Goal: Task Accomplishment & Management: Use online tool/utility

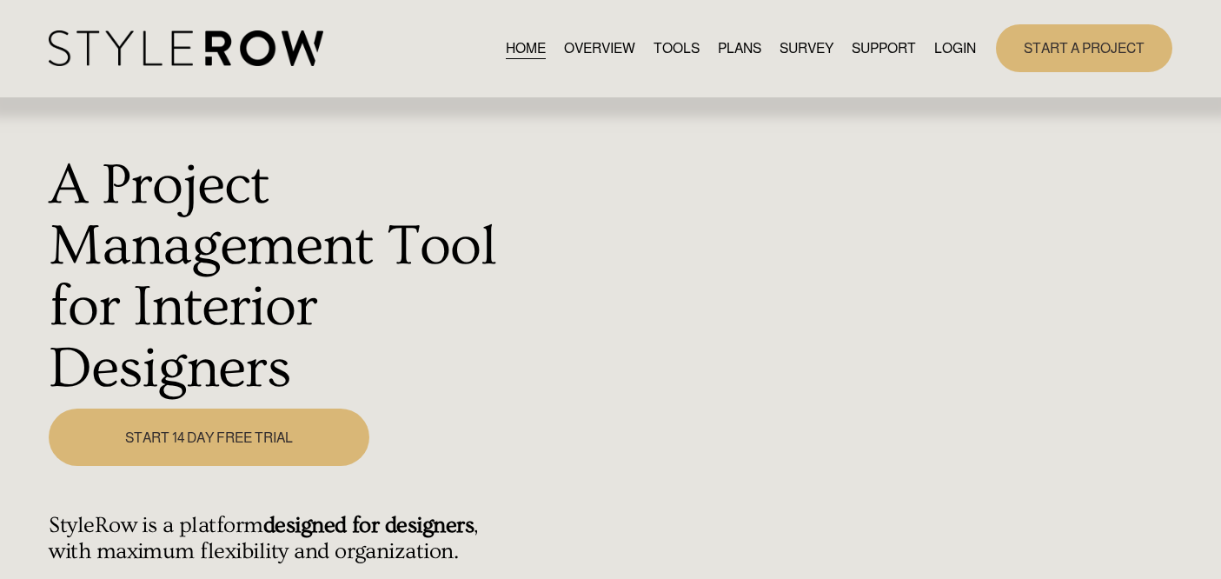
click at [957, 48] on link "LOGIN" at bounding box center [955, 47] width 42 height 23
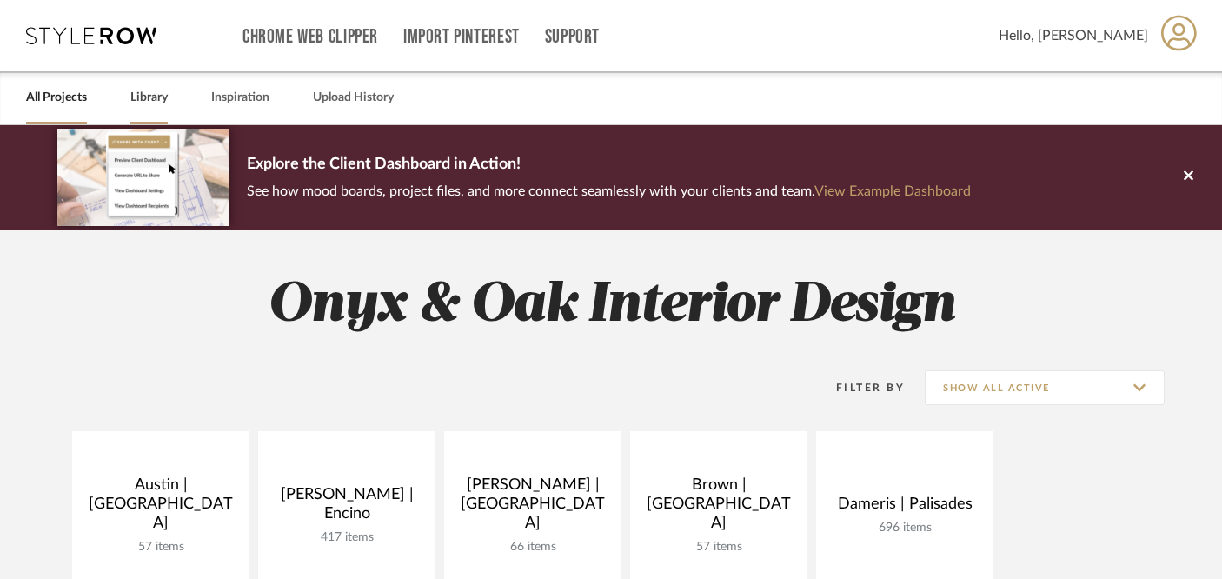
click at [149, 97] on link "Library" at bounding box center [148, 97] width 37 height 23
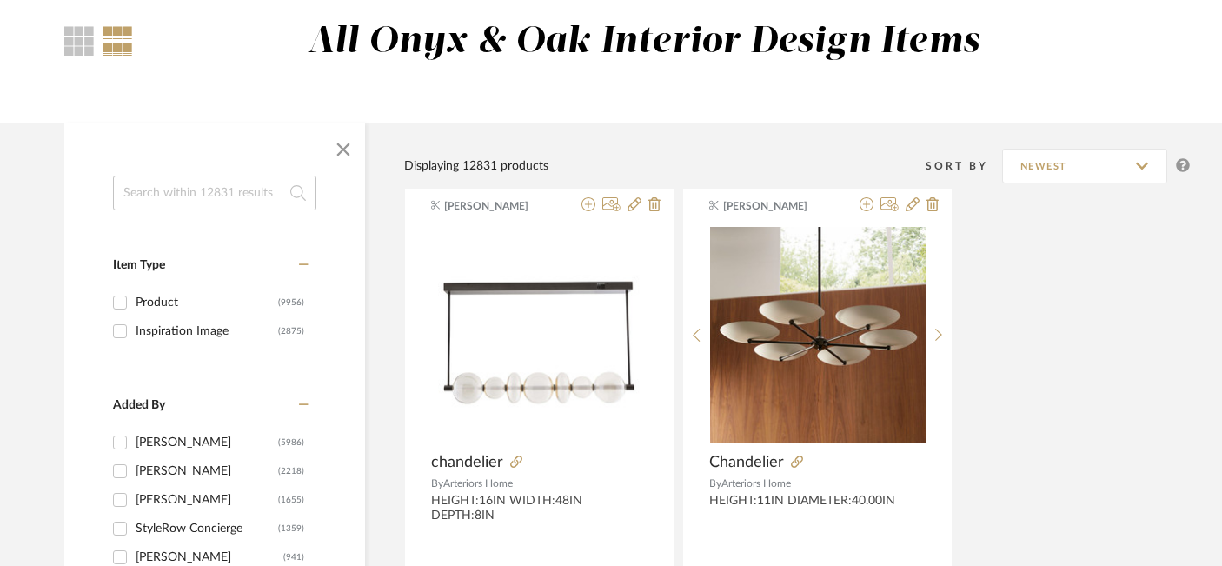
scroll to position [162, 0]
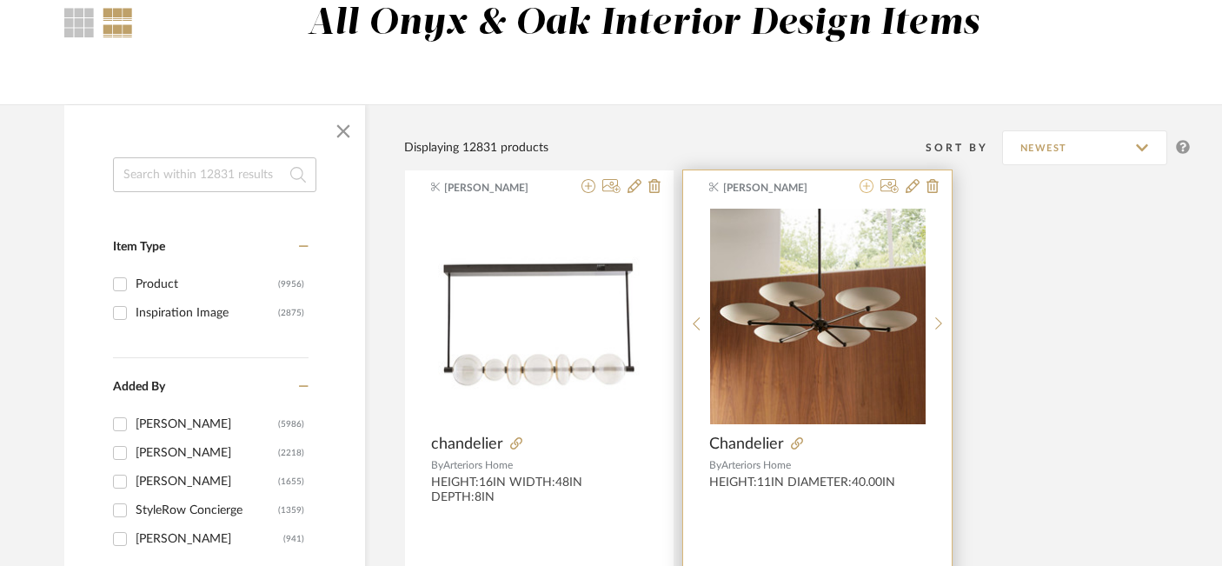
click at [867, 186] on icon at bounding box center [866, 186] width 14 height 14
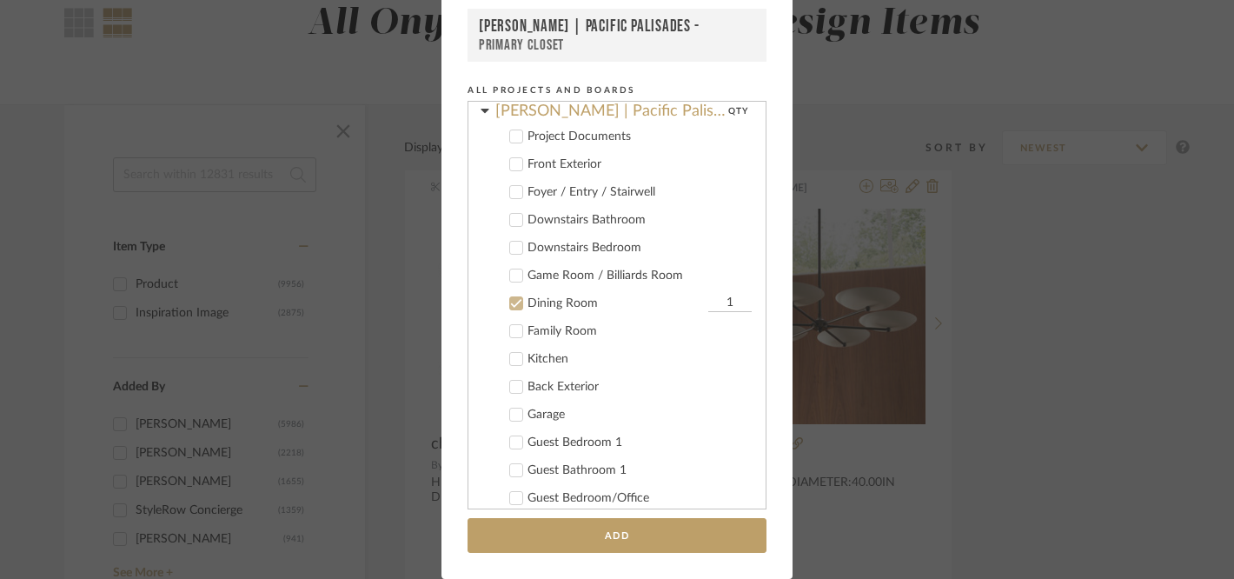
scroll to position [350, 0]
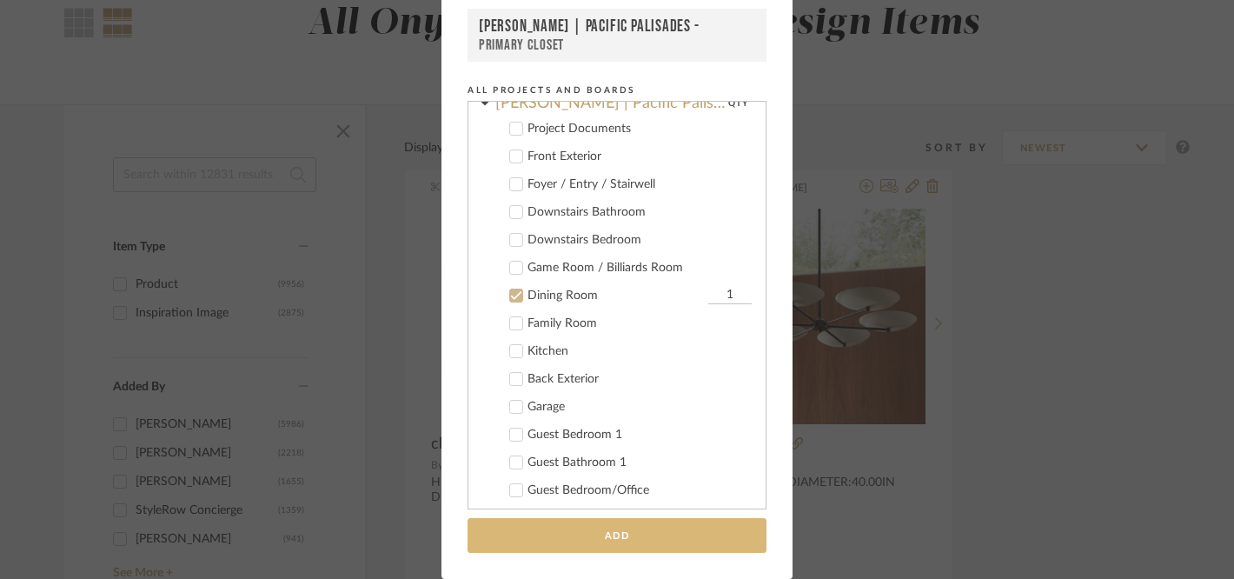
click at [701, 535] on button "Add" at bounding box center [616, 536] width 299 height 36
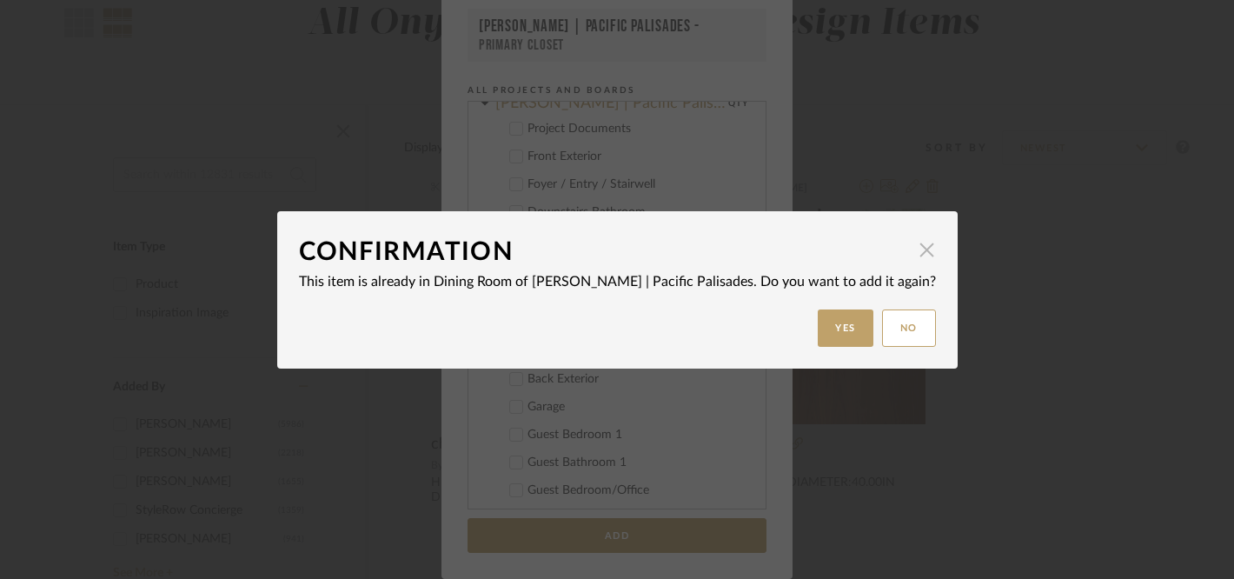
click at [910, 250] on span "button" at bounding box center [927, 250] width 35 height 35
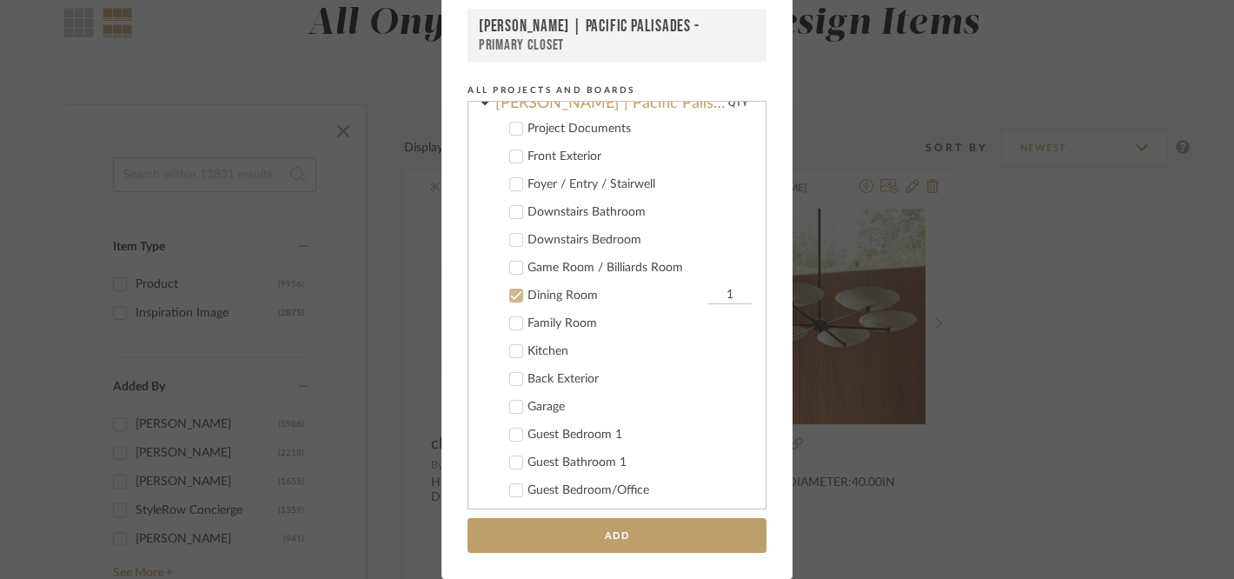
click at [1143, 262] on div "Add to Projects Recent Projects, Rooms, or Boards [PERSON_NAME] | [GEOGRAPHIC_D…" at bounding box center [617, 289] width 1234 height 579
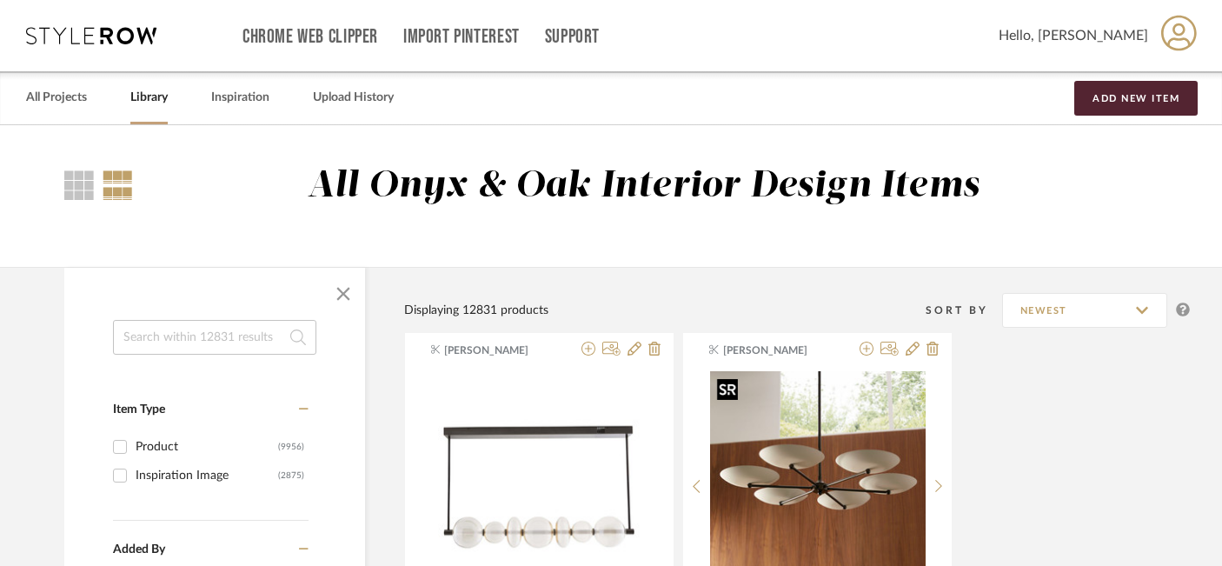
scroll to position [0, 30]
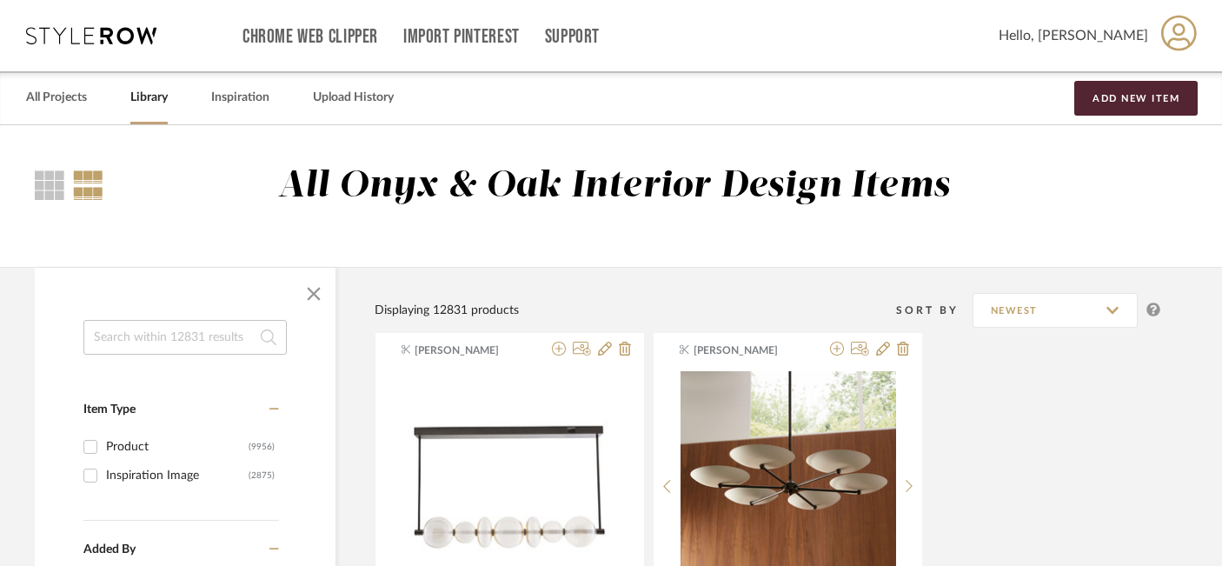
click at [144, 95] on link "Library" at bounding box center [148, 97] width 37 height 23
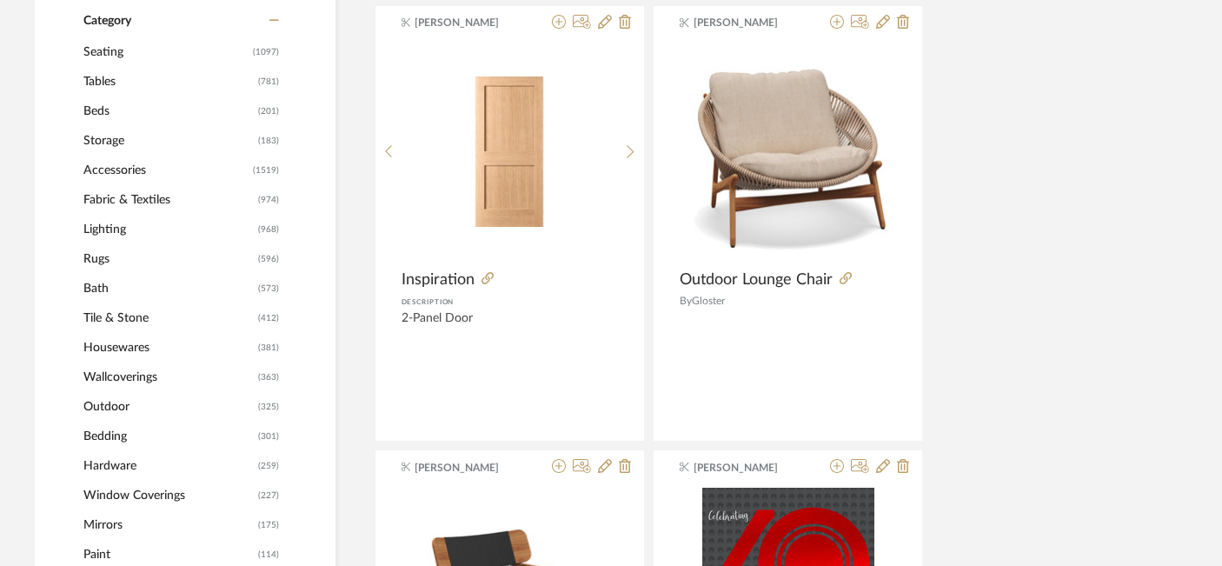
scroll to position [781, 30]
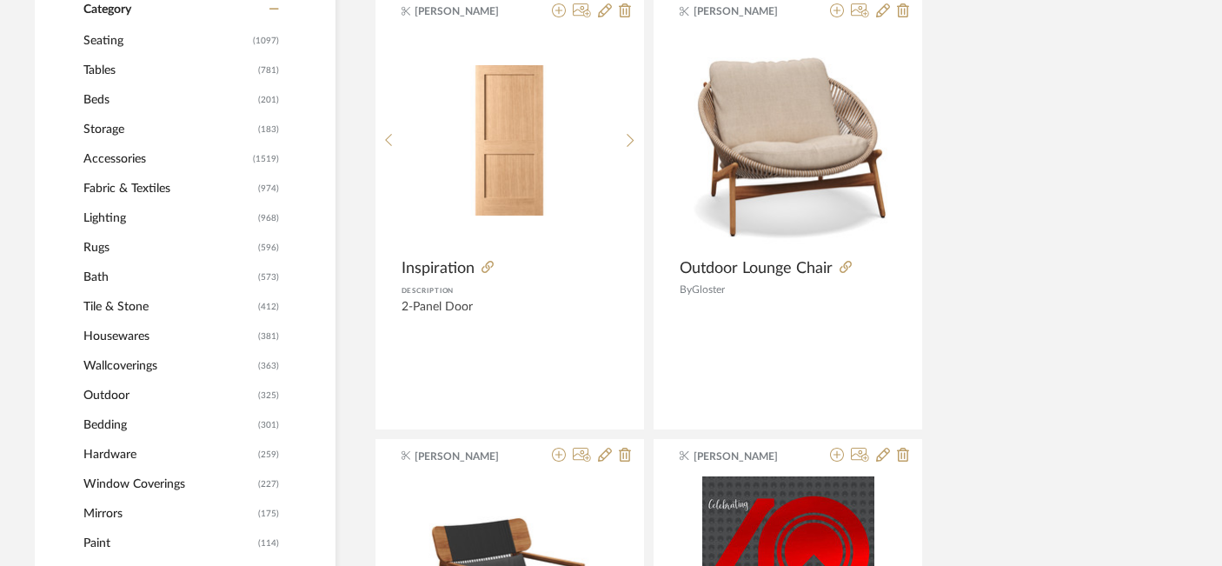
click at [116, 214] on span "Lighting" at bounding box center [168, 218] width 170 height 30
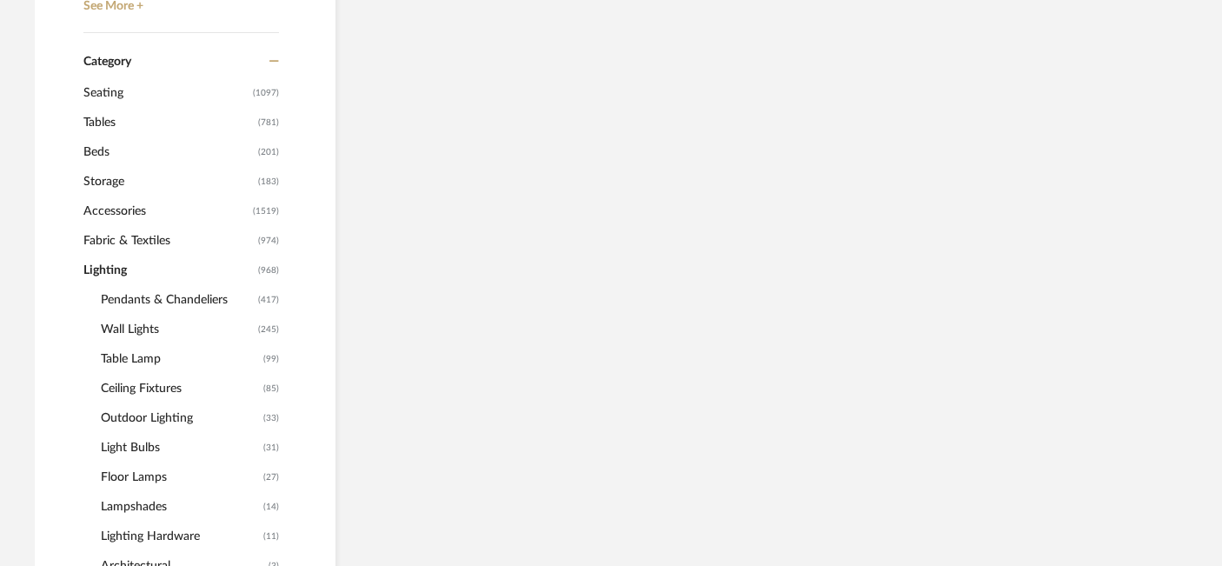
scroll to position [833, 30]
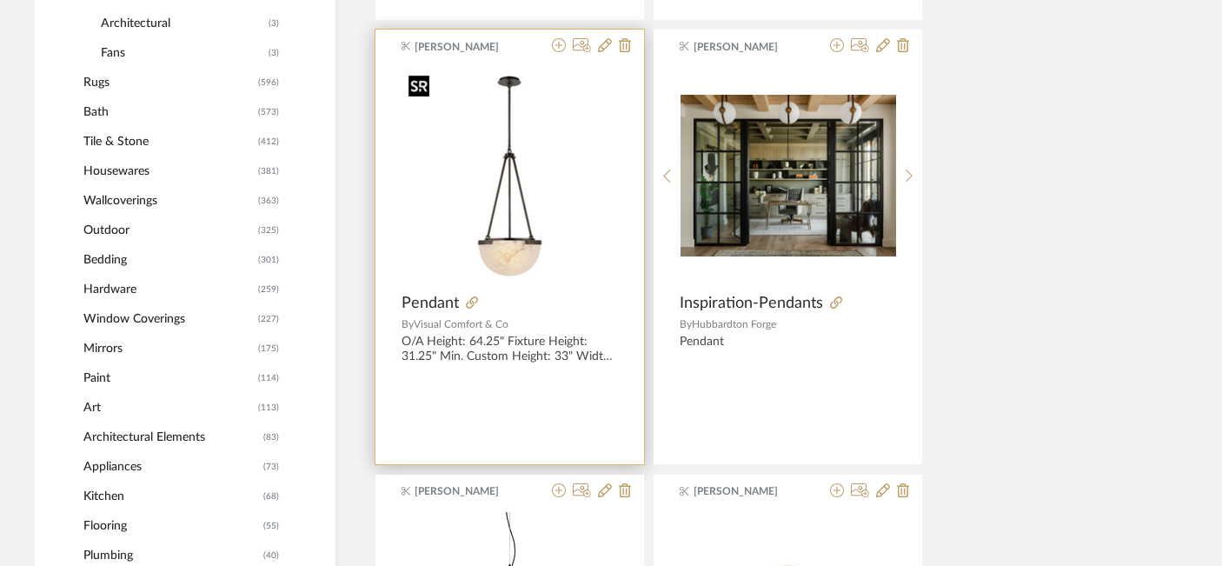
scroll to position [1296, 30]
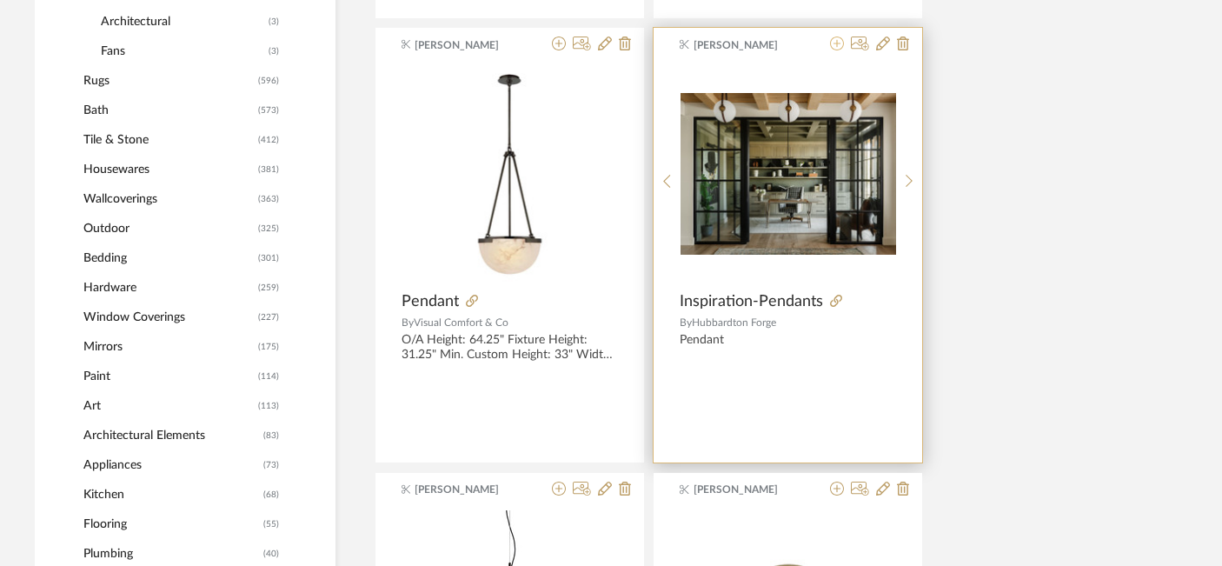
click at [836, 43] on icon at bounding box center [837, 43] width 14 height 14
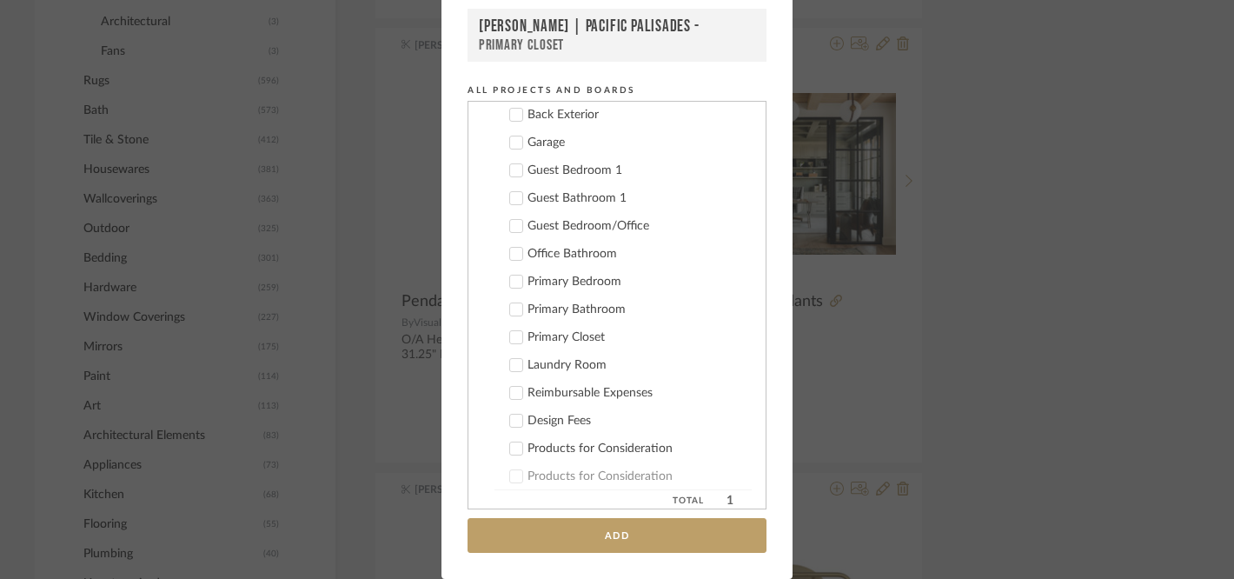
scroll to position [616, 0]
click at [510, 445] on icon at bounding box center [516, 447] width 12 height 12
click at [896, 143] on div "Add to Projects Recent Projects, Rooms, or Boards [PERSON_NAME] | [GEOGRAPHIC_D…" at bounding box center [617, 289] width 1234 height 579
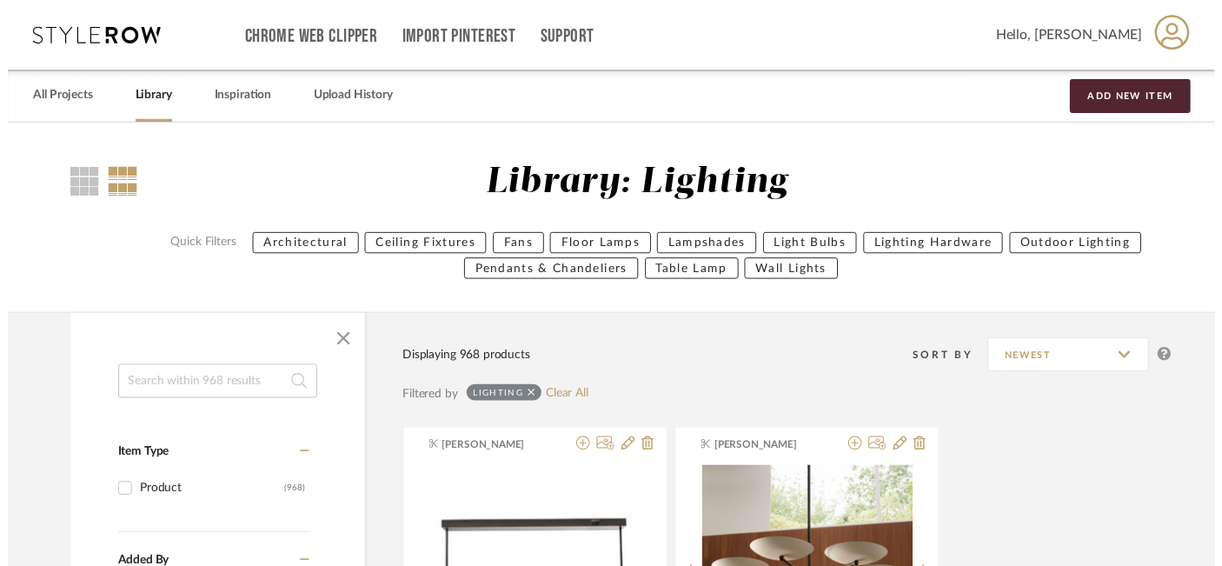
scroll to position [1296, 30]
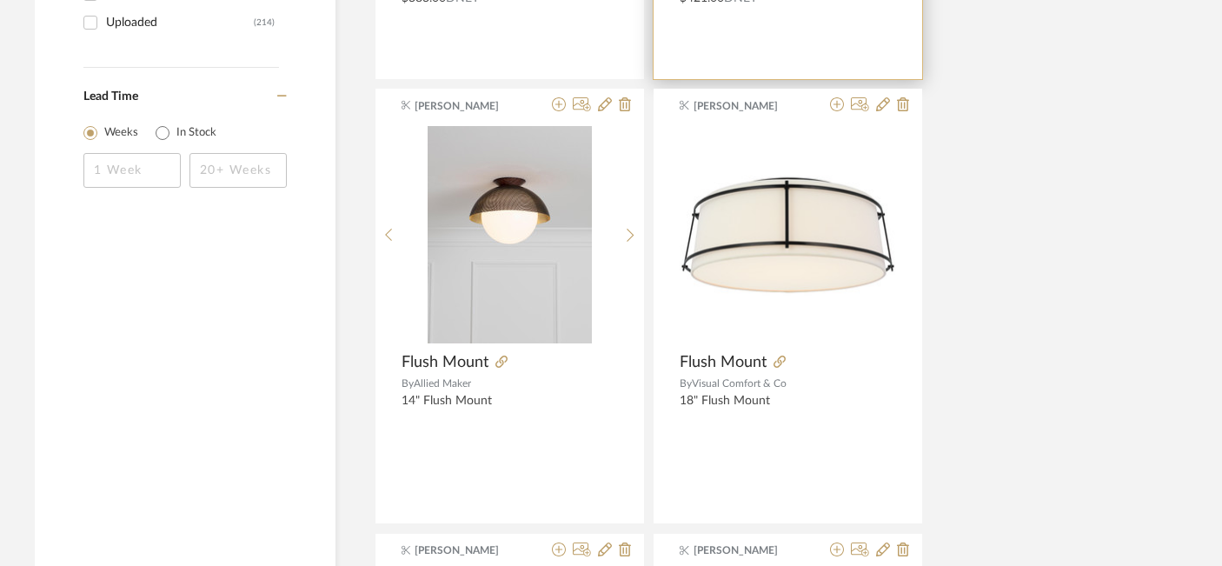
scroll to position [3012, 30]
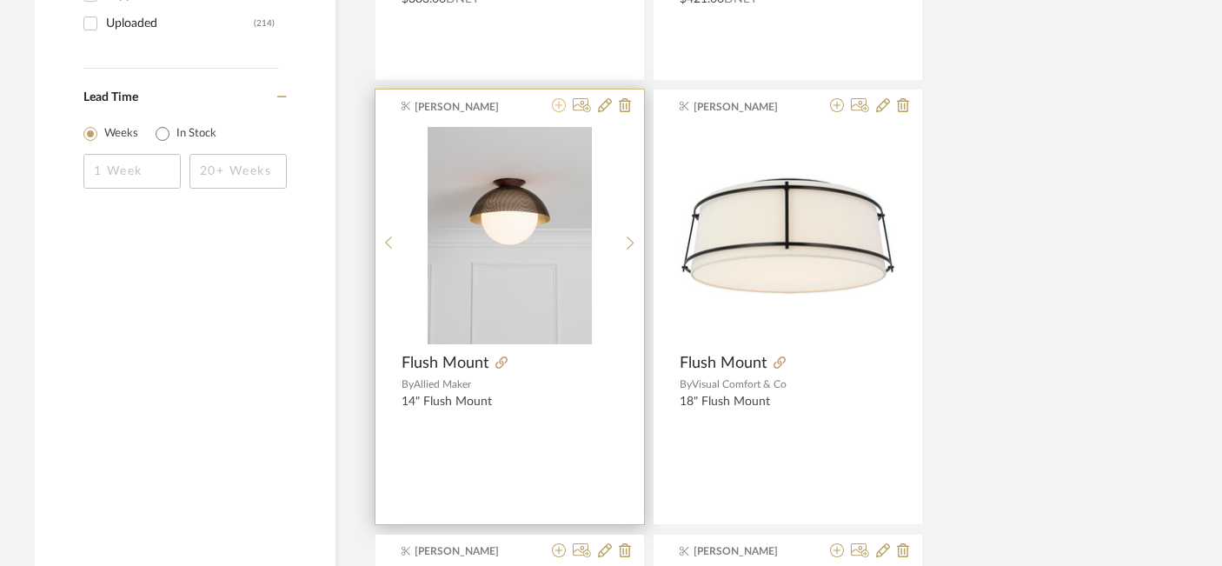
click at [556, 109] on icon at bounding box center [559, 105] width 14 height 14
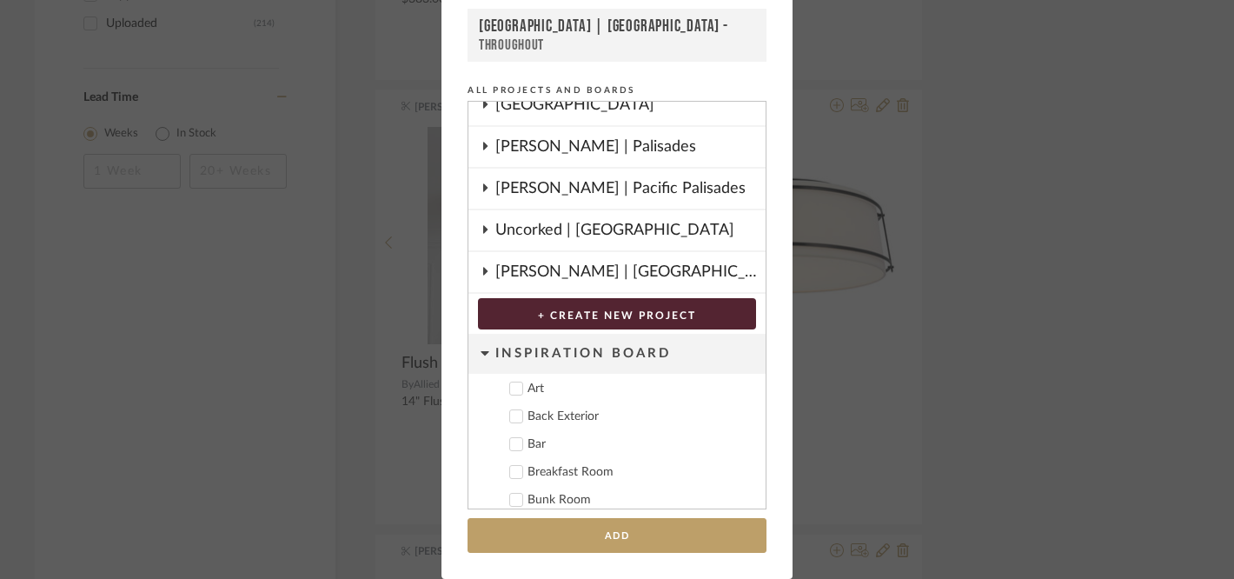
scroll to position [1204, 0]
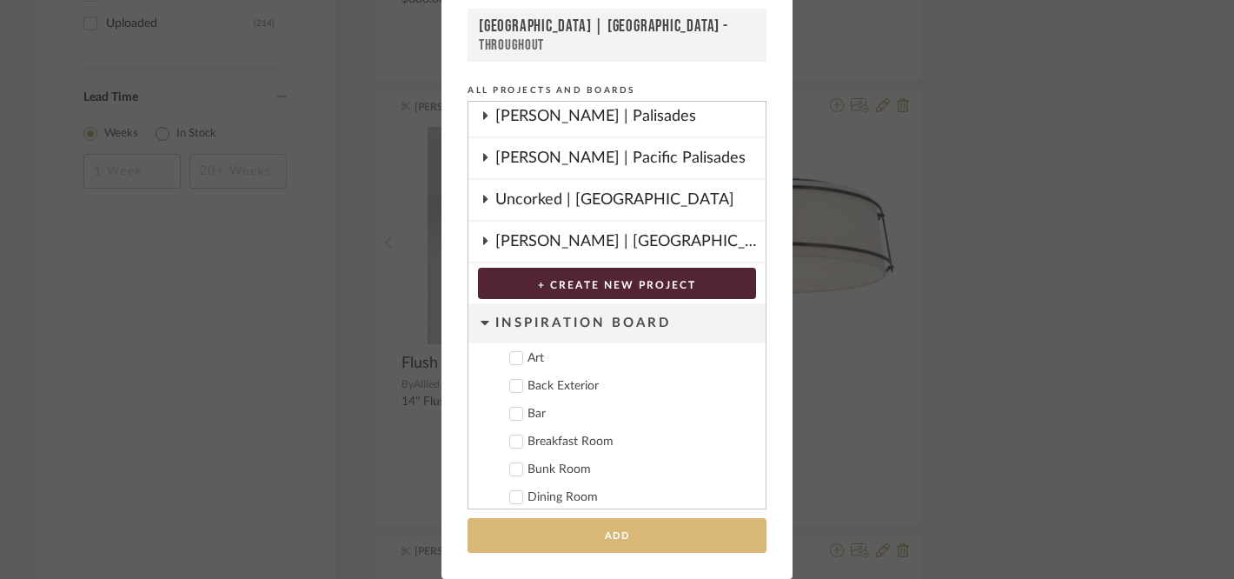
click at [573, 535] on button "Add" at bounding box center [616, 536] width 299 height 36
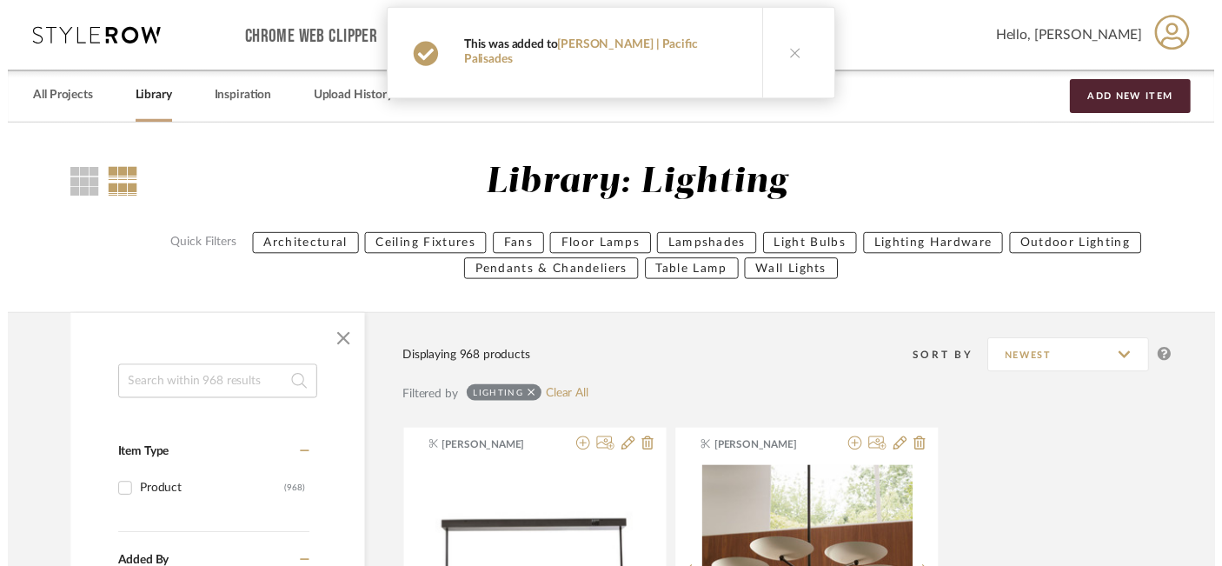
scroll to position [3012, 30]
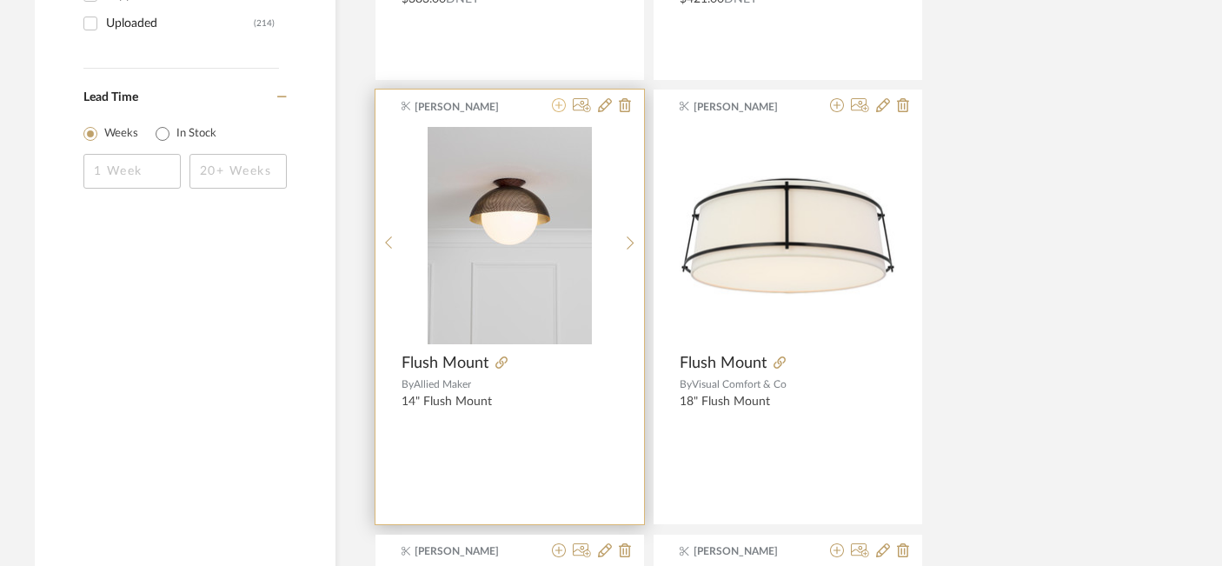
click at [559, 104] on icon at bounding box center [559, 105] width 14 height 14
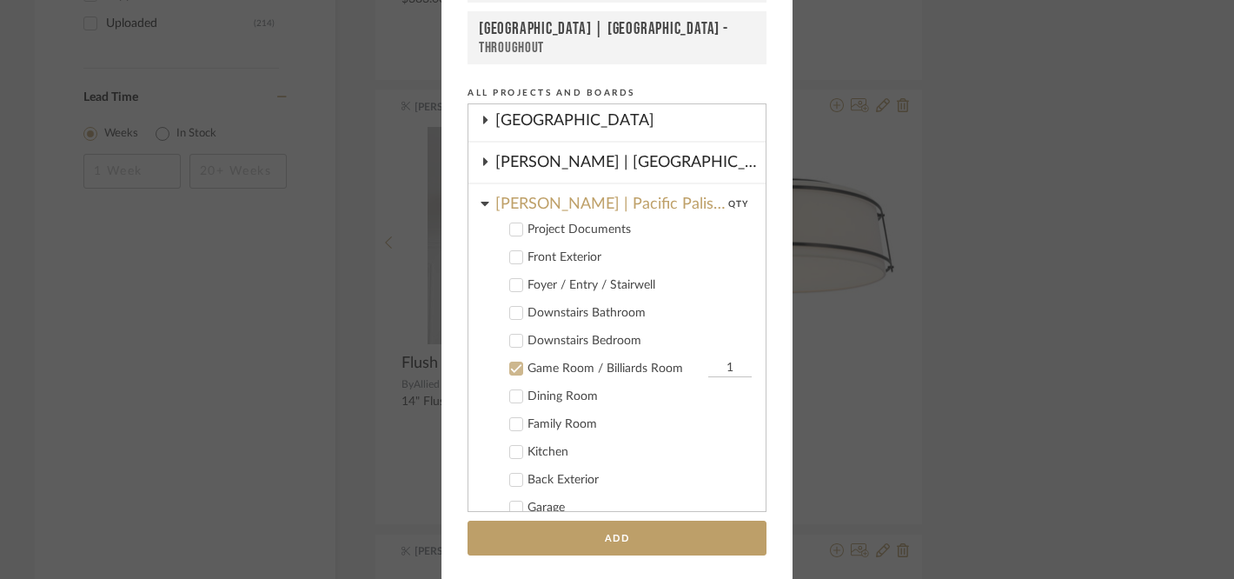
scroll to position [0, 0]
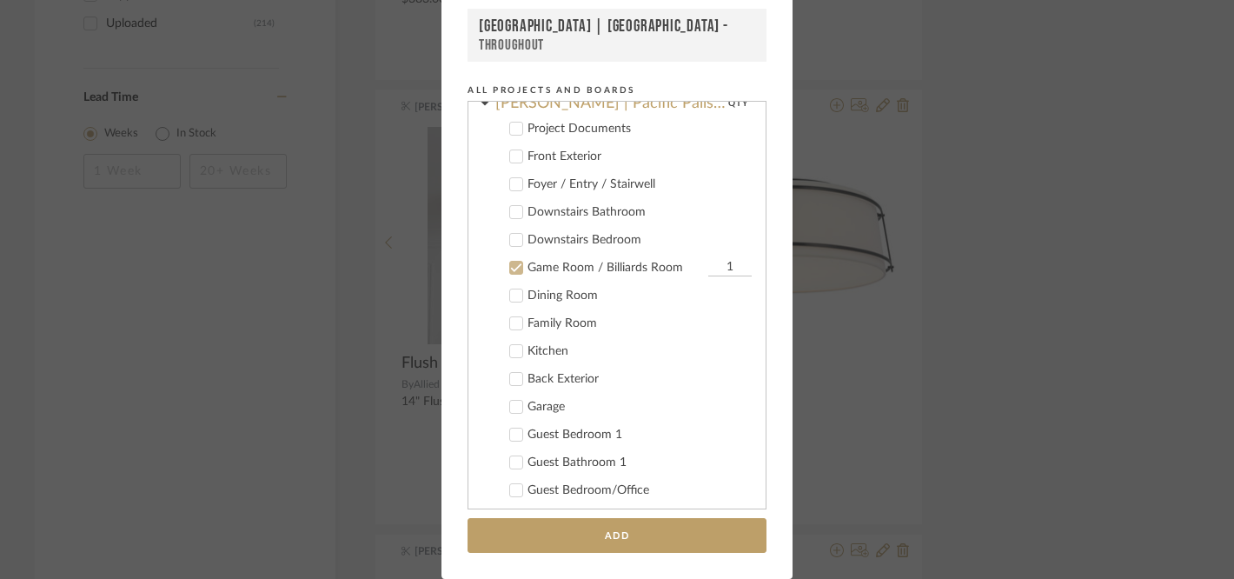
click at [510, 262] on icon at bounding box center [516, 268] width 12 height 12
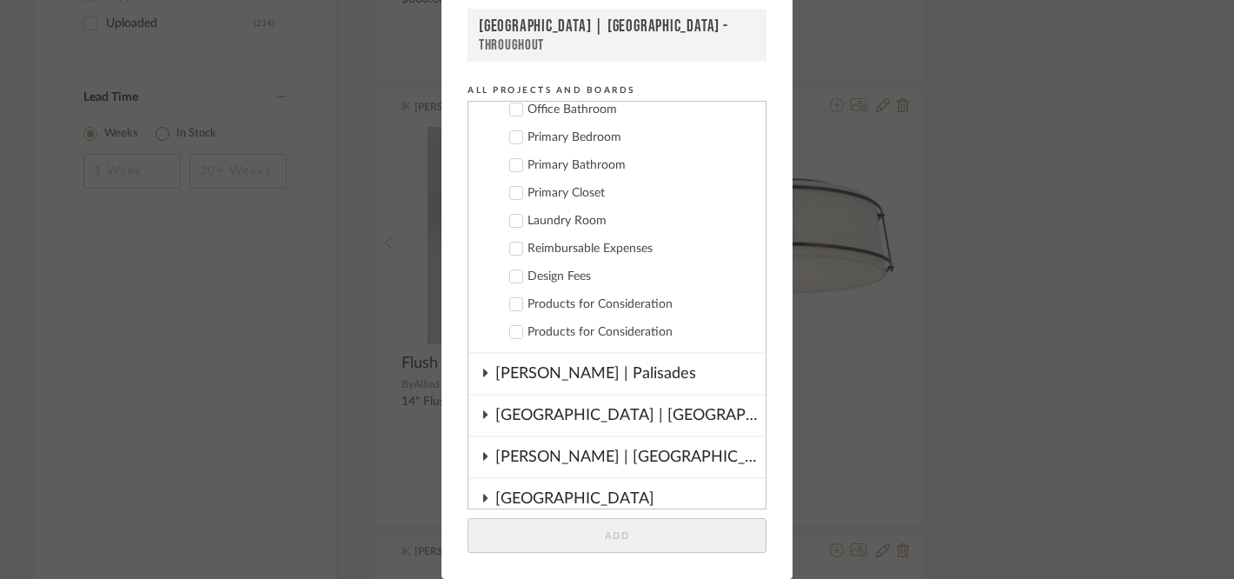
click at [510, 299] on icon at bounding box center [516, 304] width 12 height 12
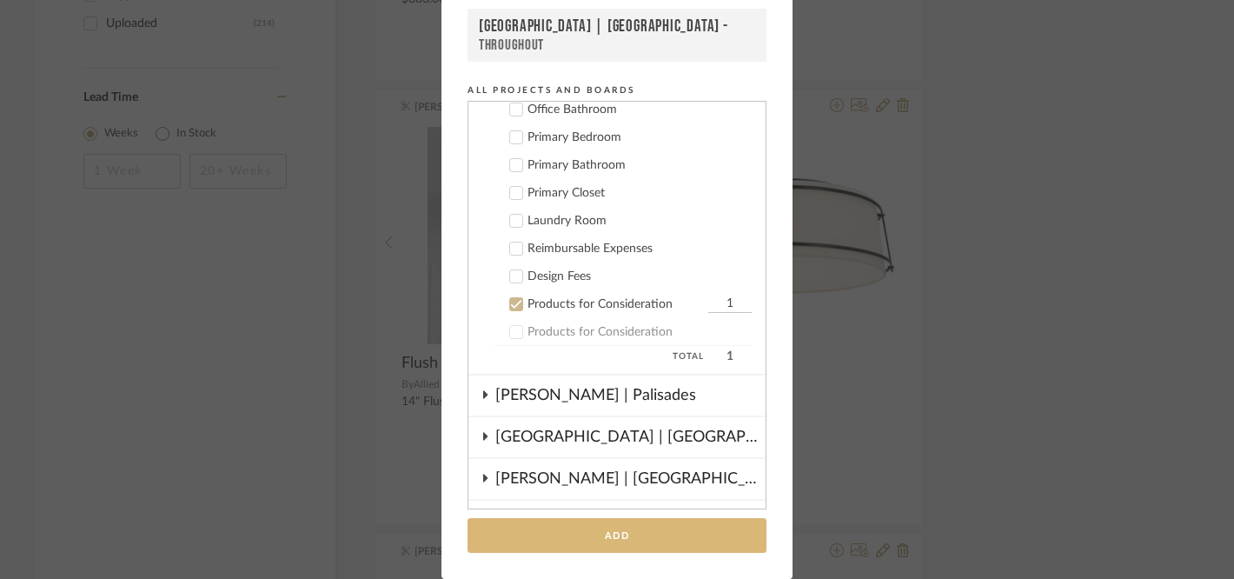
click at [547, 529] on button "Add" at bounding box center [616, 536] width 299 height 36
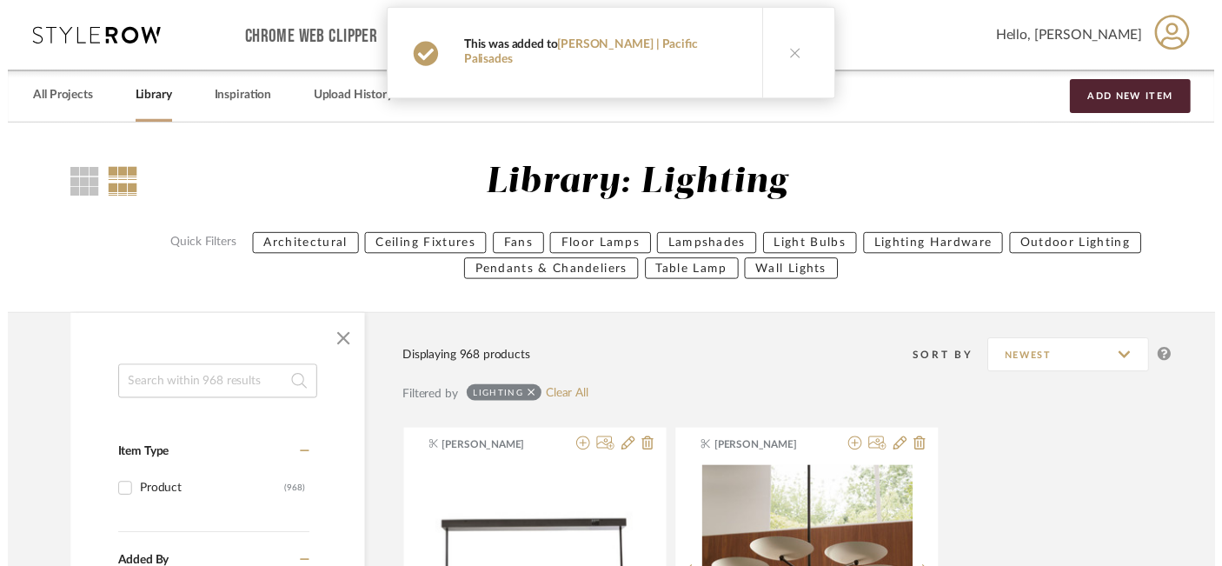
scroll to position [3012, 30]
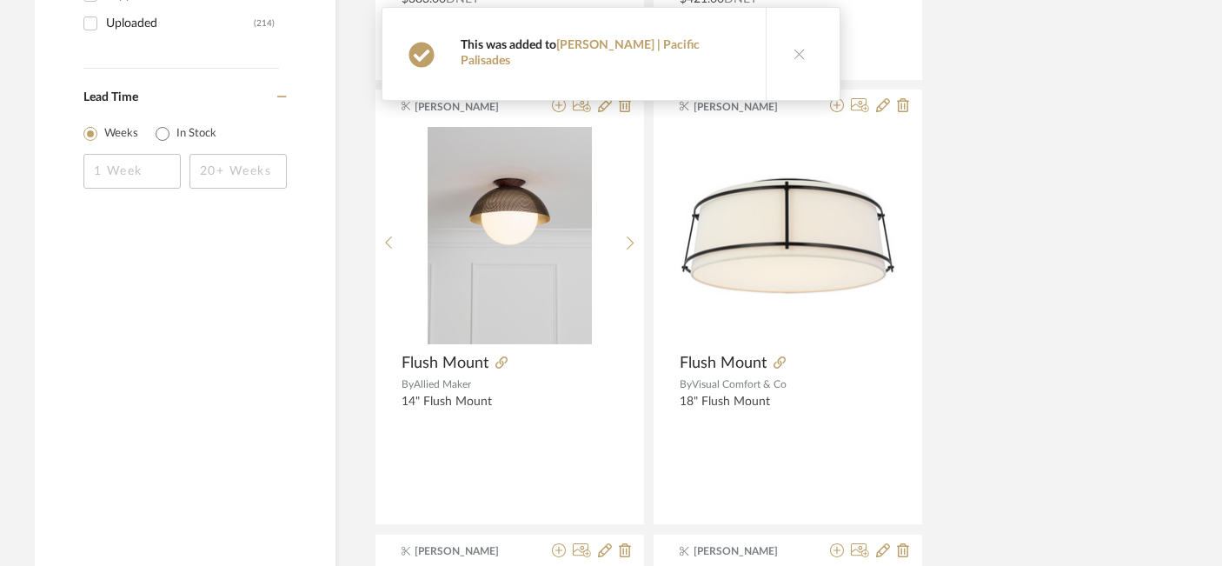
click at [793, 48] on icon at bounding box center [799, 54] width 12 height 12
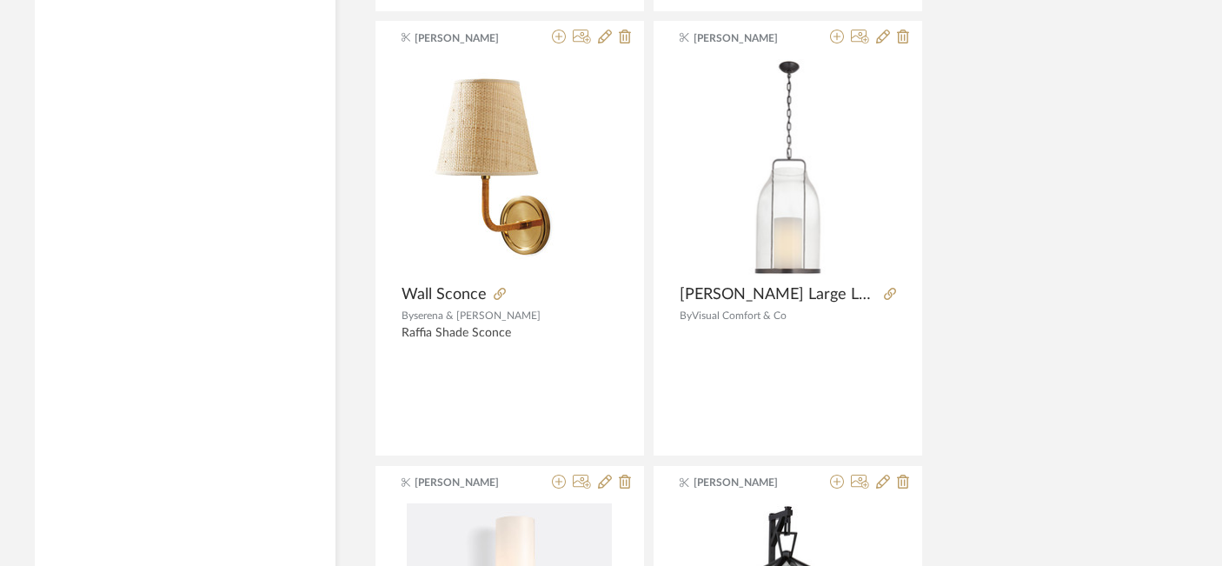
scroll to position [3829, 30]
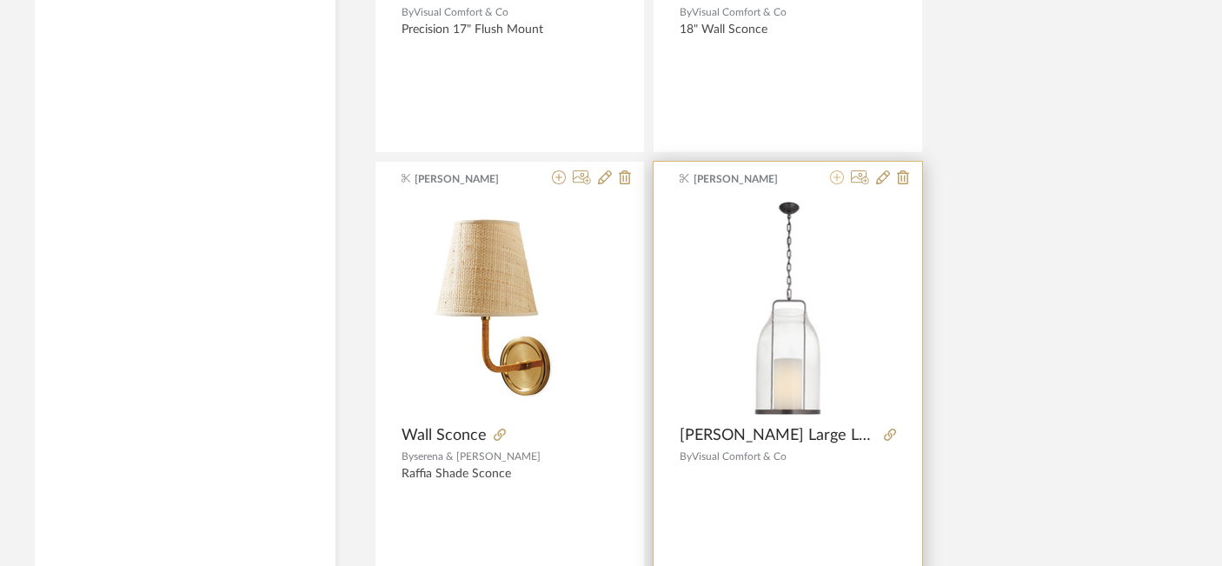
click at [838, 175] on icon at bounding box center [837, 177] width 14 height 14
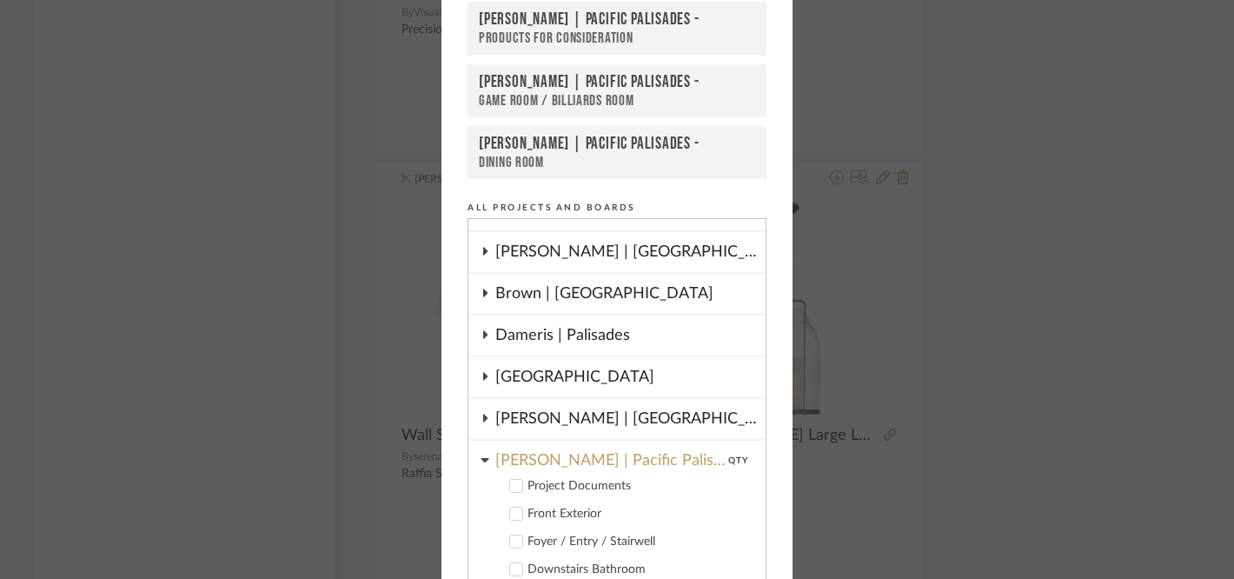
scroll to position [185, 0]
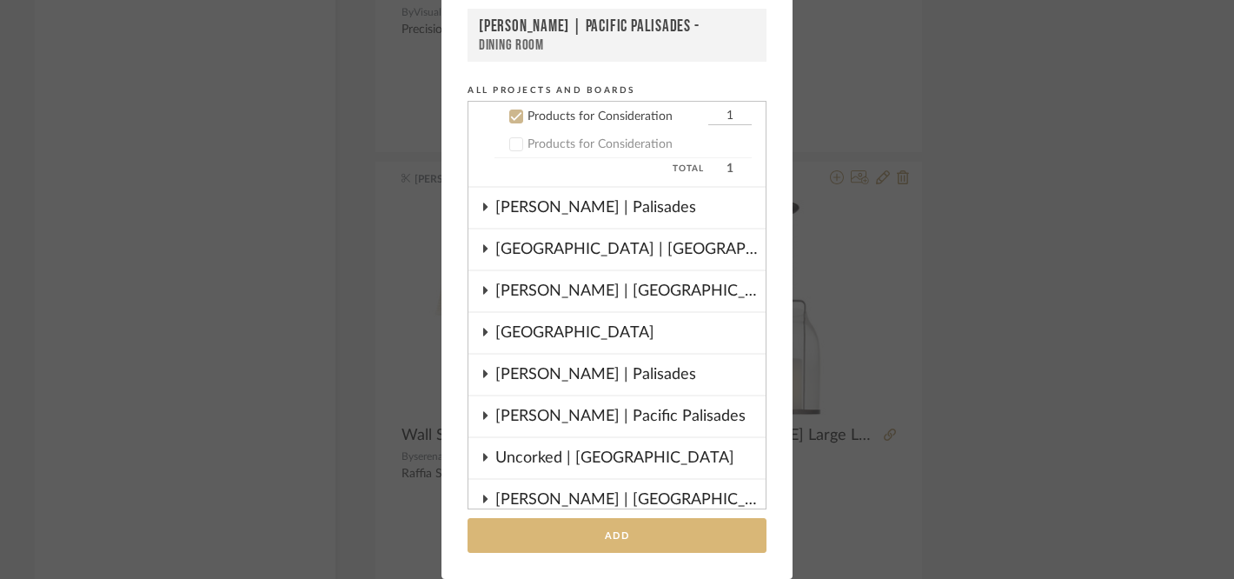
click at [576, 536] on button "Add" at bounding box center [616, 536] width 299 height 36
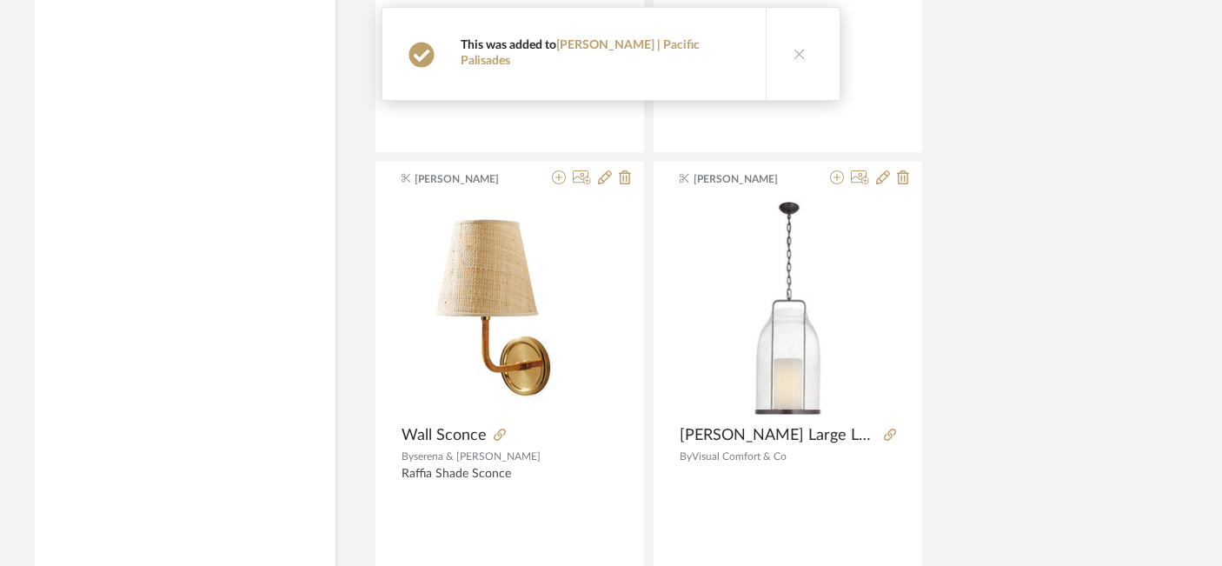
click at [767, 56] on button at bounding box center [798, 54] width 67 height 92
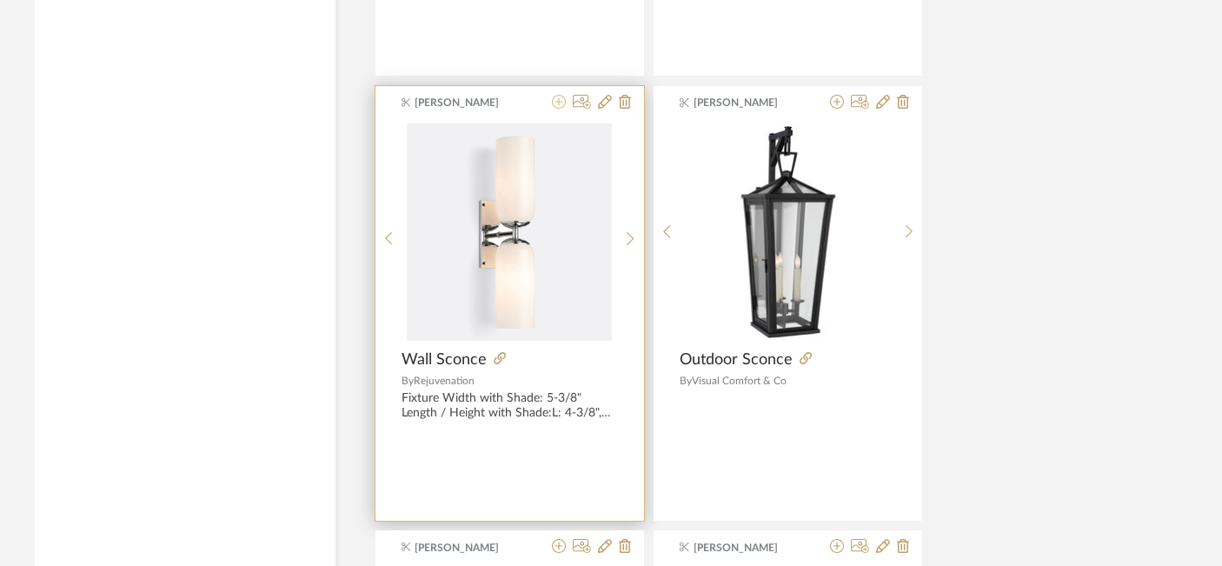
click at [555, 103] on icon at bounding box center [559, 102] width 14 height 14
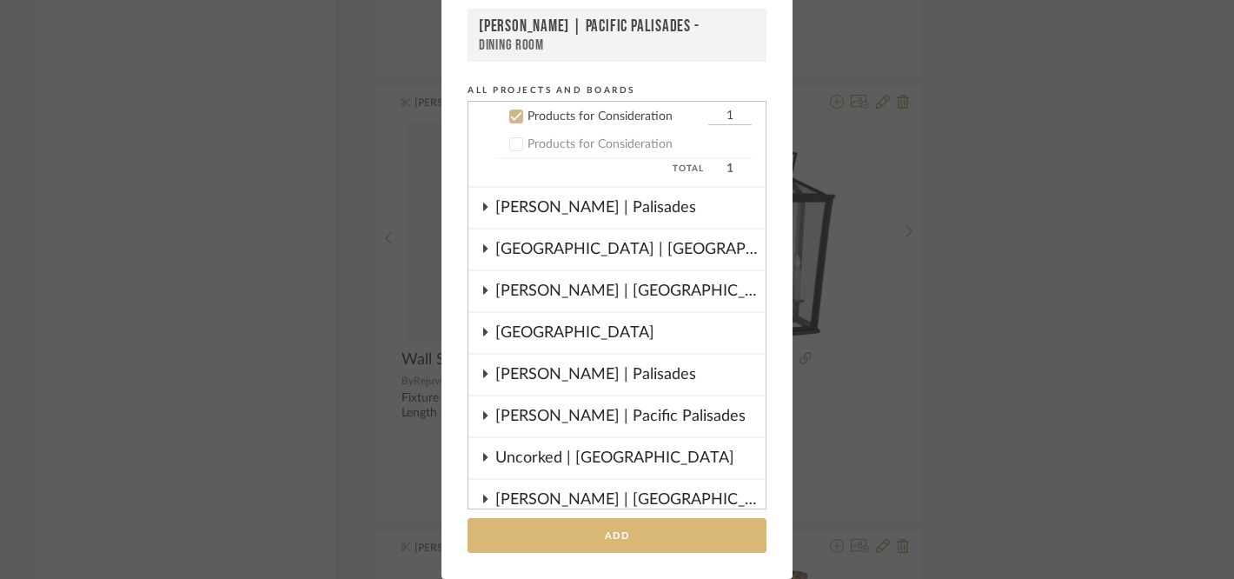
click at [562, 530] on button "Add" at bounding box center [616, 536] width 299 height 36
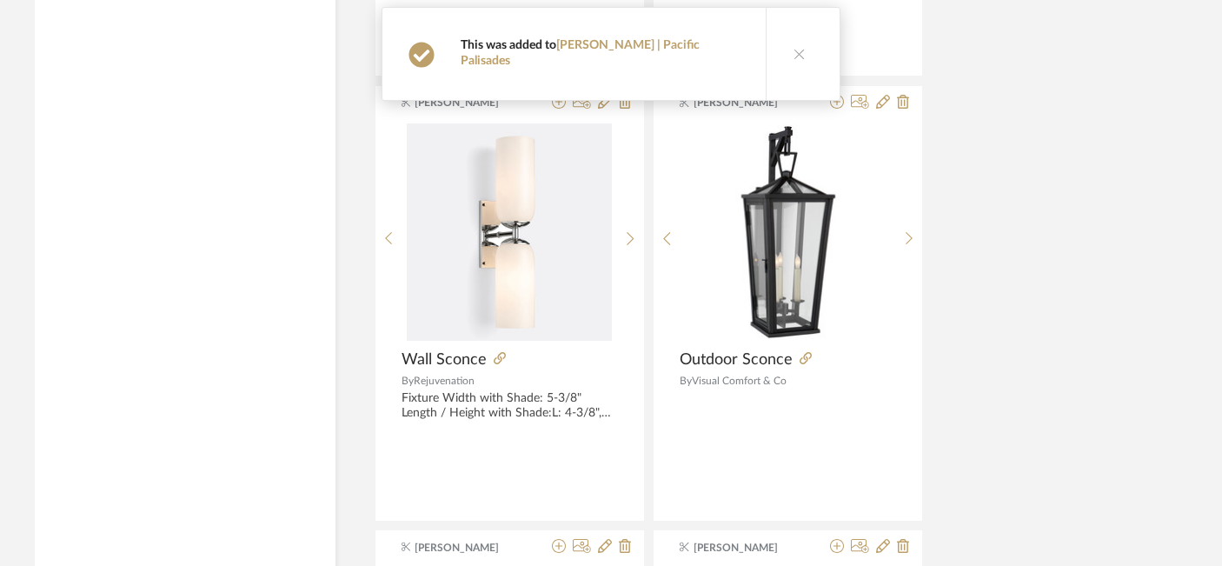
click at [765, 53] on button at bounding box center [798, 54] width 67 height 92
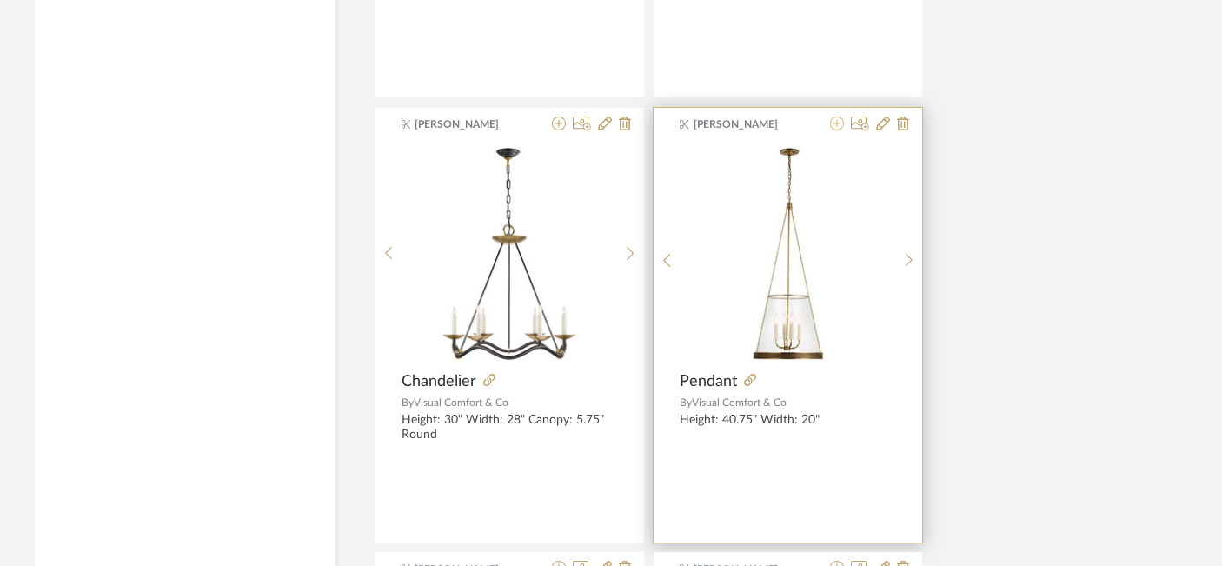
click at [838, 123] on icon at bounding box center [837, 123] width 14 height 14
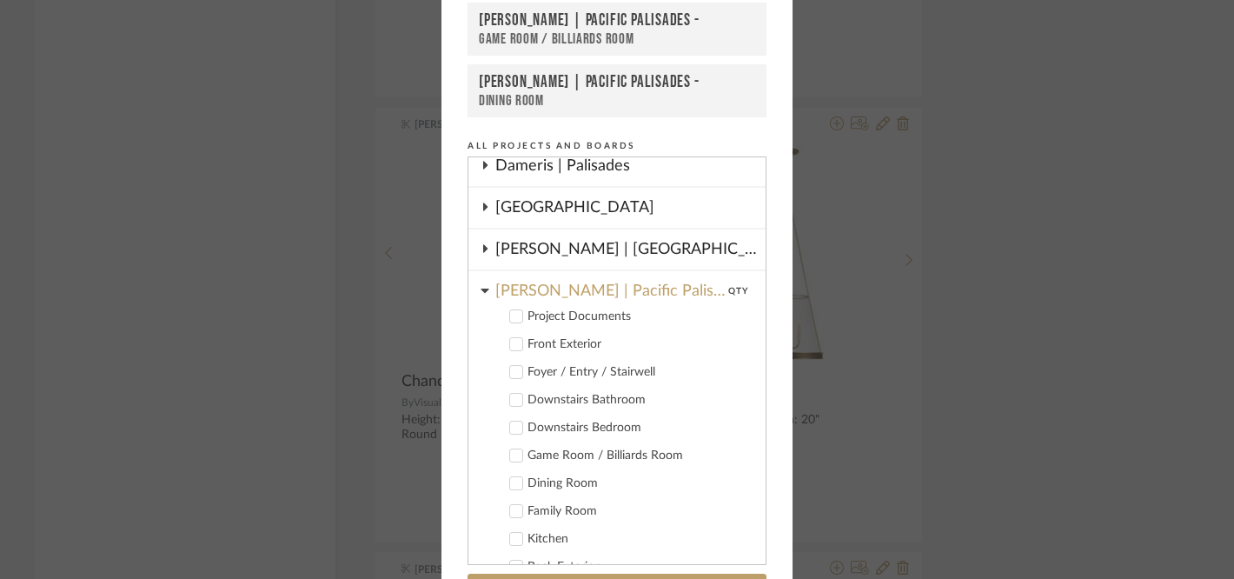
scroll to position [199, 0]
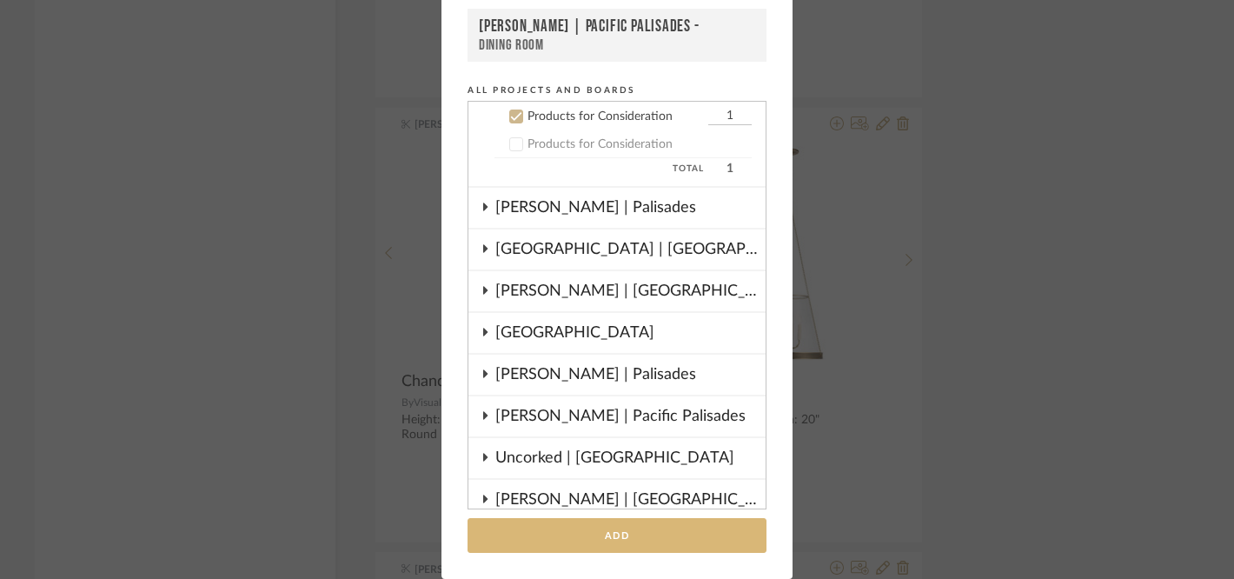
click at [540, 532] on button "Add" at bounding box center [616, 536] width 299 height 36
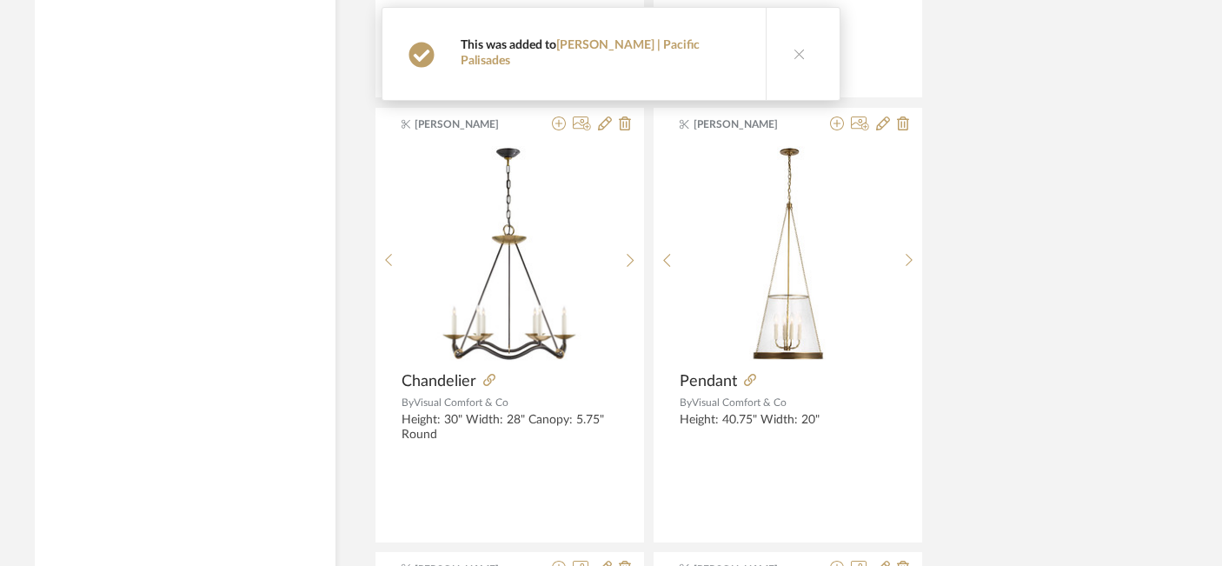
click at [793, 48] on icon at bounding box center [799, 54] width 12 height 12
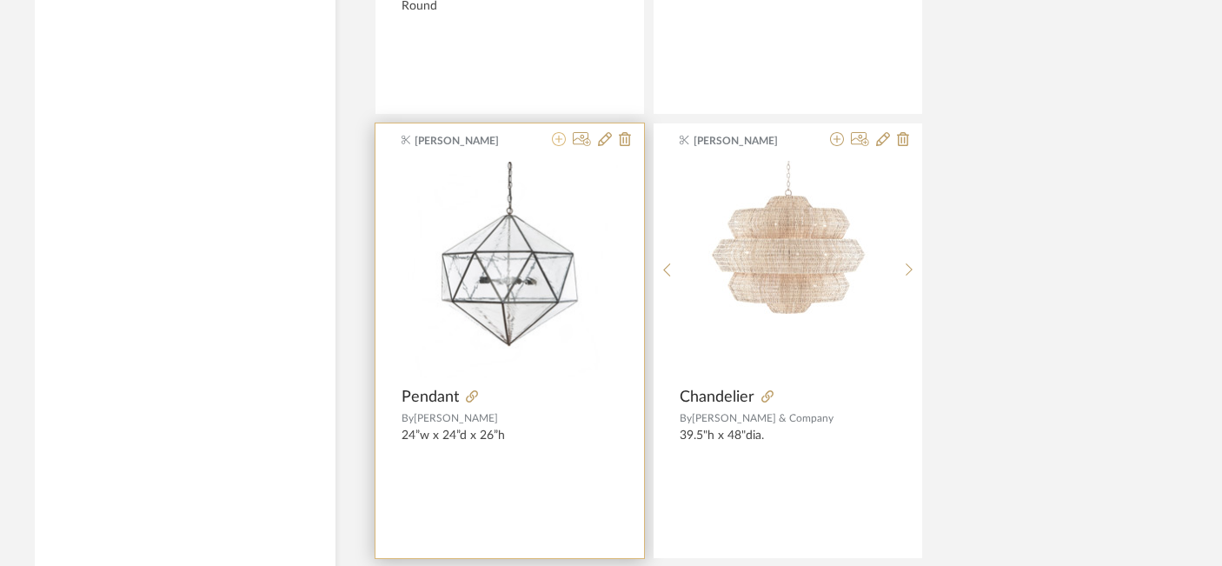
click at [560, 140] on icon at bounding box center [559, 139] width 14 height 14
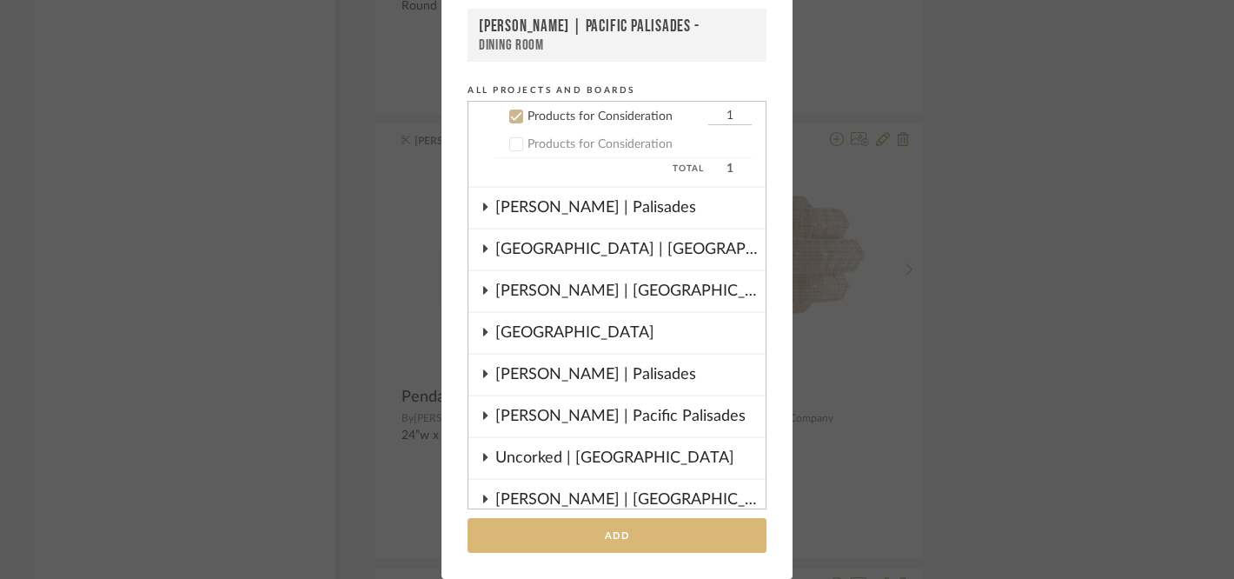
click at [552, 539] on button "Add" at bounding box center [616, 536] width 299 height 36
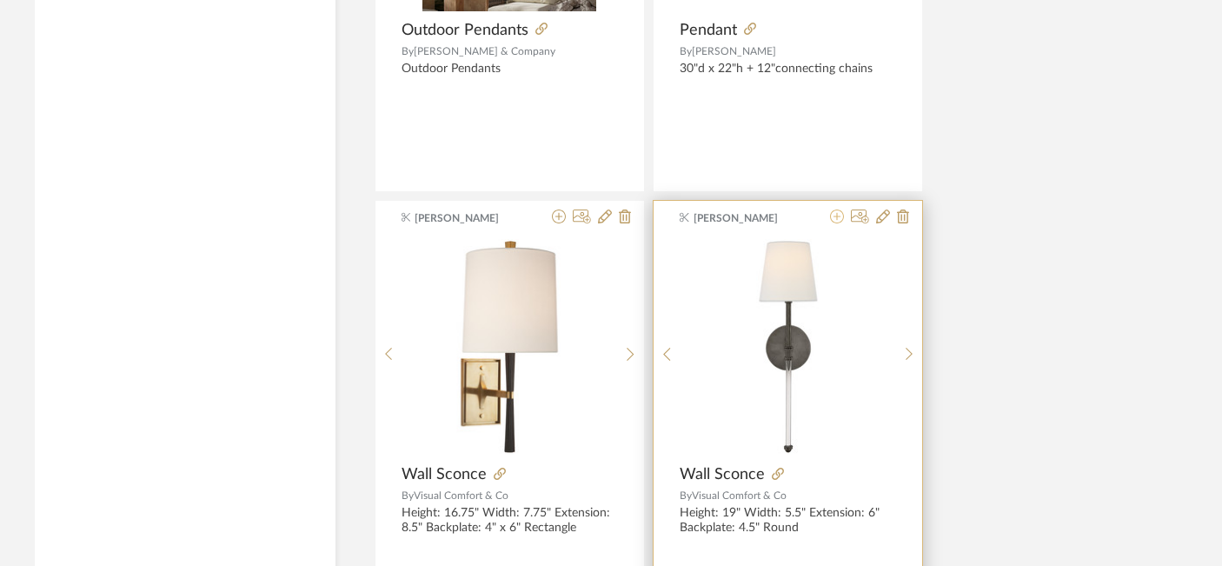
click at [834, 220] on icon at bounding box center [837, 216] width 14 height 14
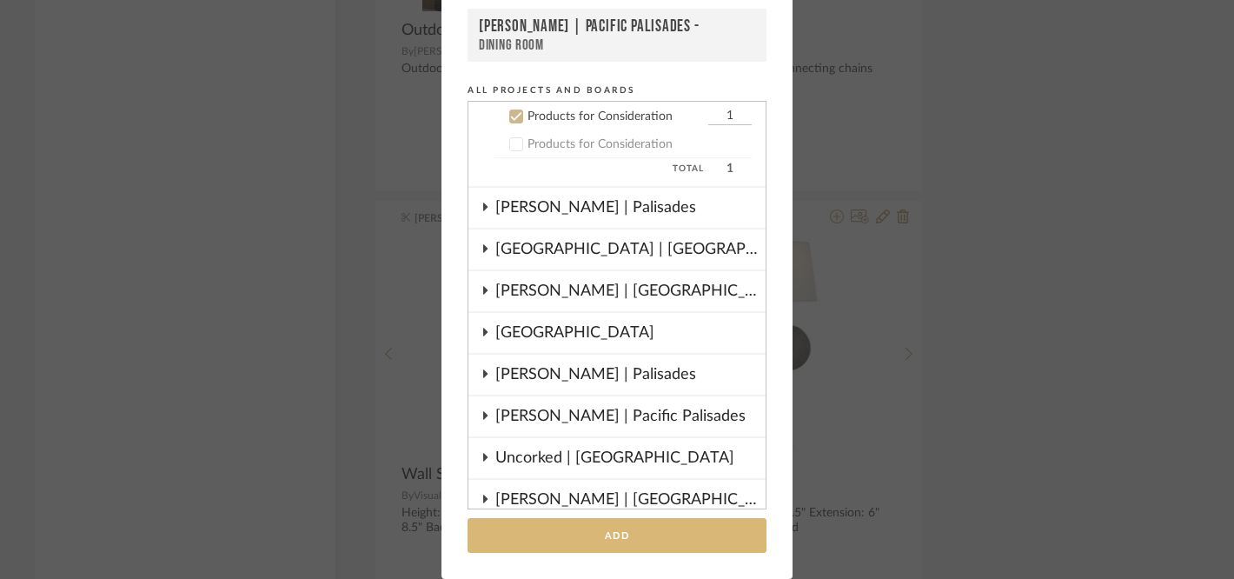
click at [633, 533] on button "Add" at bounding box center [616, 536] width 299 height 36
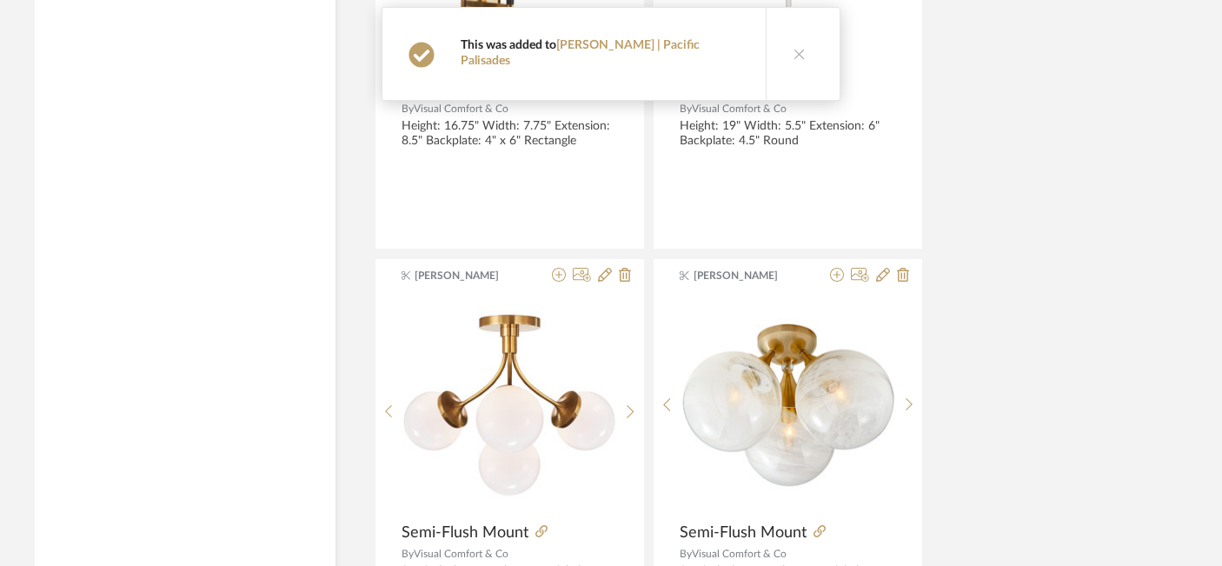
scroll to position [6853, 30]
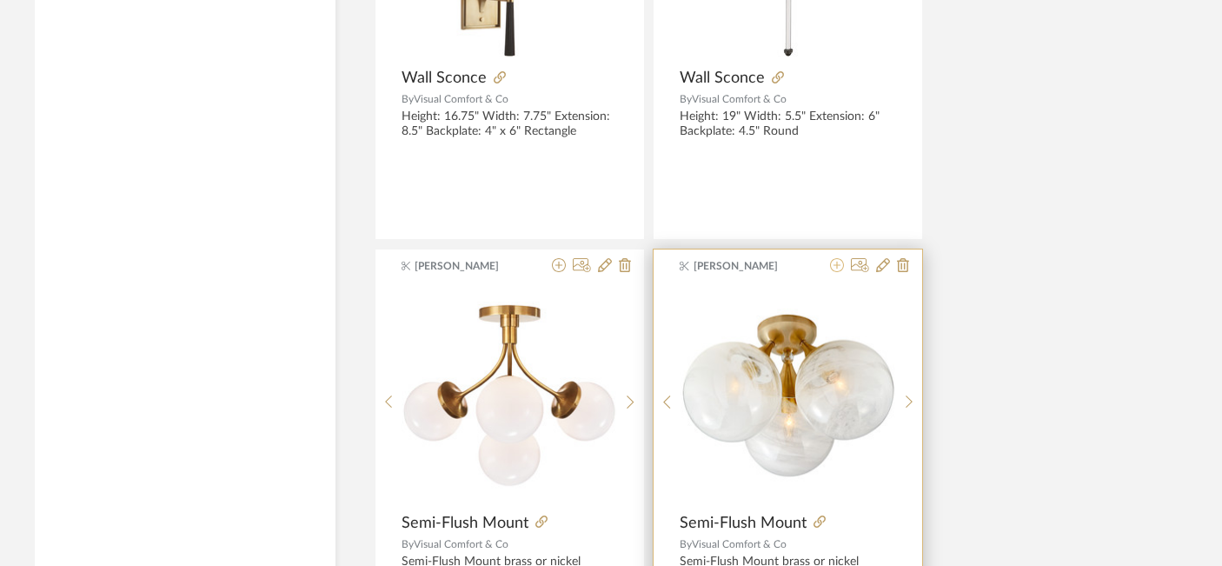
click at [835, 268] on icon at bounding box center [837, 265] width 14 height 14
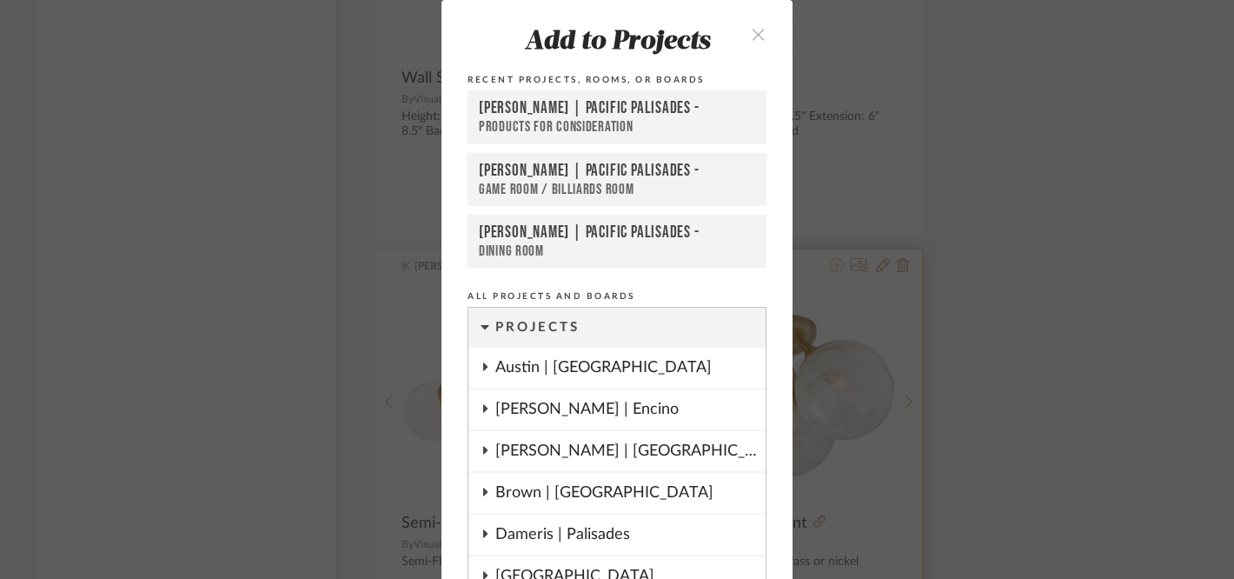
scroll to position [73, 0]
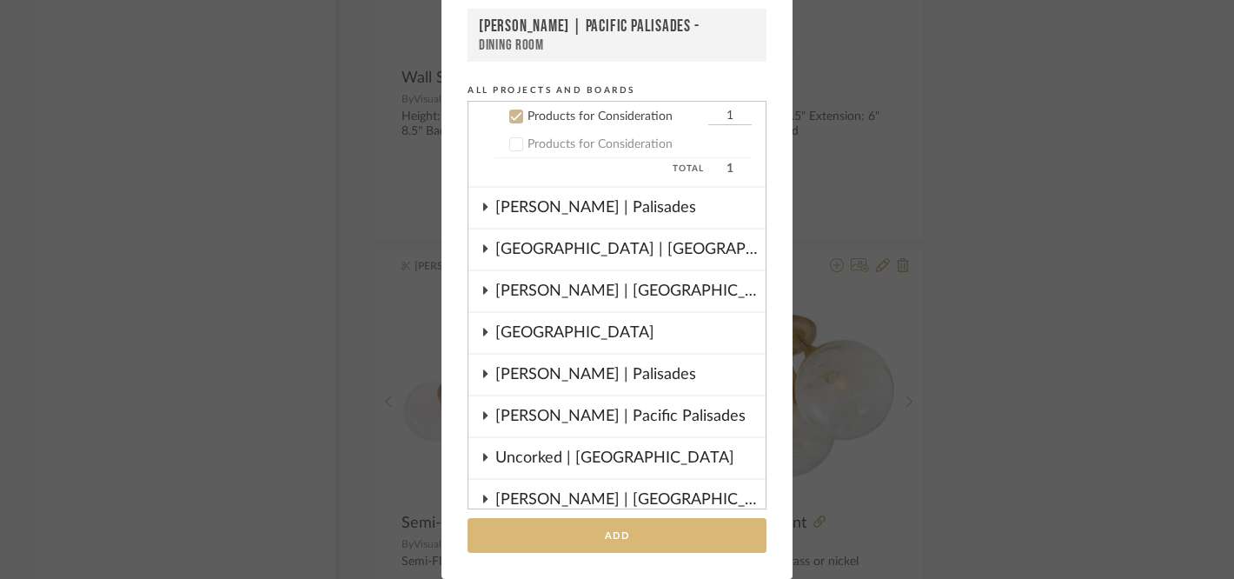
click at [699, 532] on button "Add" at bounding box center [616, 536] width 299 height 36
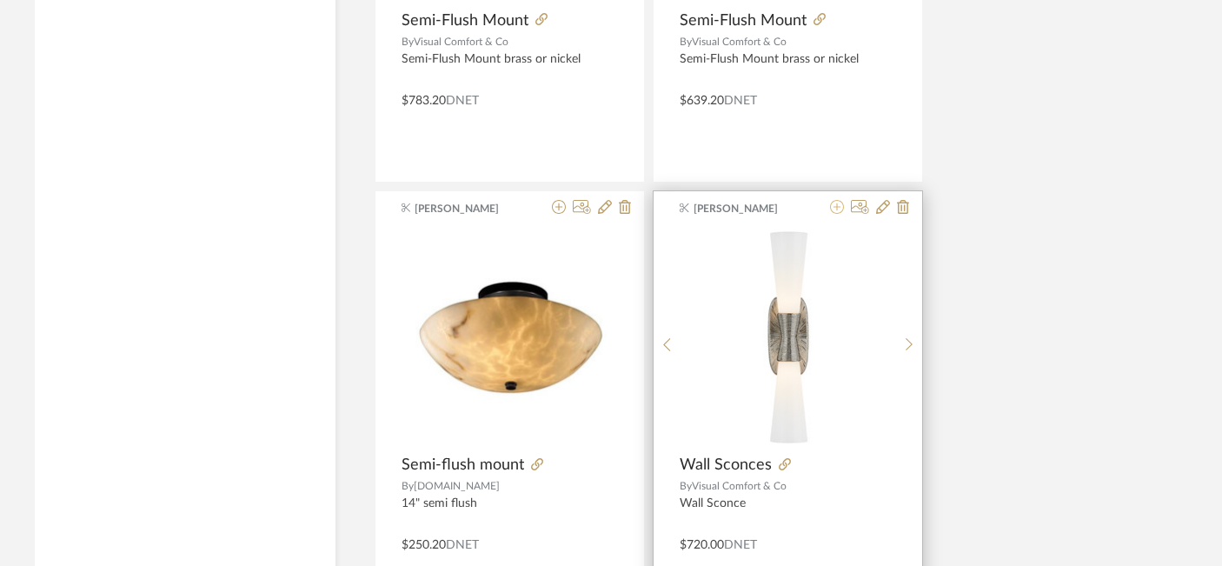
click at [835, 207] on icon at bounding box center [837, 207] width 14 height 14
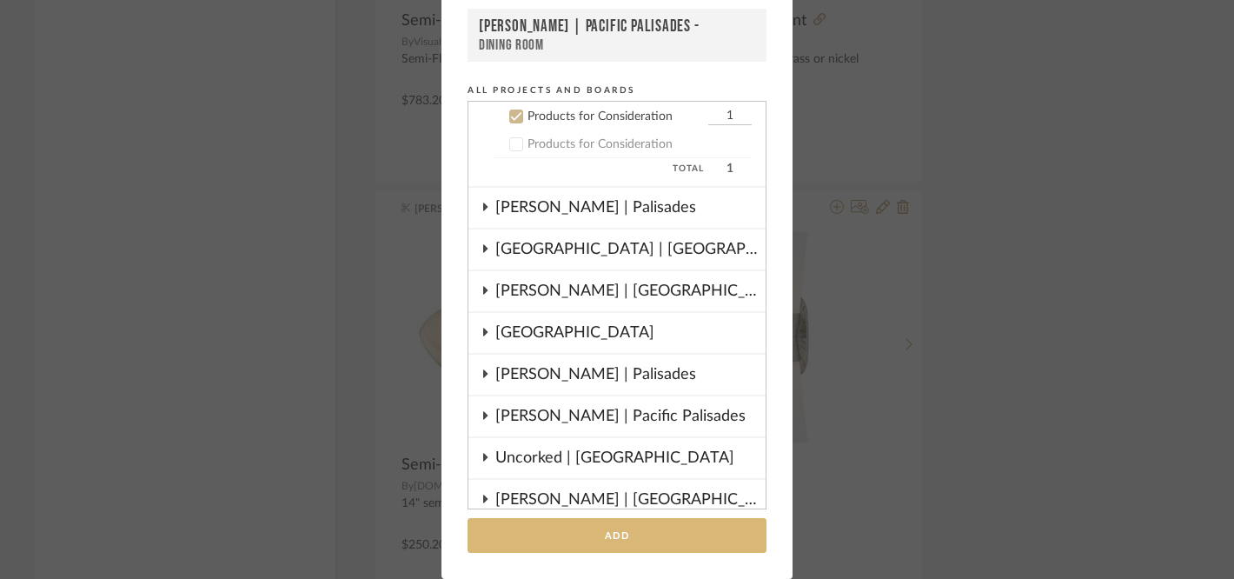
click at [651, 547] on button "Add" at bounding box center [616, 536] width 299 height 36
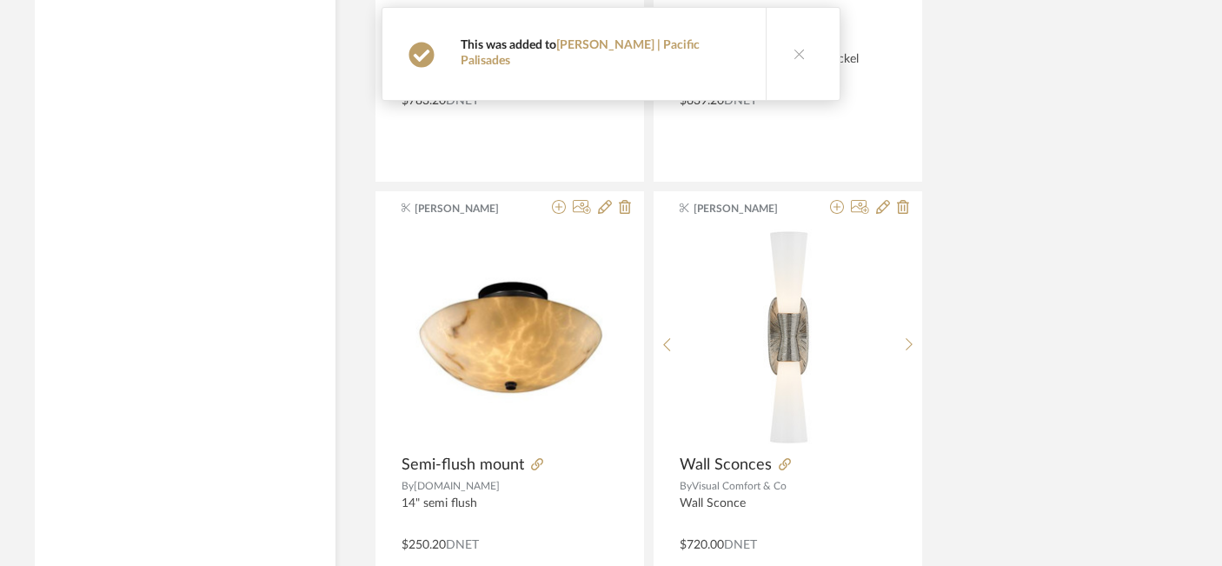
click at [793, 48] on icon at bounding box center [799, 54] width 12 height 12
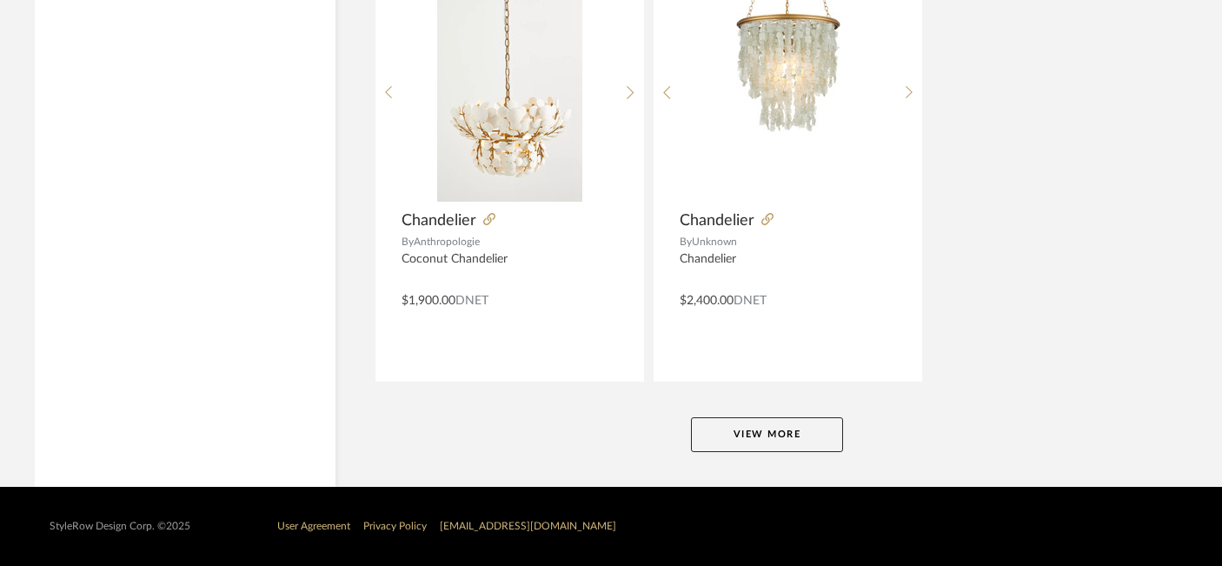
click at [750, 435] on button "View More" at bounding box center [767, 434] width 152 height 35
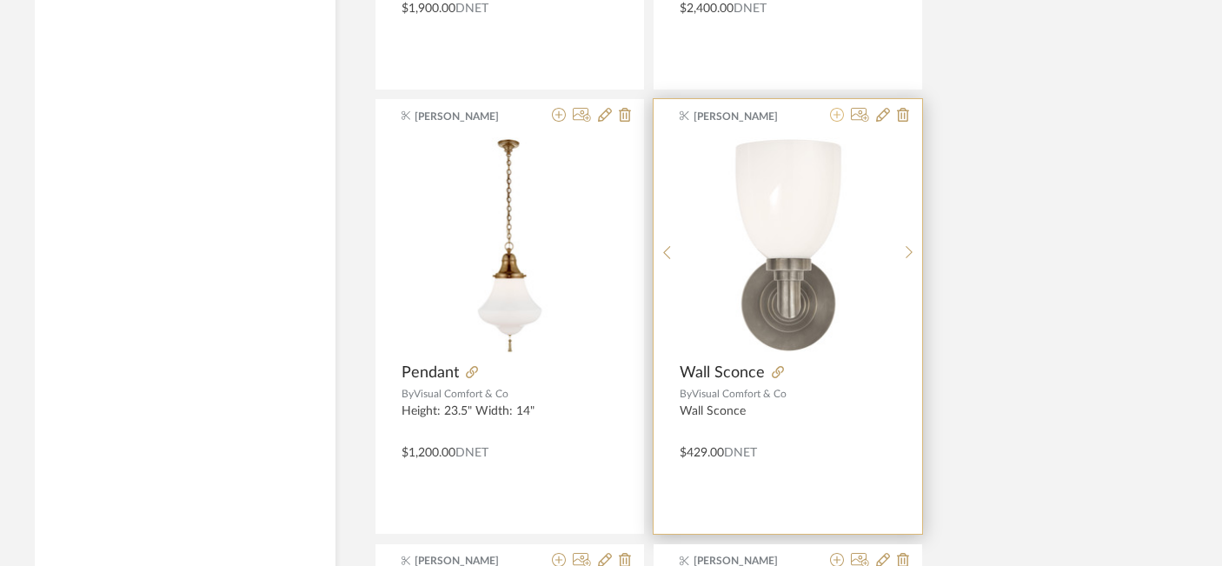
click at [838, 117] on icon at bounding box center [837, 115] width 14 height 14
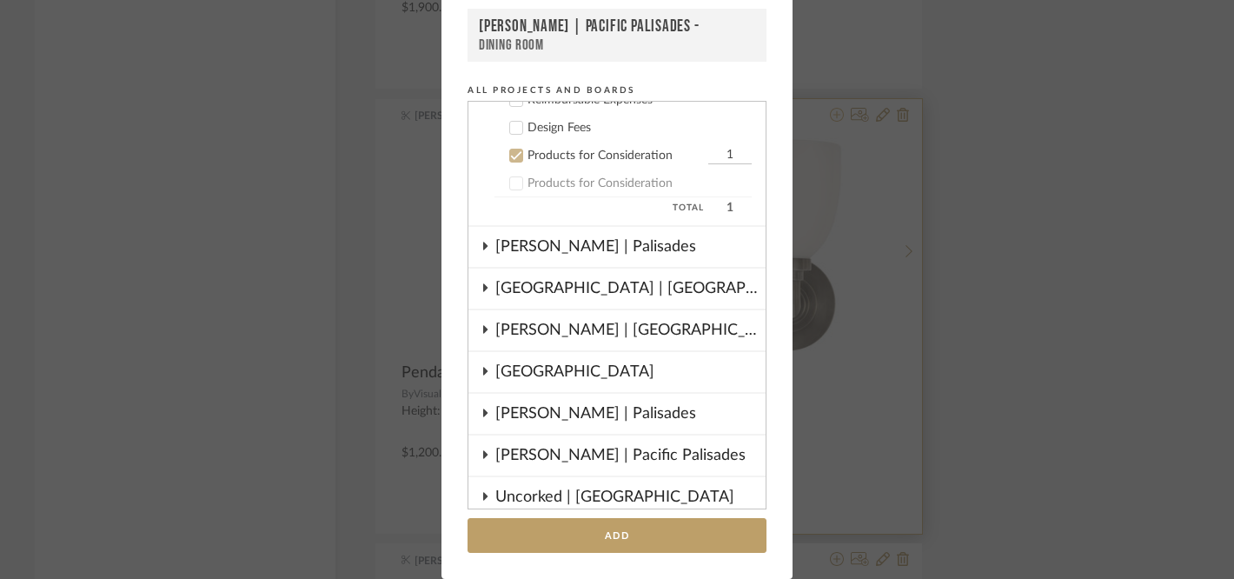
scroll to position [946, 0]
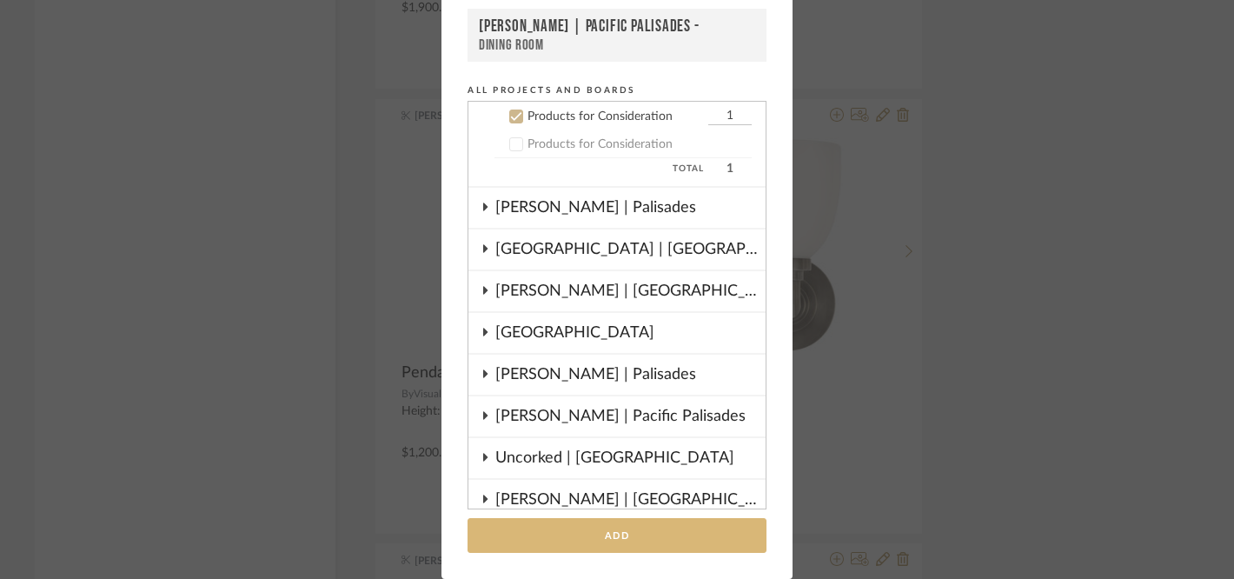
click at [693, 544] on button "Add" at bounding box center [616, 536] width 299 height 36
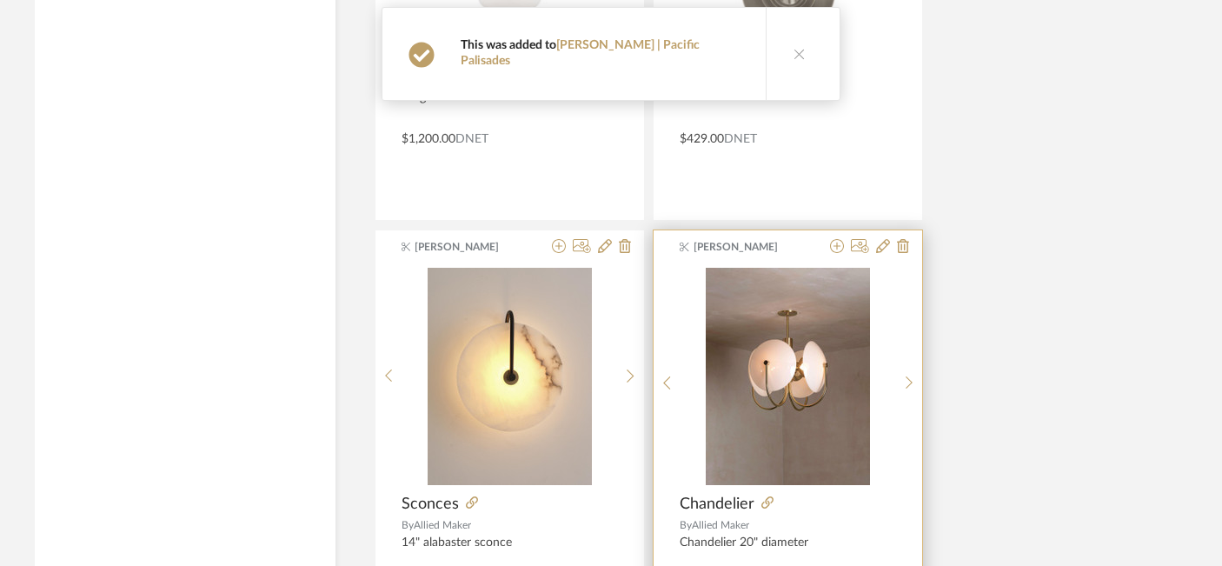
scroll to position [8650, 30]
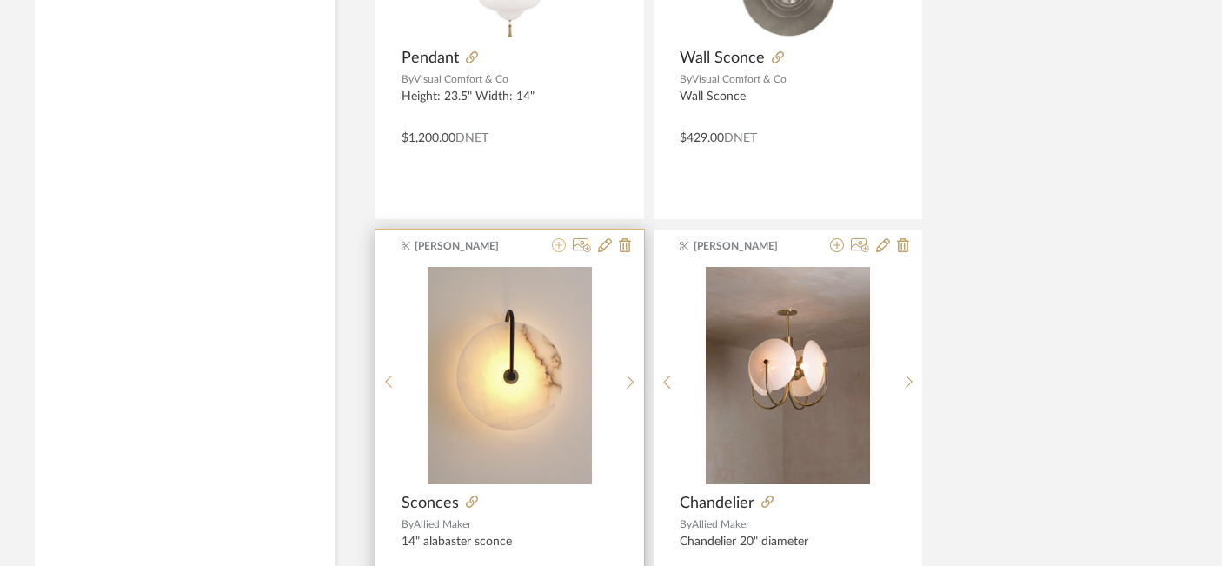
click at [560, 243] on icon at bounding box center [559, 245] width 14 height 14
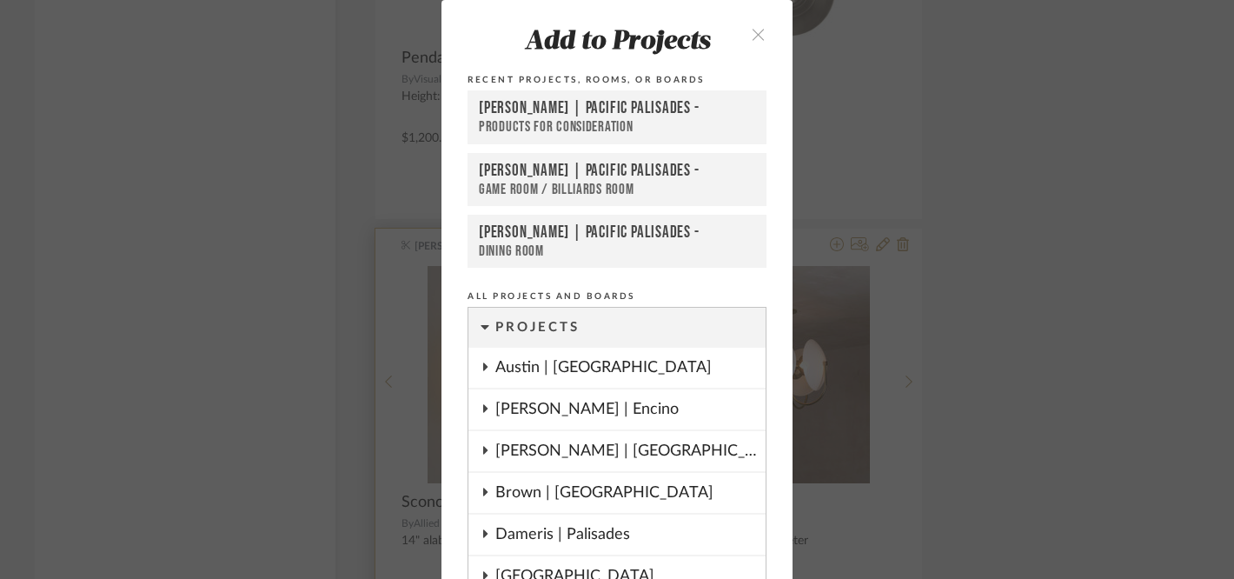
click at [560, 243] on div "Dining Room" at bounding box center [617, 250] width 276 height 17
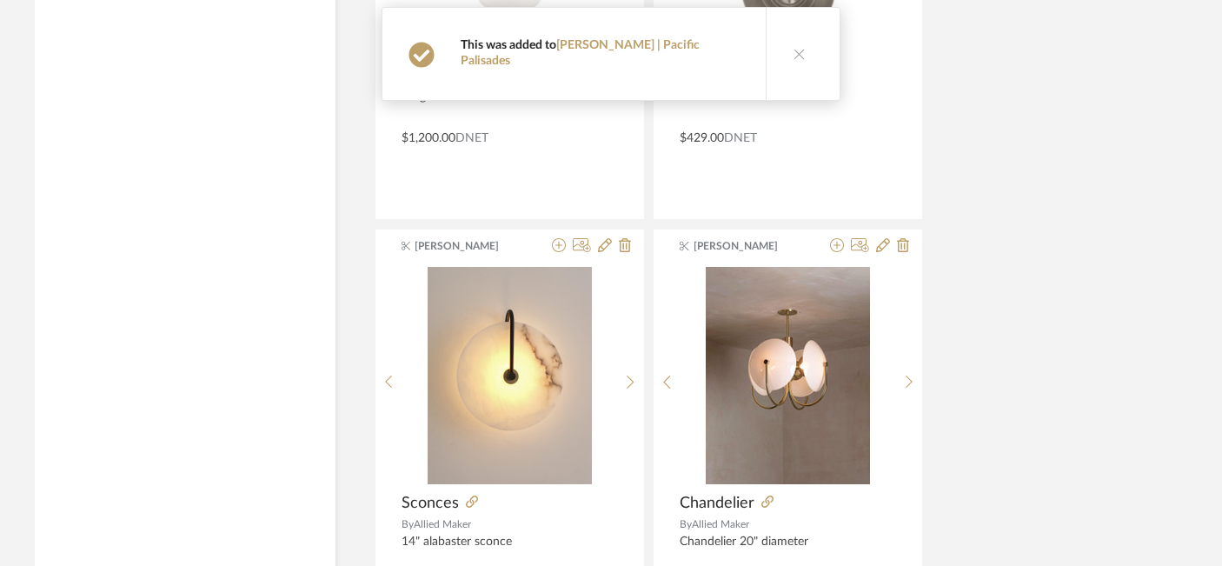
click at [793, 48] on icon at bounding box center [799, 54] width 12 height 12
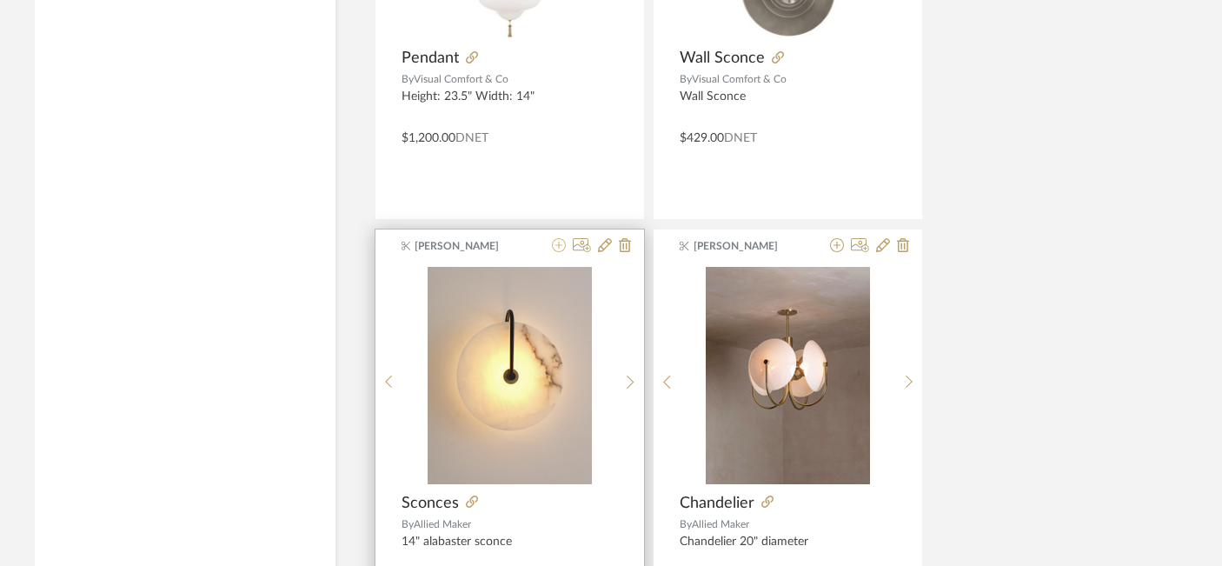
click at [561, 242] on icon at bounding box center [559, 245] width 14 height 14
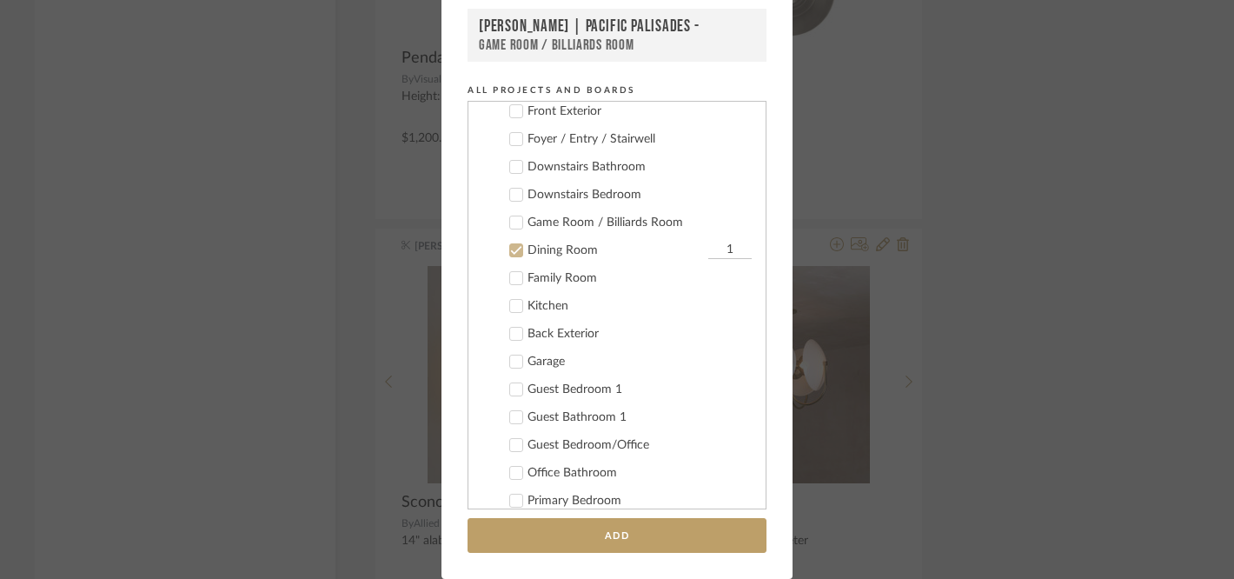
click at [512, 245] on icon at bounding box center [516, 250] width 12 height 12
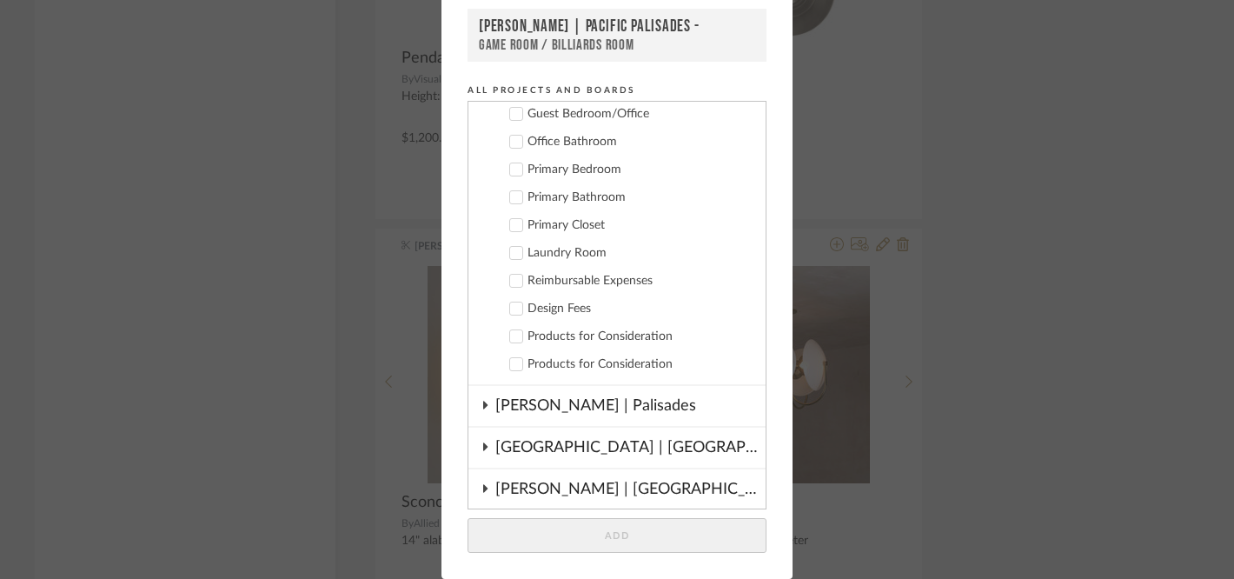
click at [510, 336] on icon at bounding box center [516, 336] width 12 height 12
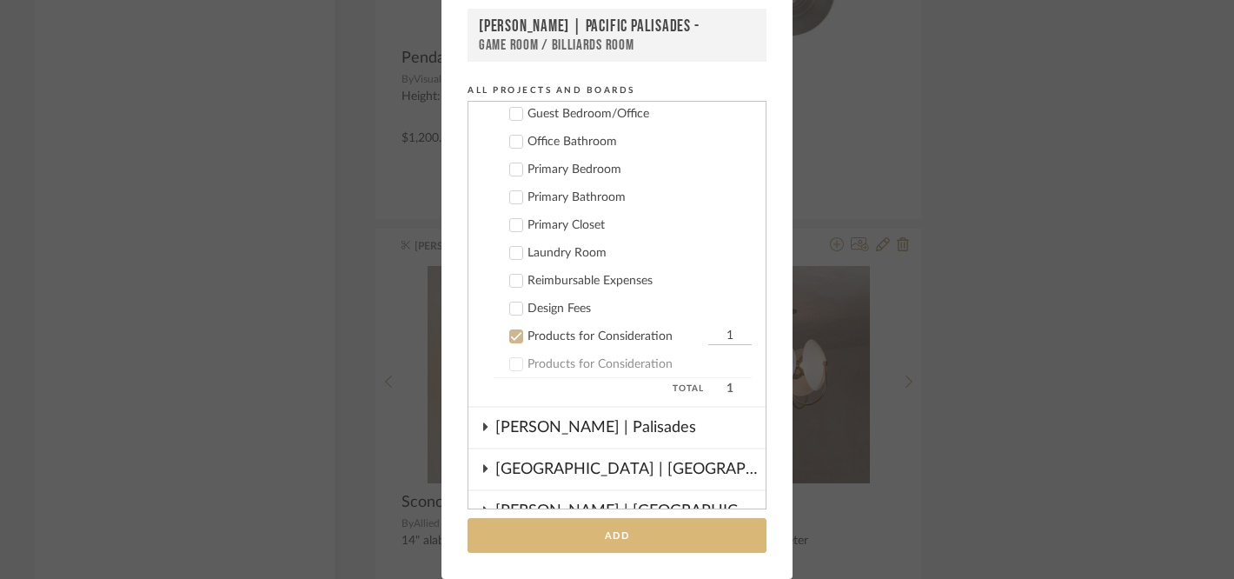
click at [575, 527] on button "Add" at bounding box center [616, 536] width 299 height 36
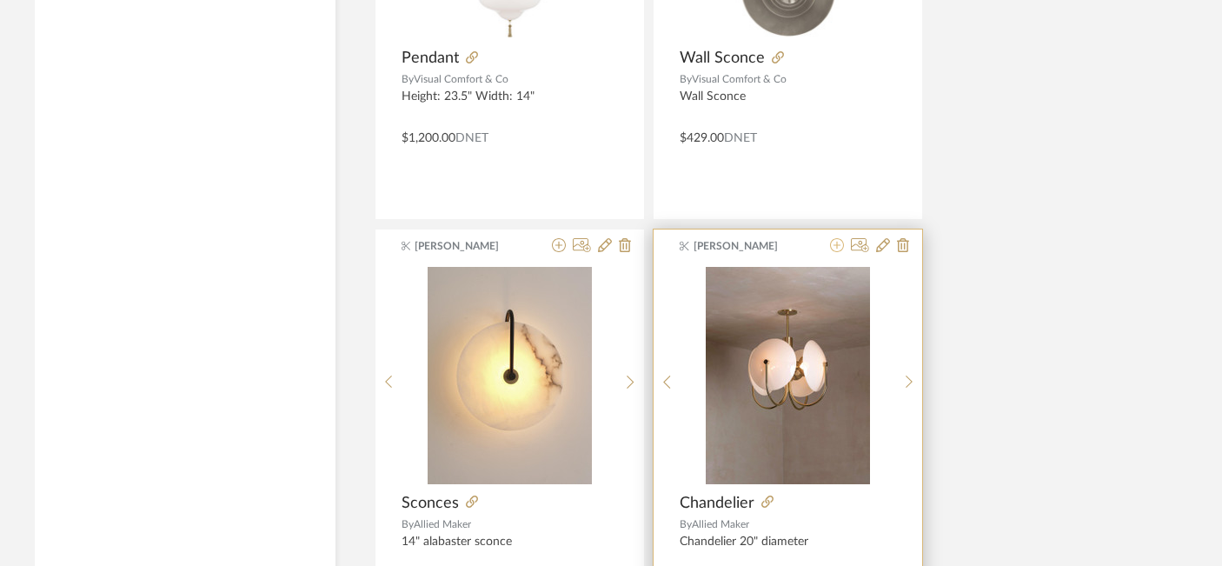
click at [838, 246] on icon at bounding box center [837, 245] width 14 height 14
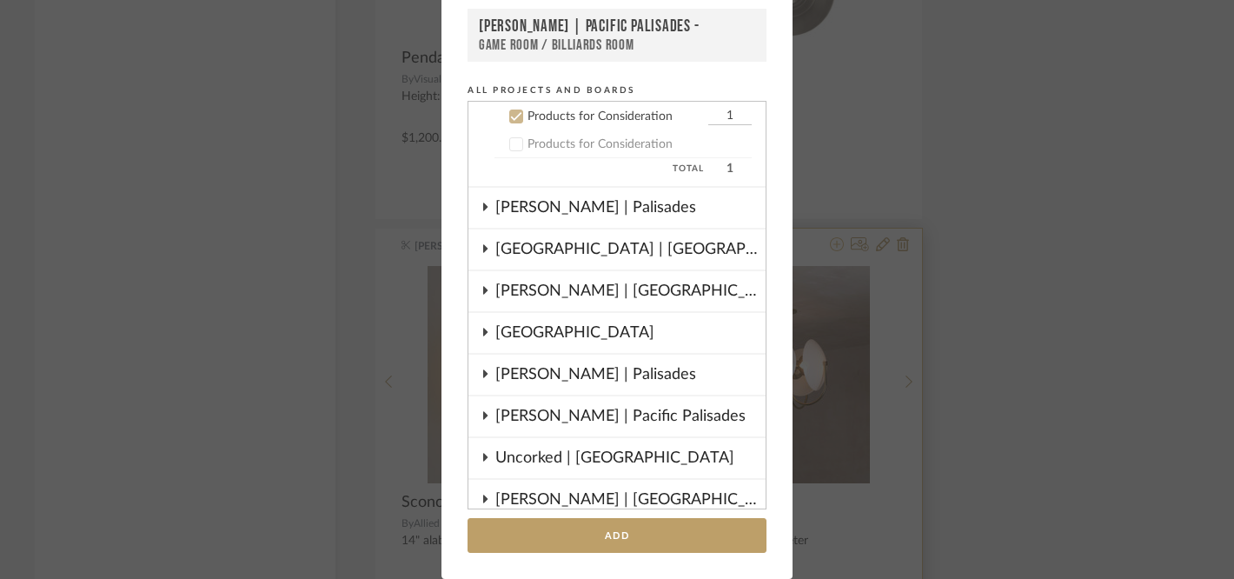
click at [838, 246] on div "Add to Projects Recent Projects, Rooms, or Boards [PERSON_NAME] | Pacific Palis…" at bounding box center [617, 289] width 1234 height 579
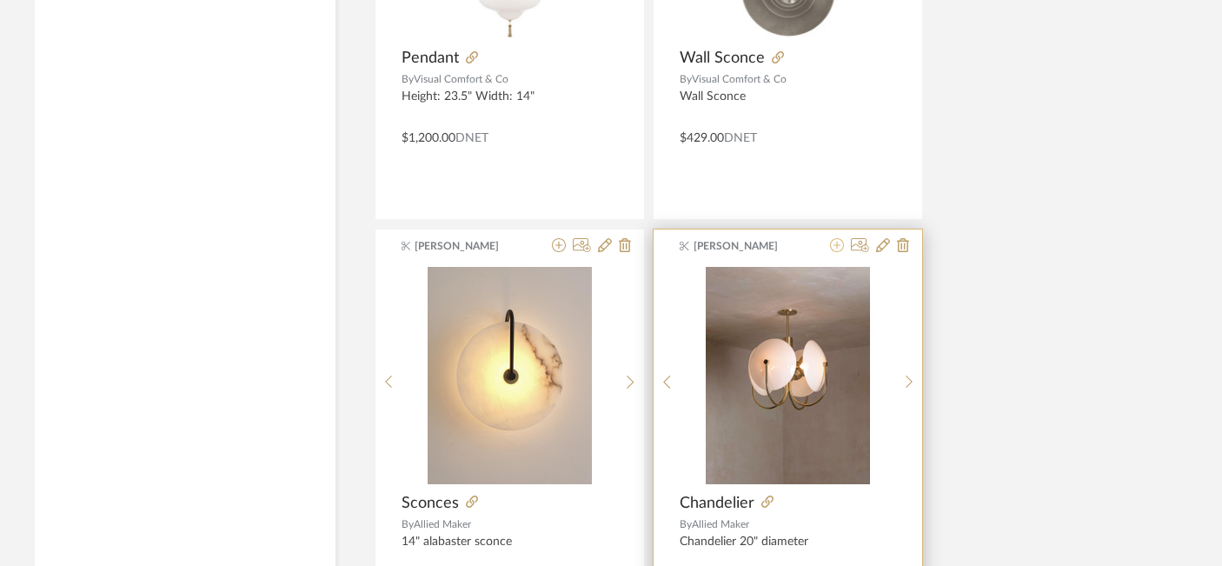
click at [838, 248] on icon at bounding box center [837, 245] width 14 height 14
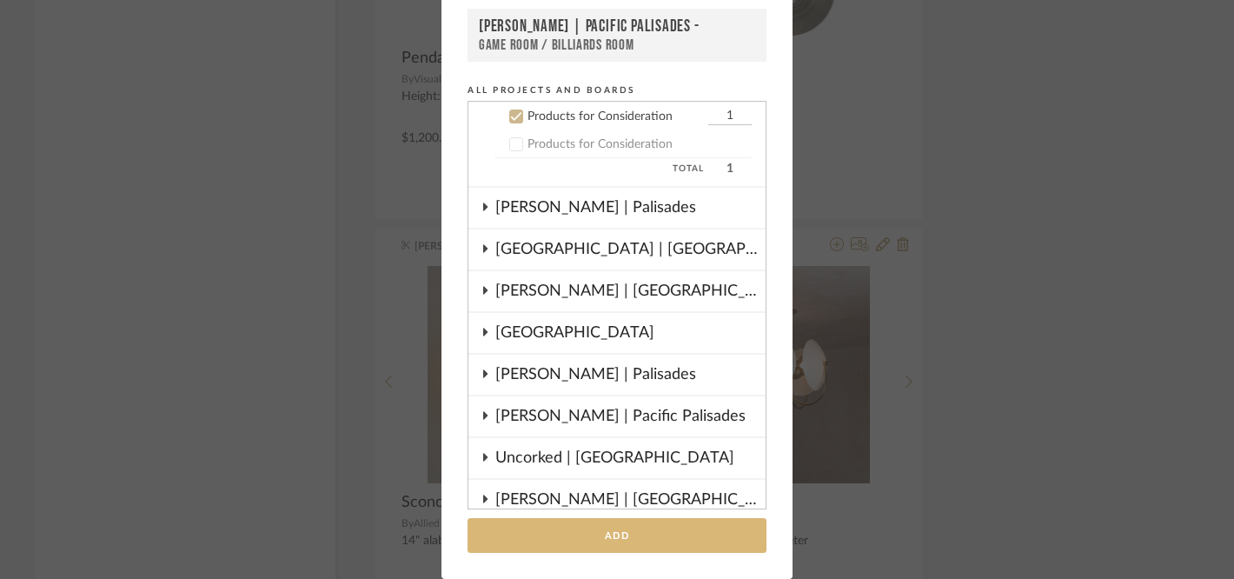
click at [702, 525] on button "Add" at bounding box center [616, 536] width 299 height 36
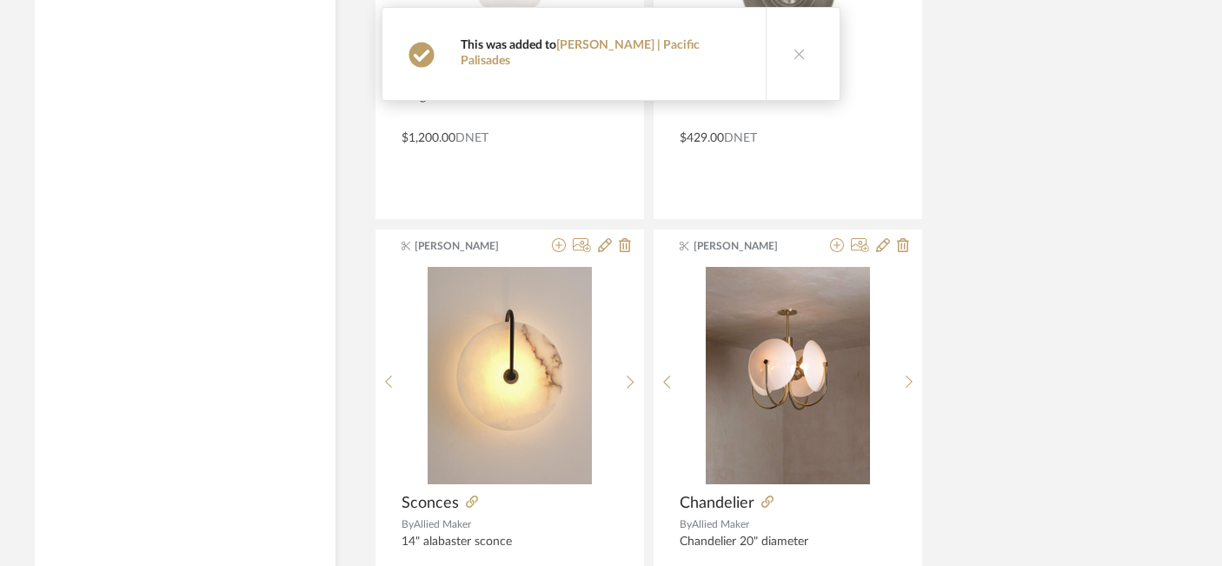
click at [793, 48] on icon at bounding box center [799, 54] width 12 height 12
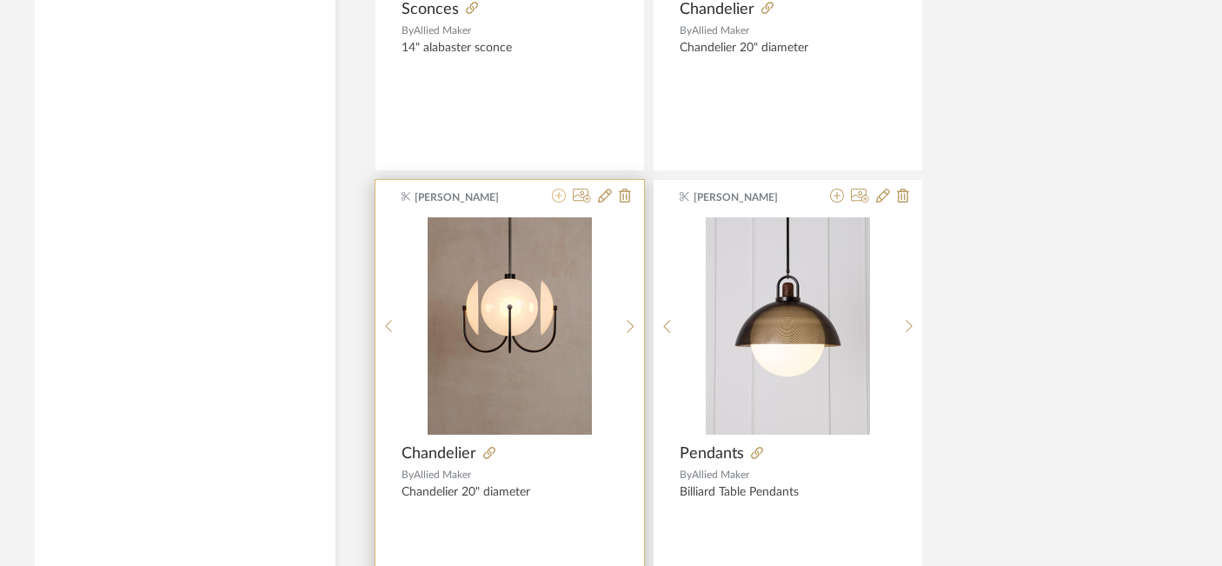
click at [557, 199] on icon at bounding box center [559, 196] width 14 height 14
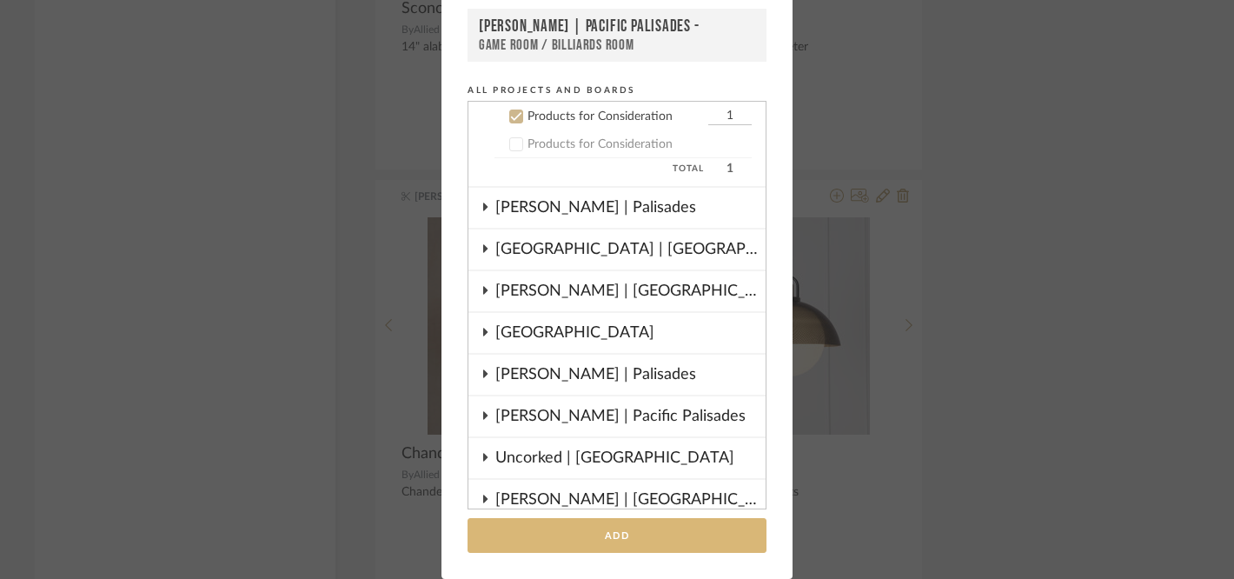
click at [520, 535] on button "Add" at bounding box center [616, 536] width 299 height 36
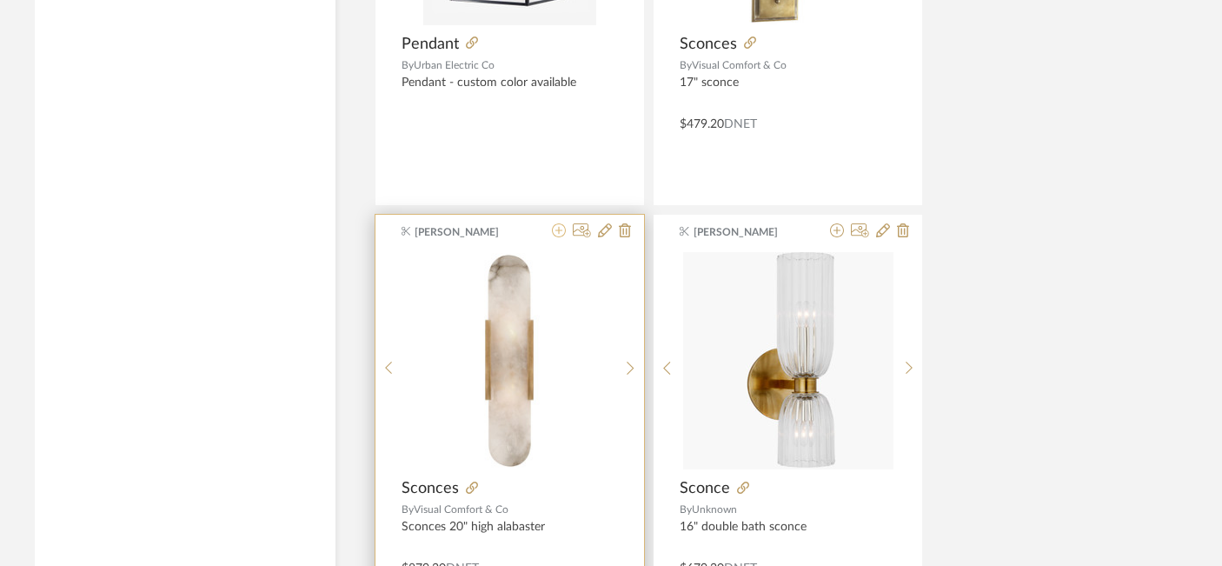
click at [556, 235] on icon at bounding box center [559, 230] width 14 height 14
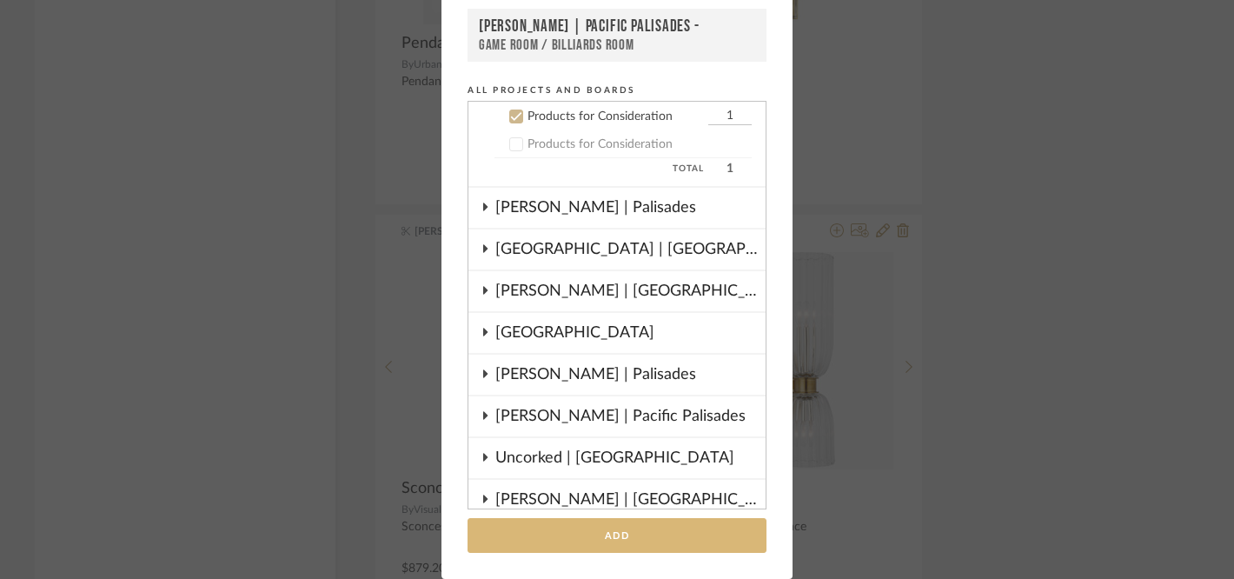
click at [527, 533] on button "Add" at bounding box center [616, 536] width 299 height 36
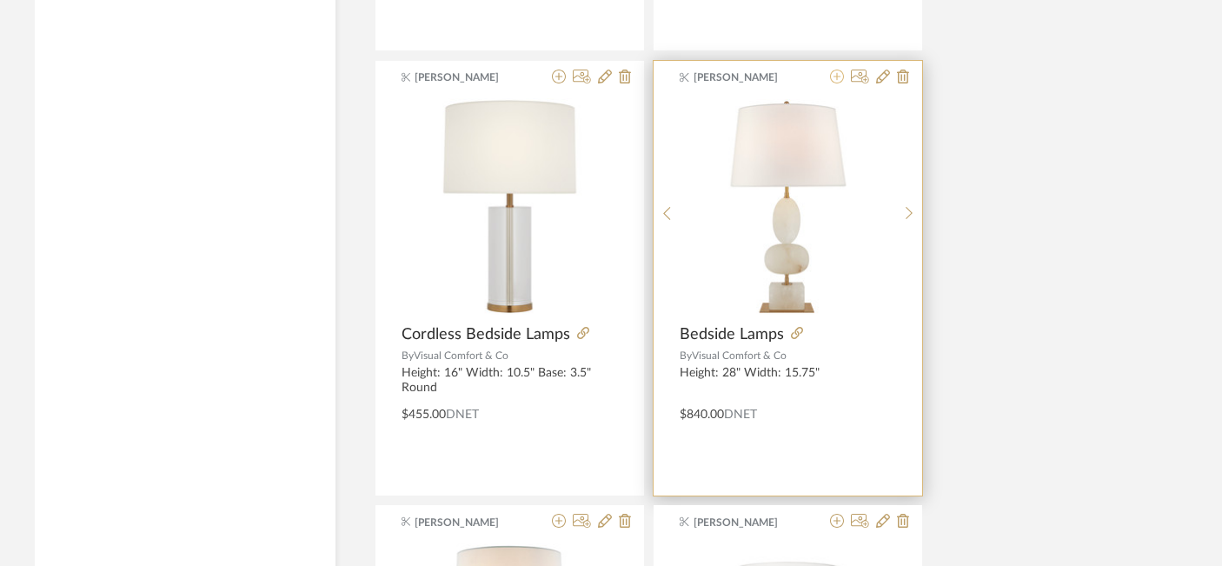
click at [836, 76] on icon at bounding box center [837, 77] width 14 height 14
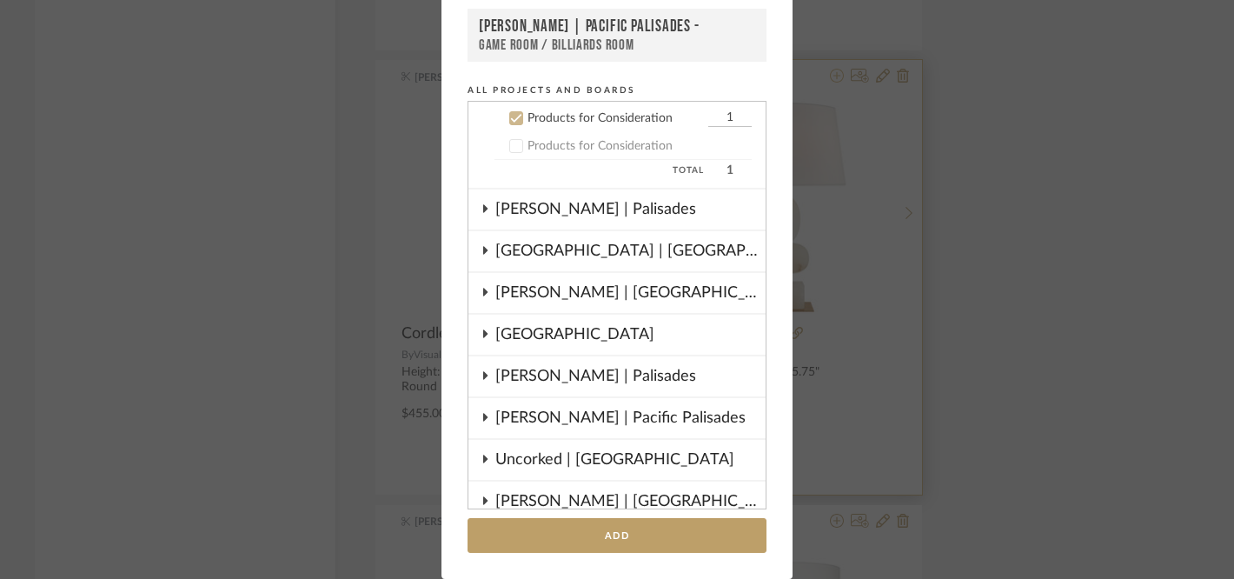
scroll to position [946, 0]
click at [548, 332] on div "[GEOGRAPHIC_DATA]" at bounding box center [630, 333] width 270 height 40
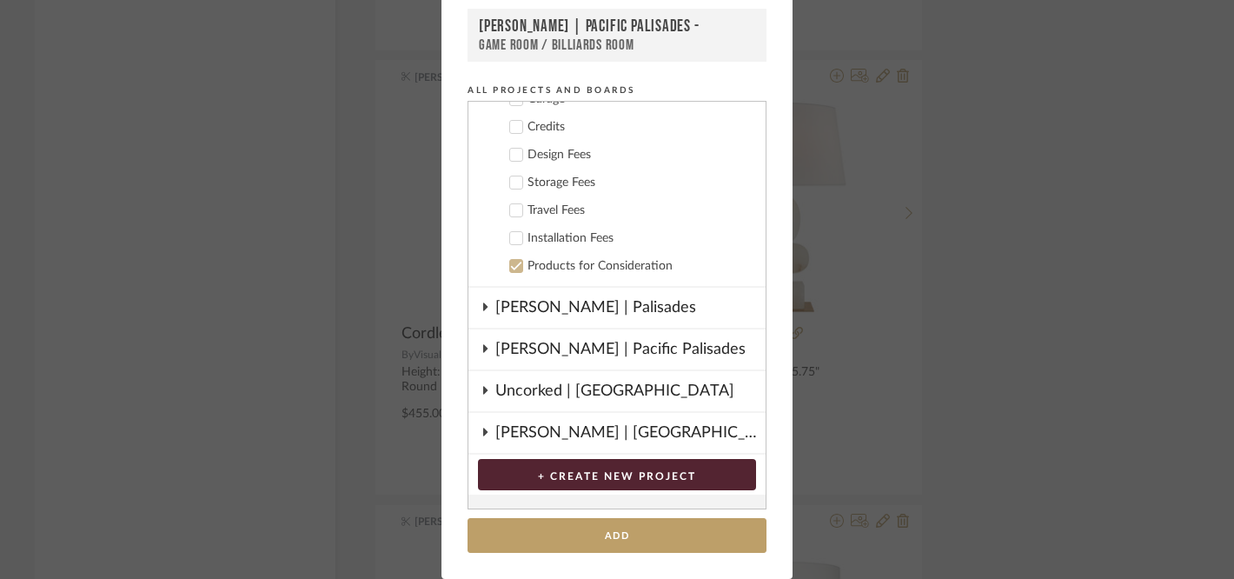
scroll to position [1779, 0]
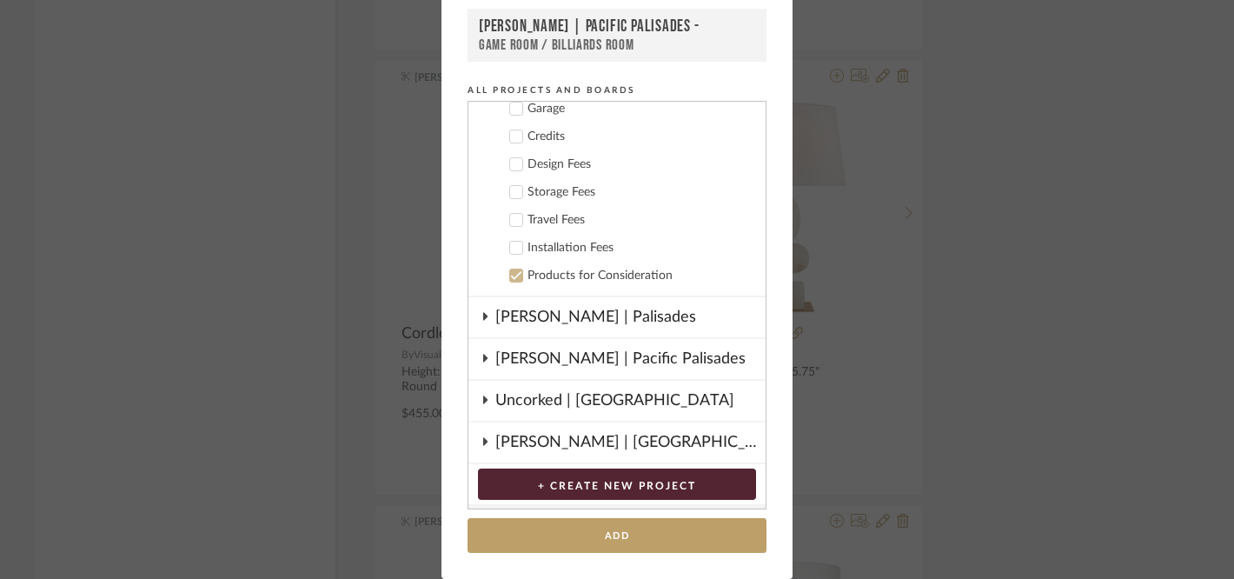
click at [510, 274] on icon at bounding box center [516, 275] width 12 height 12
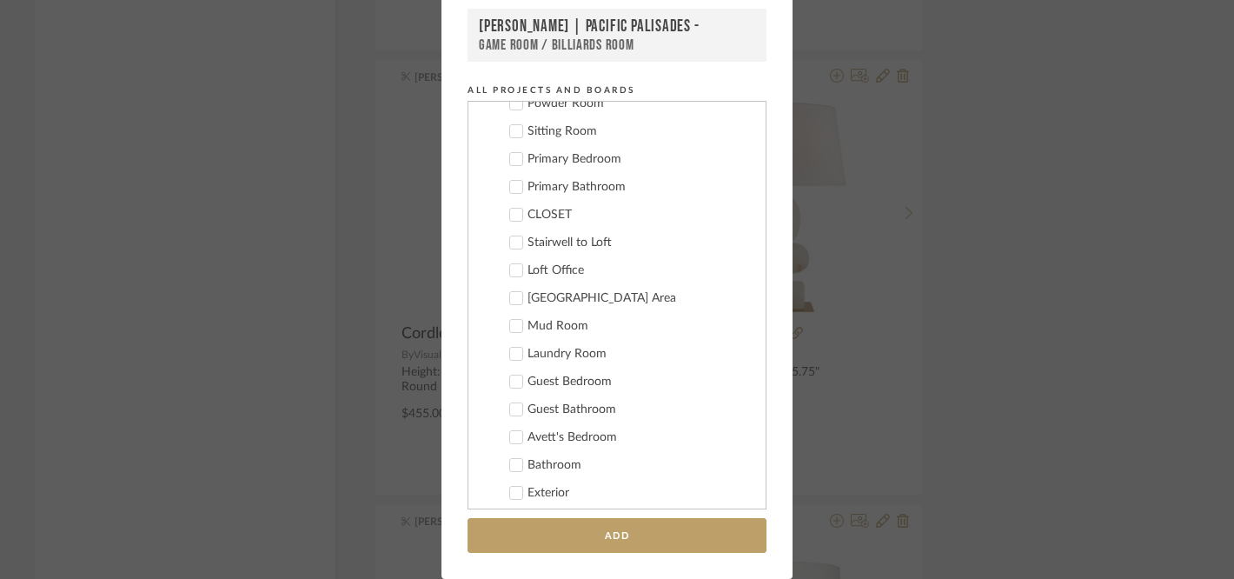
scroll to position [1372, 0]
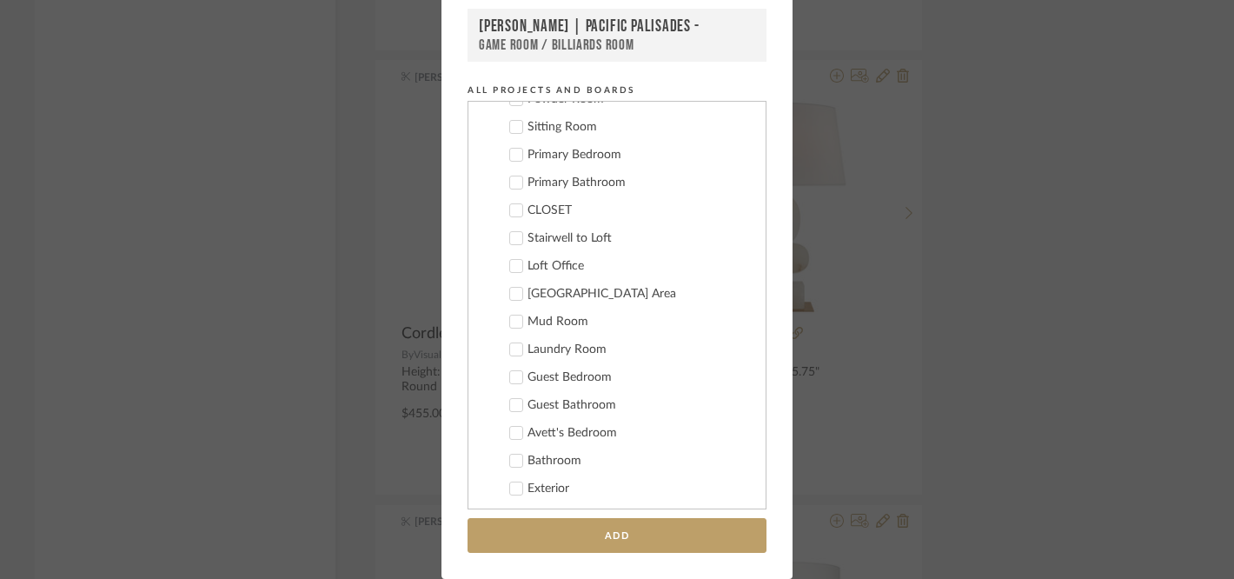
click at [513, 432] on icon at bounding box center [516, 433] width 12 height 12
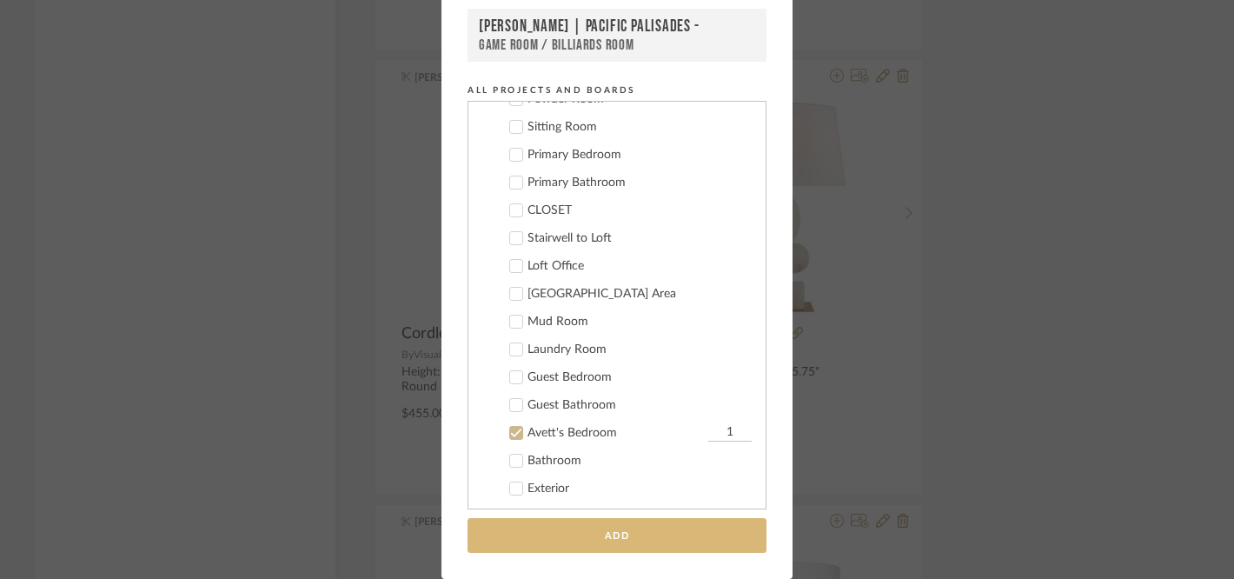
click at [513, 543] on button "Add" at bounding box center [616, 536] width 299 height 36
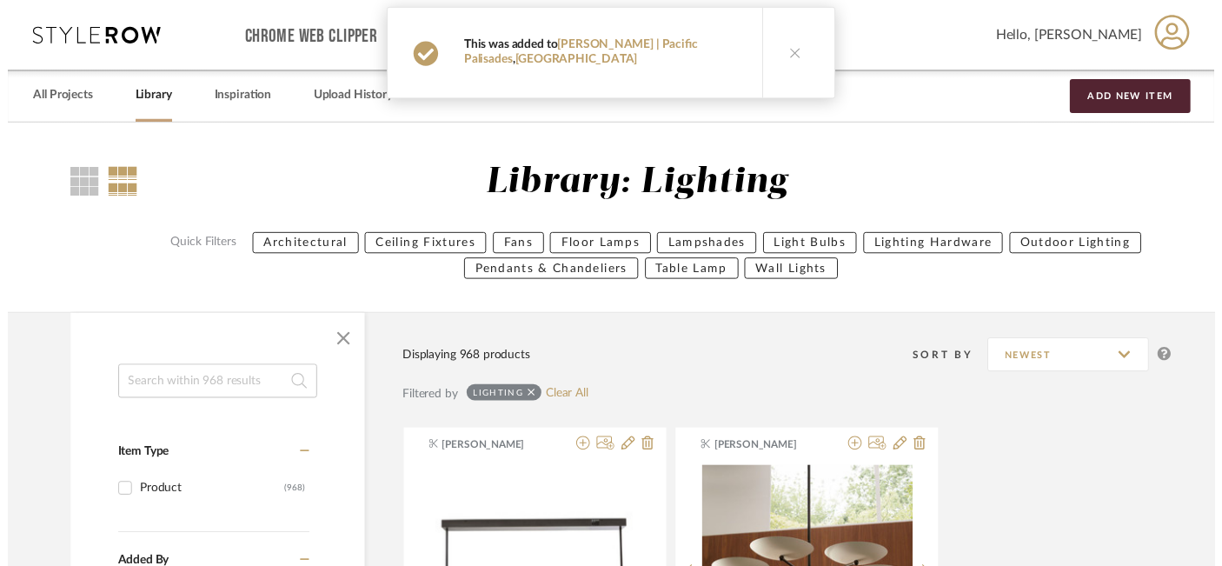
scroll to position [11485, 30]
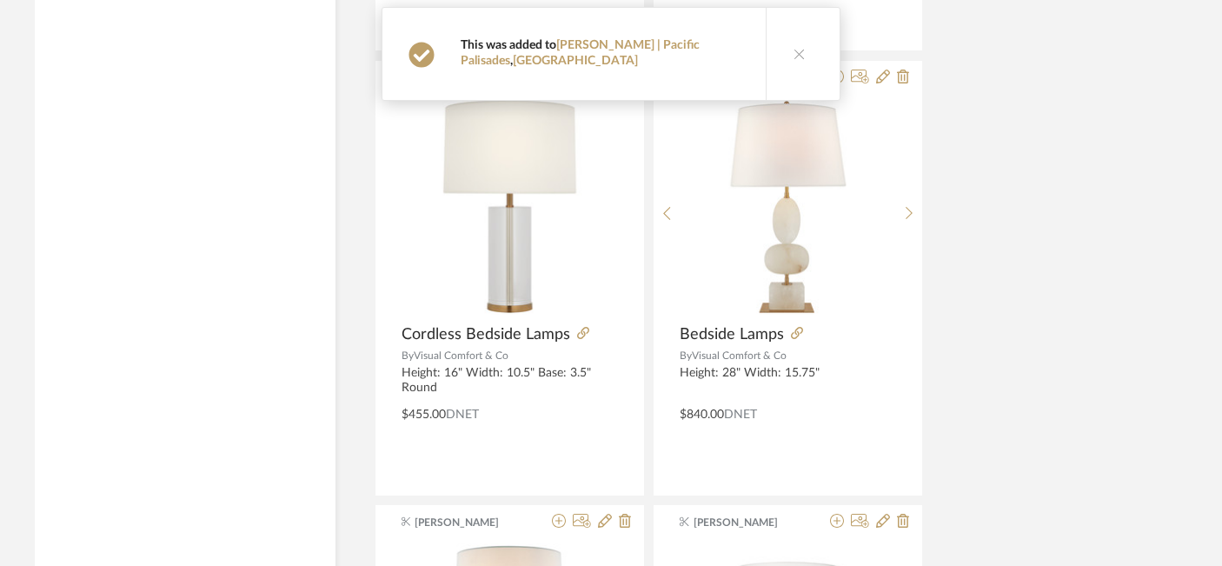
click at [795, 52] on icon at bounding box center [799, 54] width 12 height 12
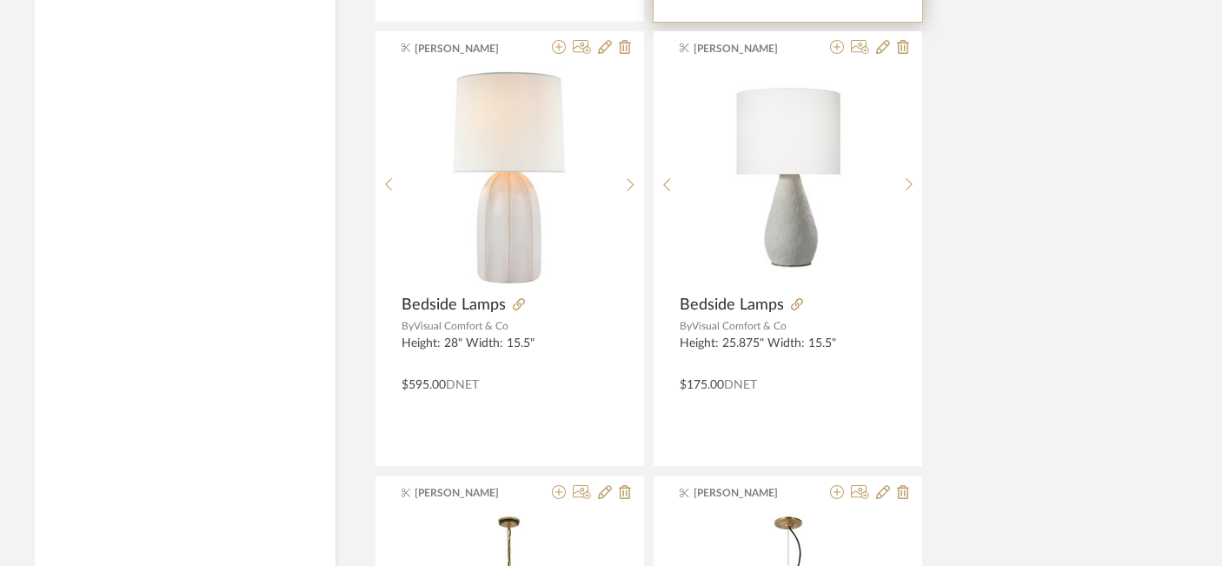
scroll to position [11961, 30]
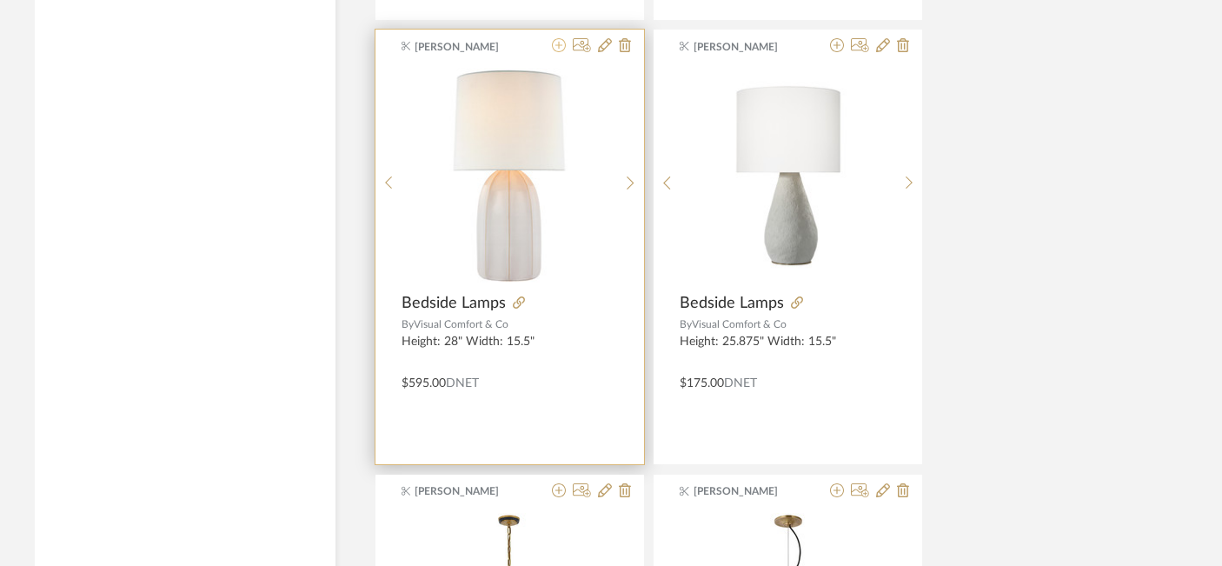
click at [558, 52] on icon at bounding box center [559, 45] width 14 height 14
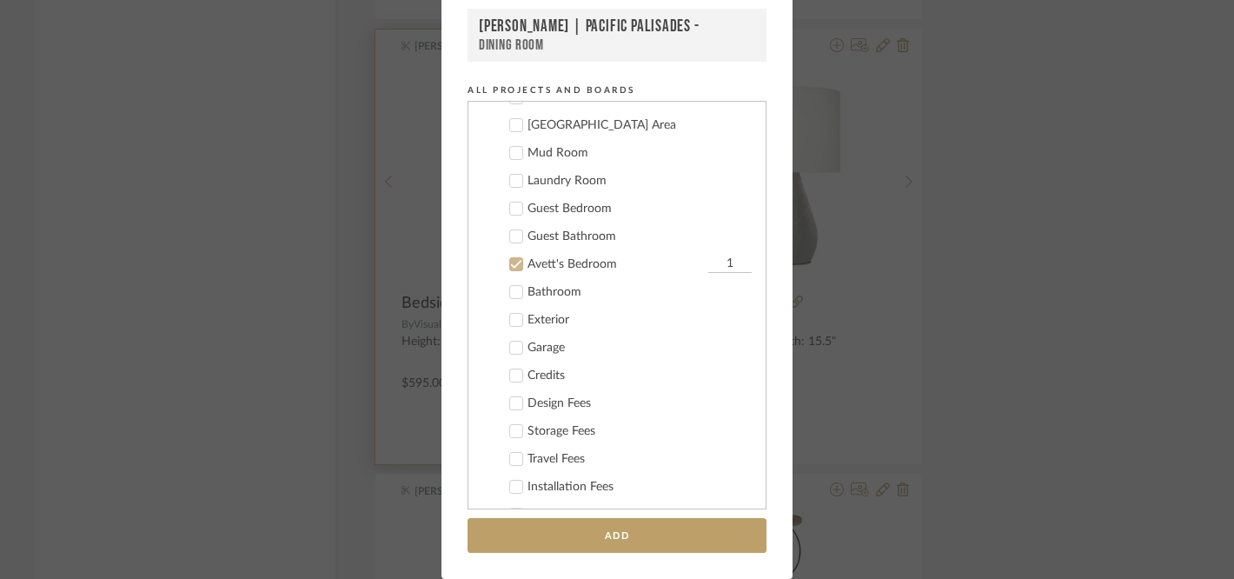
scroll to position [1030, 0]
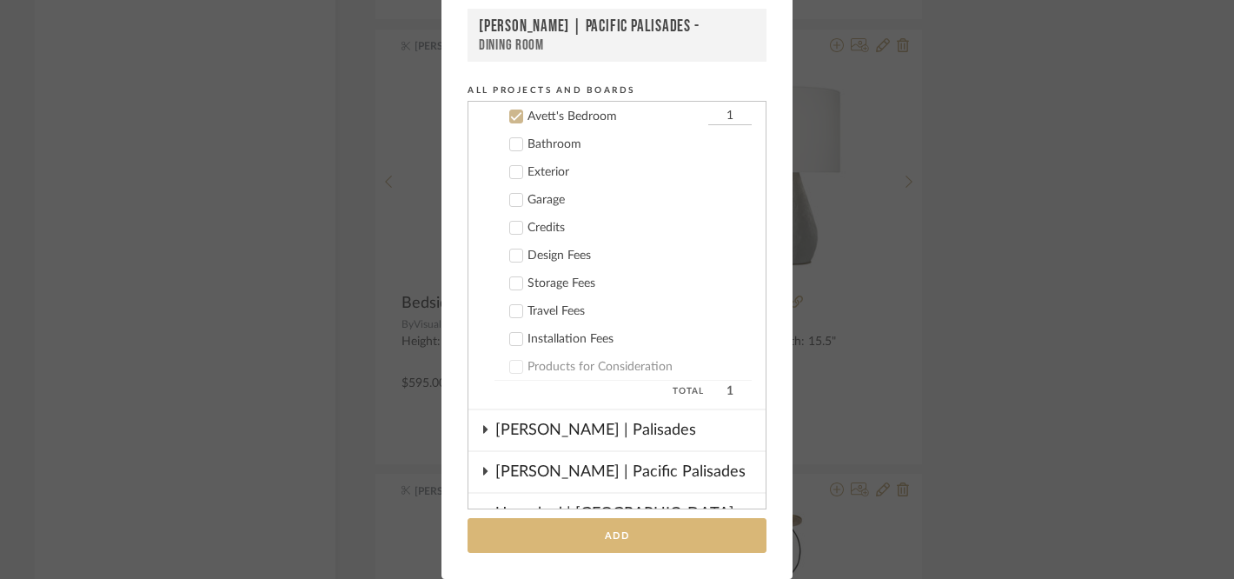
click at [535, 540] on button "Add" at bounding box center [616, 536] width 299 height 36
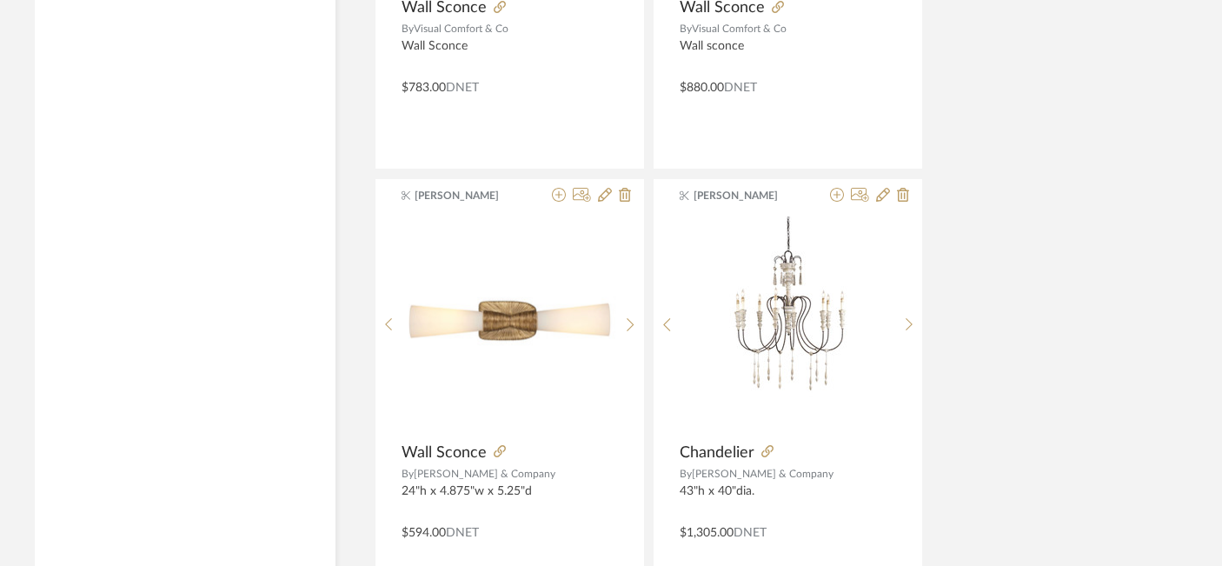
scroll to position [13149, 30]
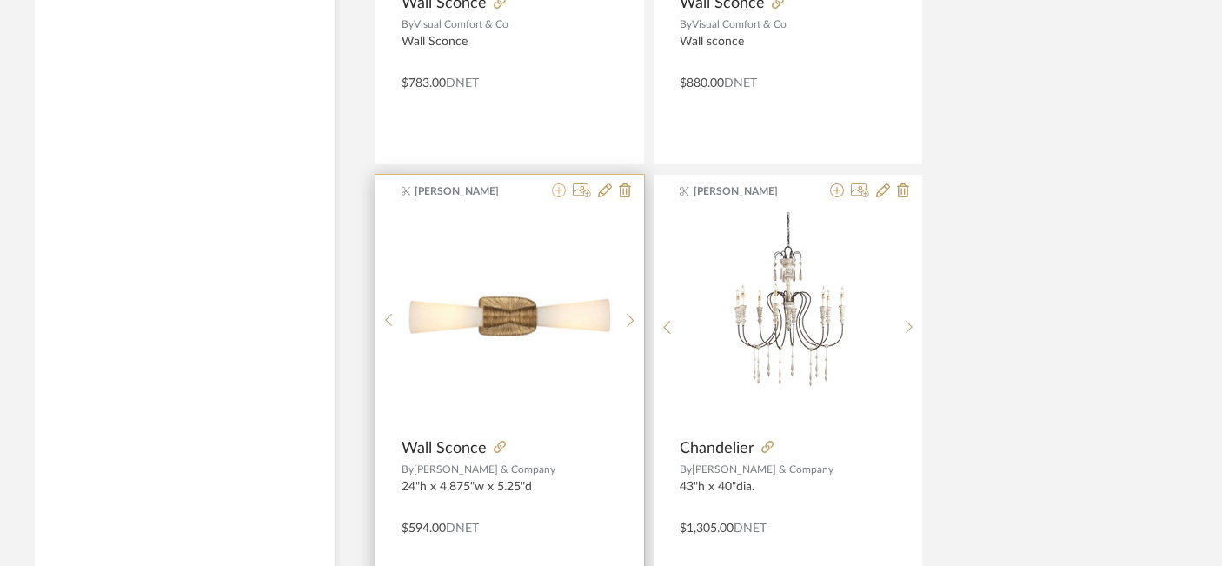
click at [557, 189] on icon at bounding box center [559, 190] width 14 height 14
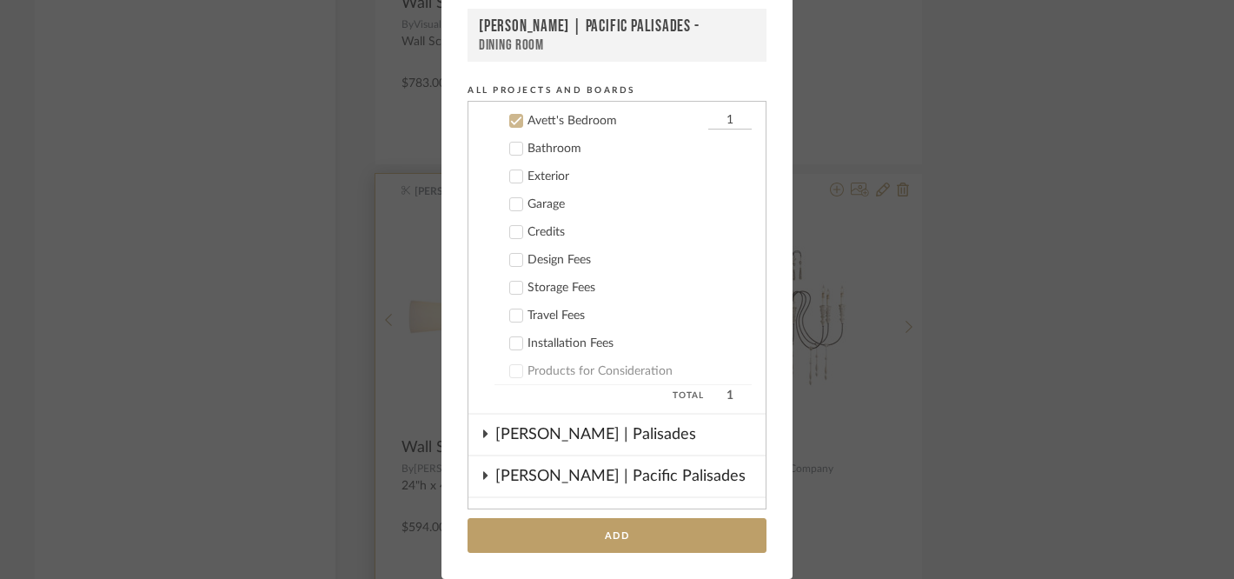
scroll to position [1030, 0]
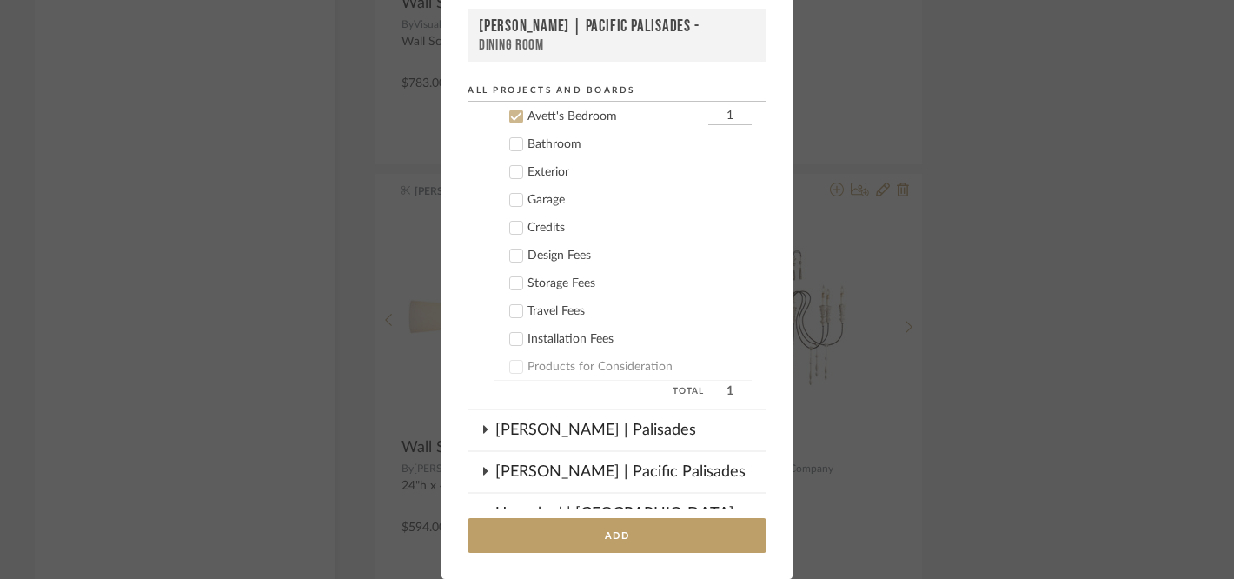
click at [511, 117] on icon at bounding box center [516, 117] width 11 height 9
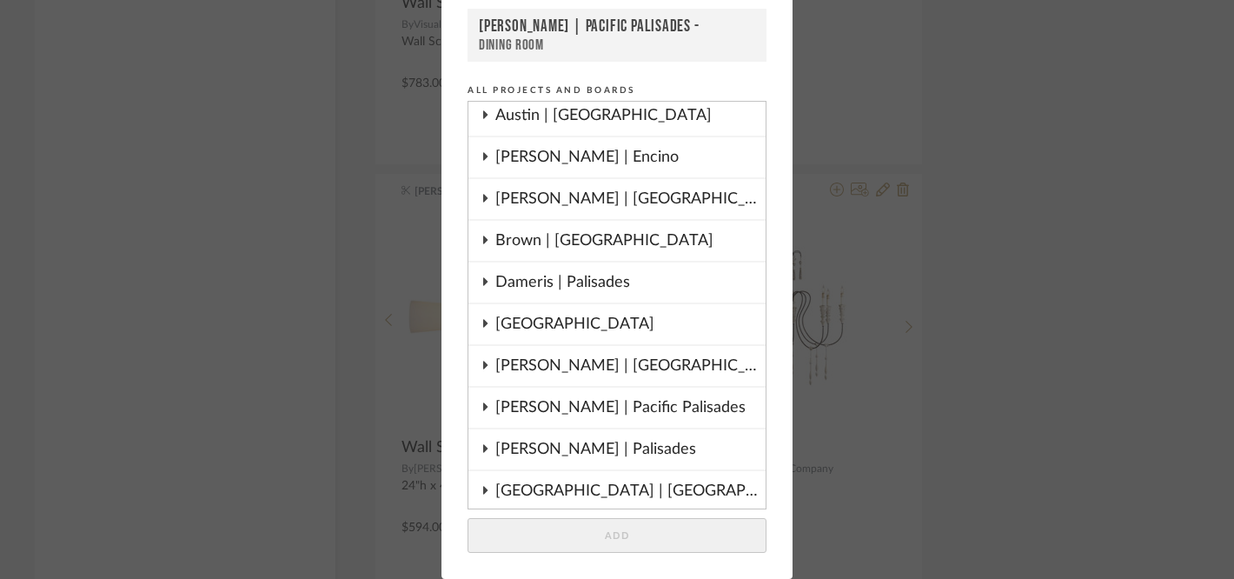
scroll to position [52, 0]
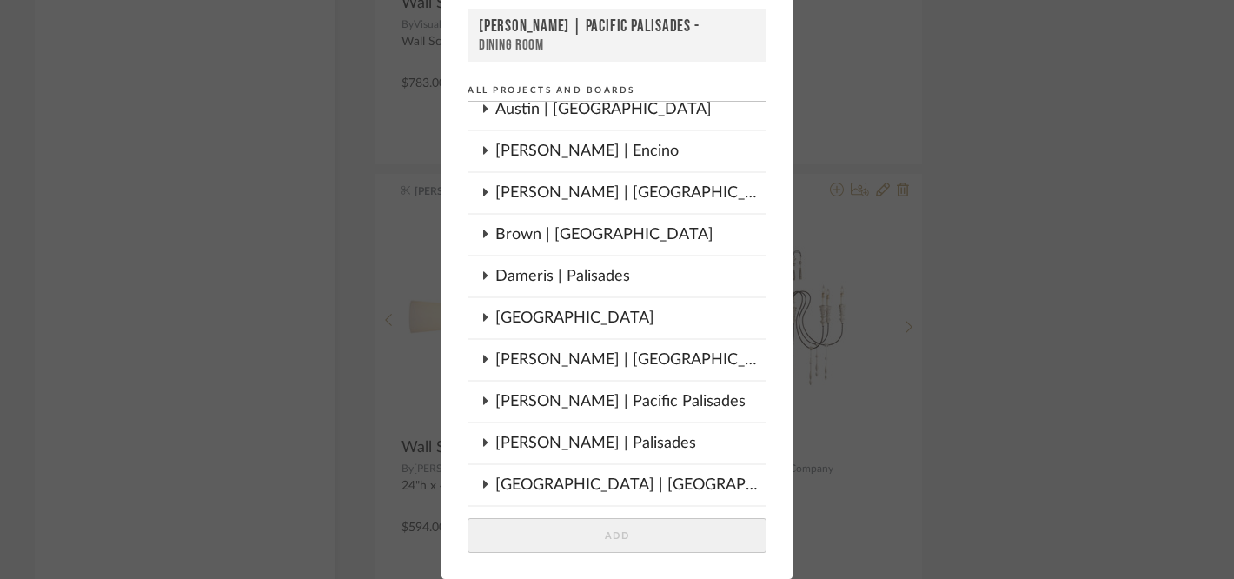
click at [559, 407] on div "[PERSON_NAME] | Pacific Palisades" at bounding box center [630, 401] width 270 height 40
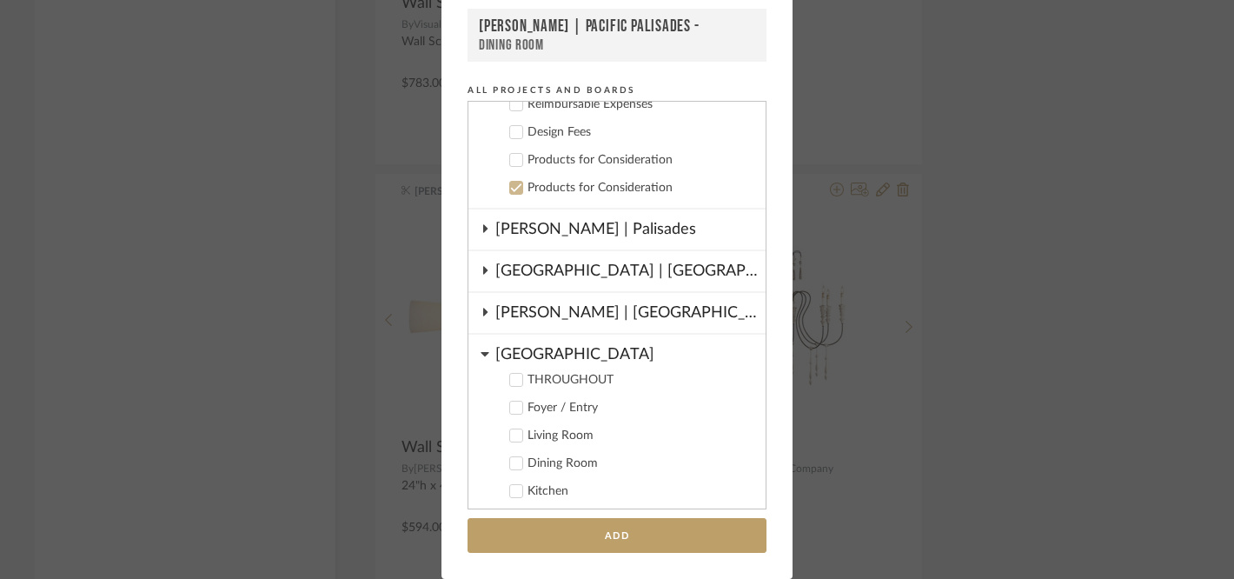
scroll to position [905, 0]
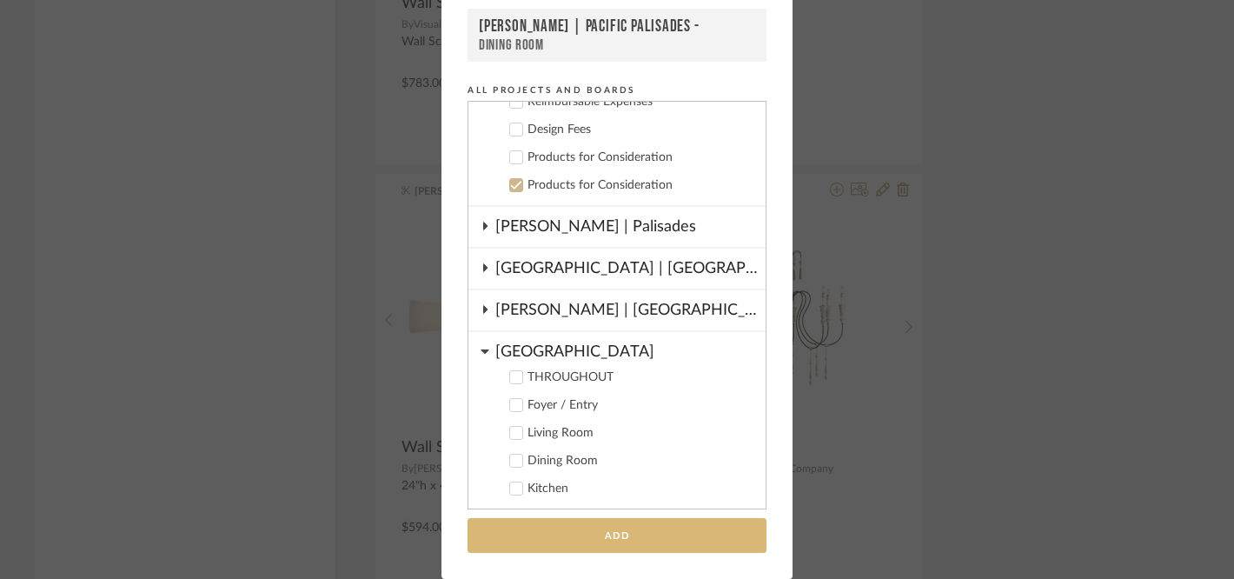
click at [538, 537] on button "Add" at bounding box center [616, 536] width 299 height 36
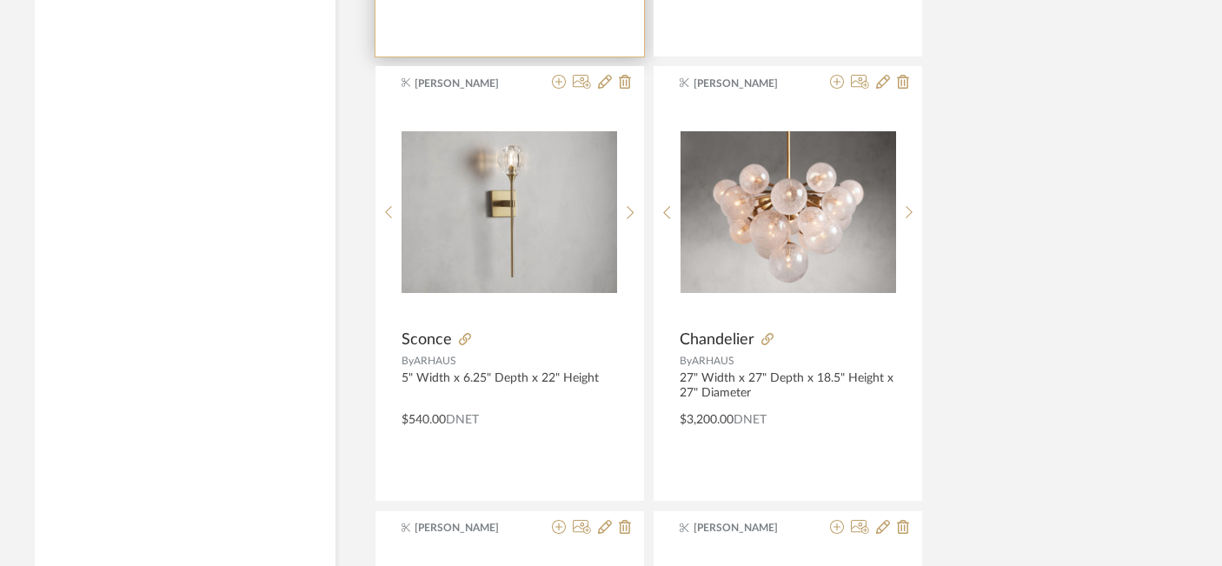
scroll to position [14594, 30]
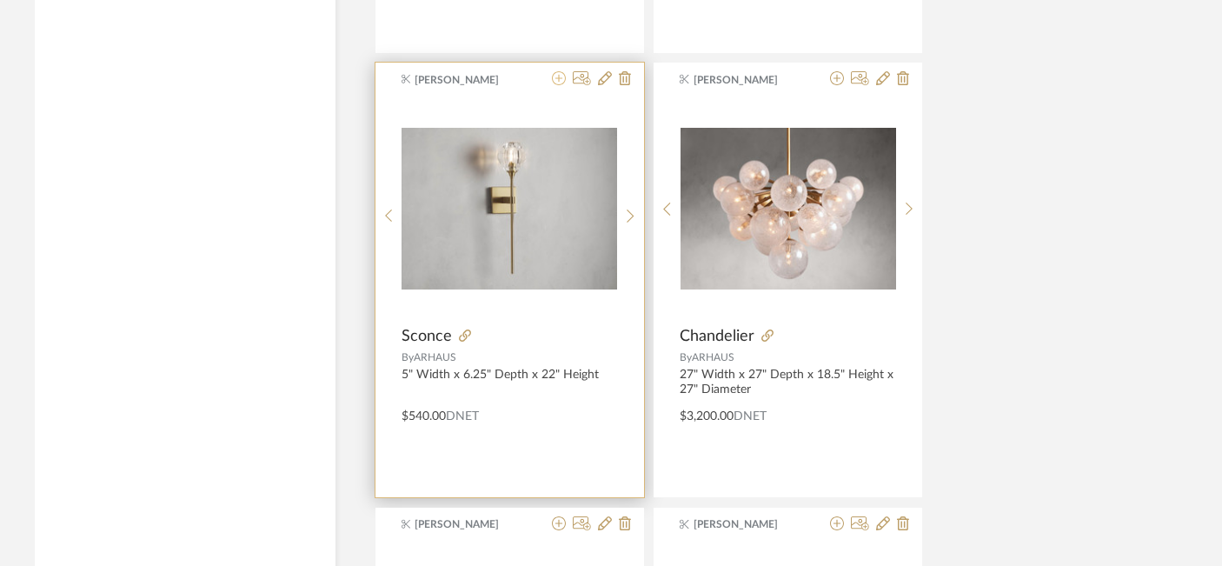
click at [559, 79] on icon at bounding box center [559, 78] width 14 height 14
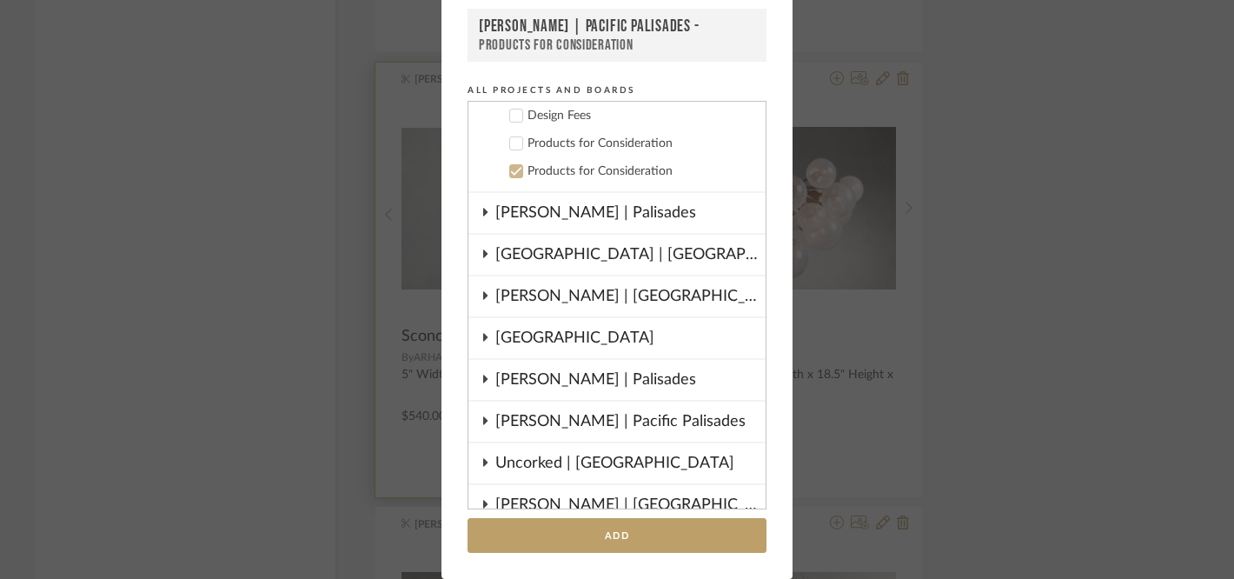
scroll to position [974, 0]
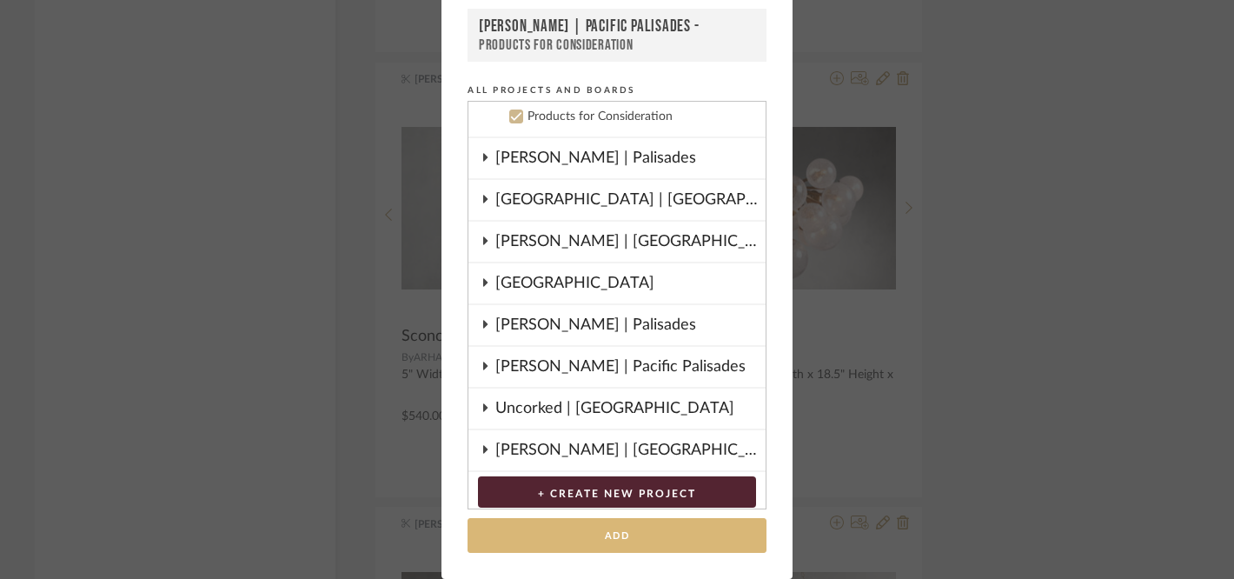
click at [560, 533] on button "Add" at bounding box center [616, 536] width 299 height 36
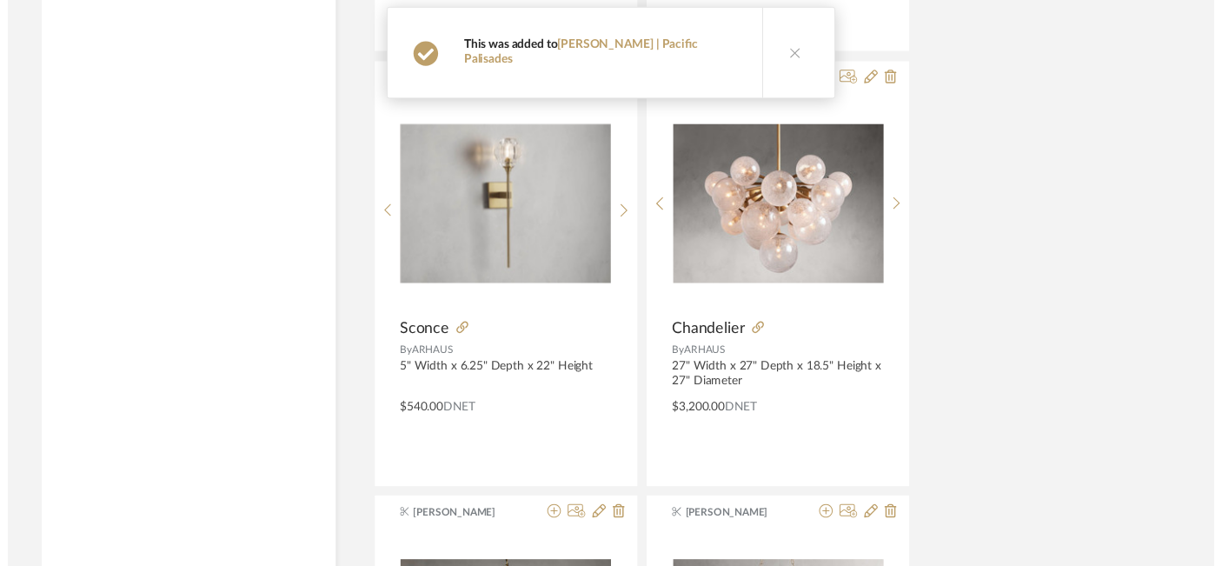
scroll to position [14594, 30]
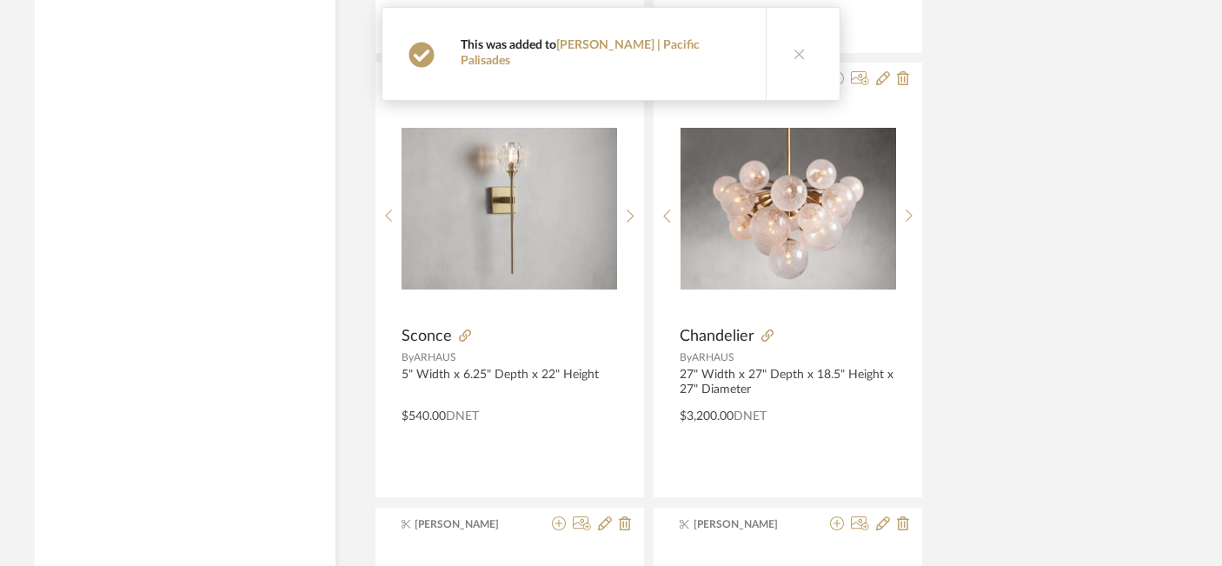
click at [793, 48] on icon at bounding box center [799, 54] width 12 height 12
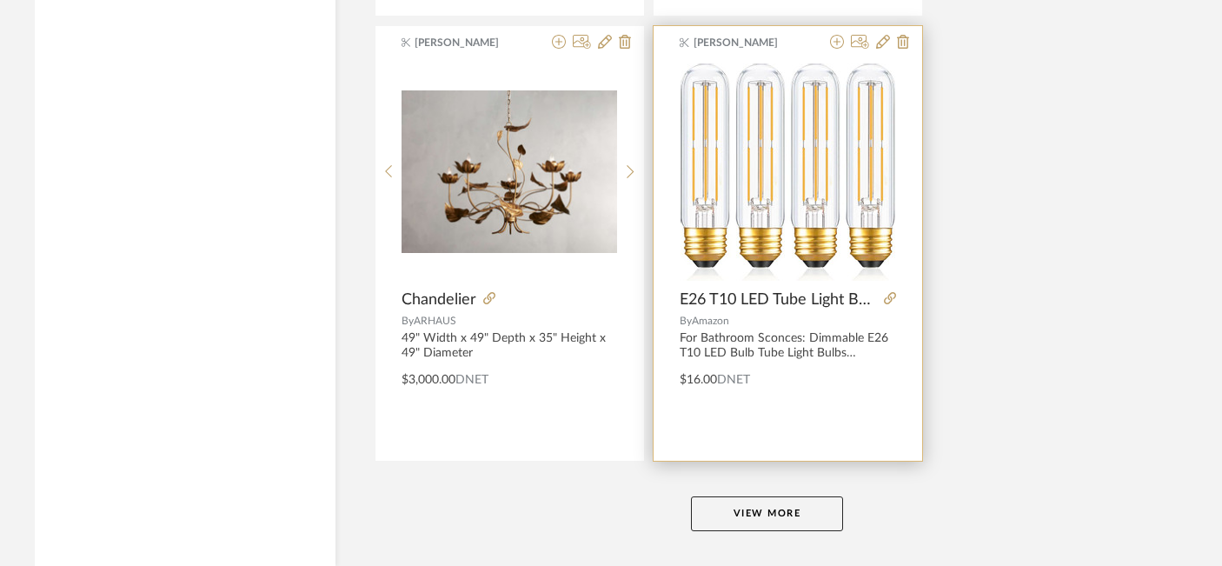
scroll to position [16044, 30]
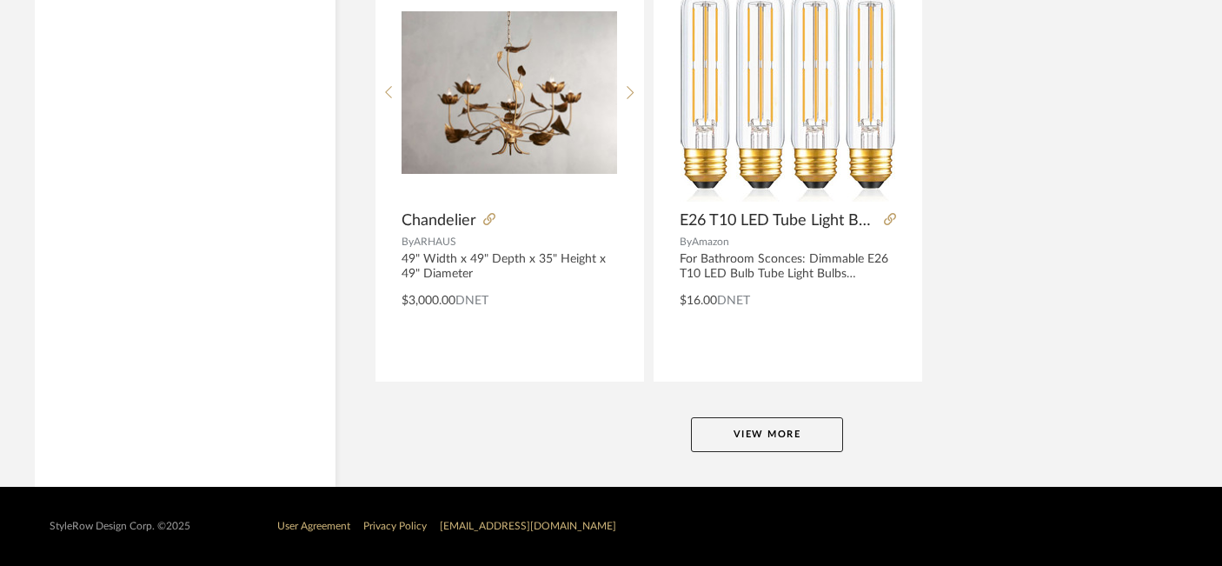
click at [756, 428] on button "View More" at bounding box center [767, 434] width 152 height 35
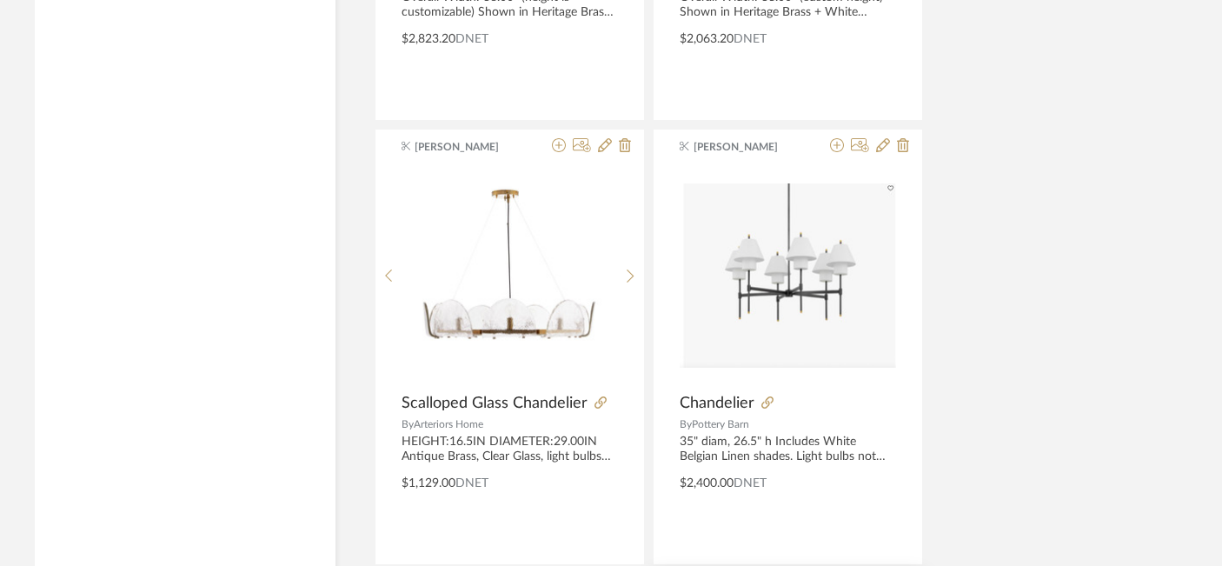
scroll to position [17201, 30]
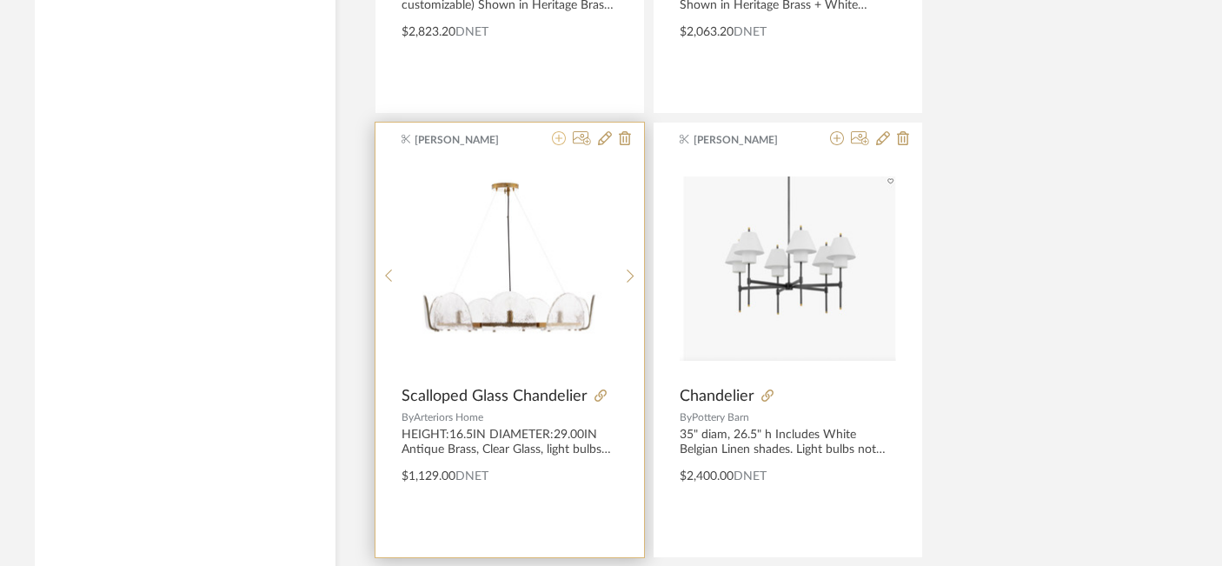
click at [560, 141] on icon at bounding box center [559, 138] width 14 height 14
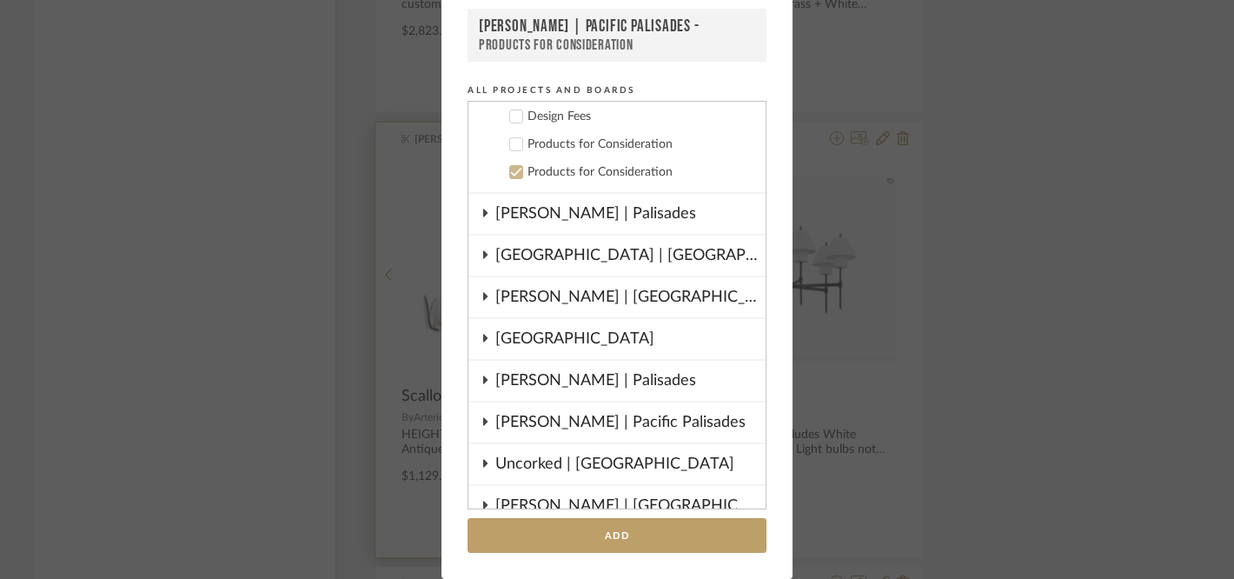
scroll to position [974, 0]
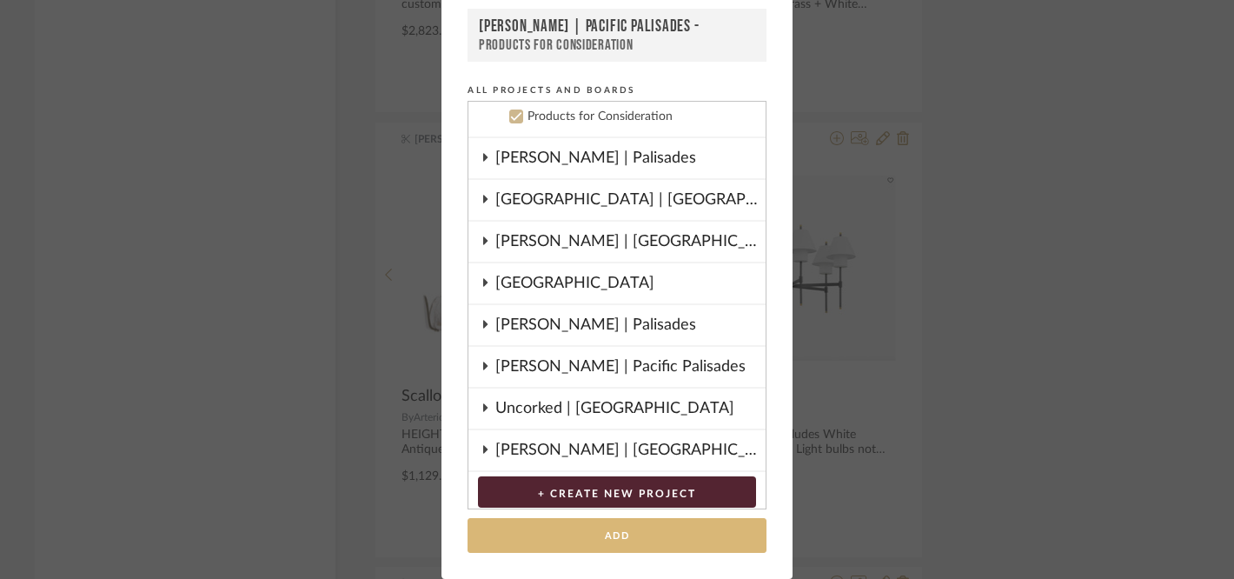
click at [549, 538] on button "Add" at bounding box center [616, 536] width 299 height 36
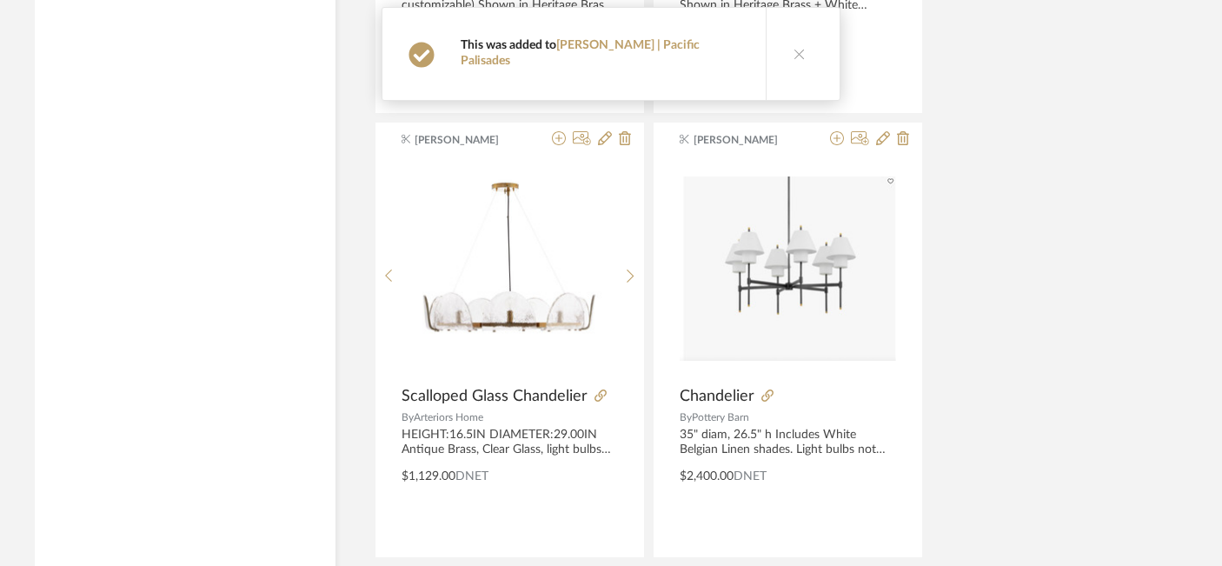
click at [793, 48] on icon at bounding box center [799, 54] width 12 height 12
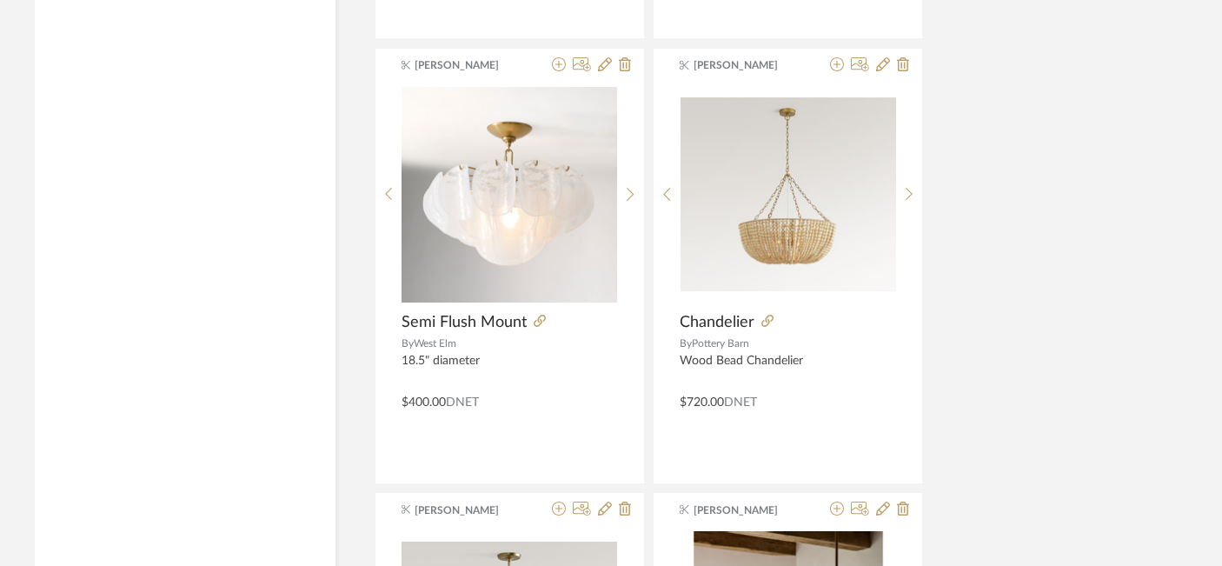
scroll to position [20389, 30]
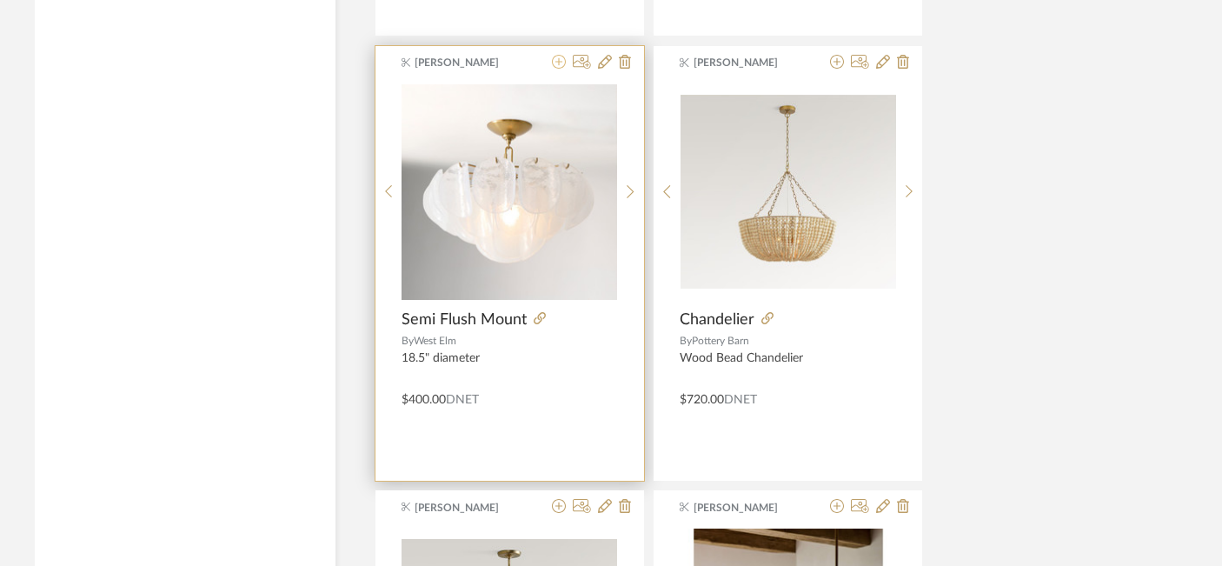
click at [556, 62] on icon at bounding box center [559, 62] width 14 height 14
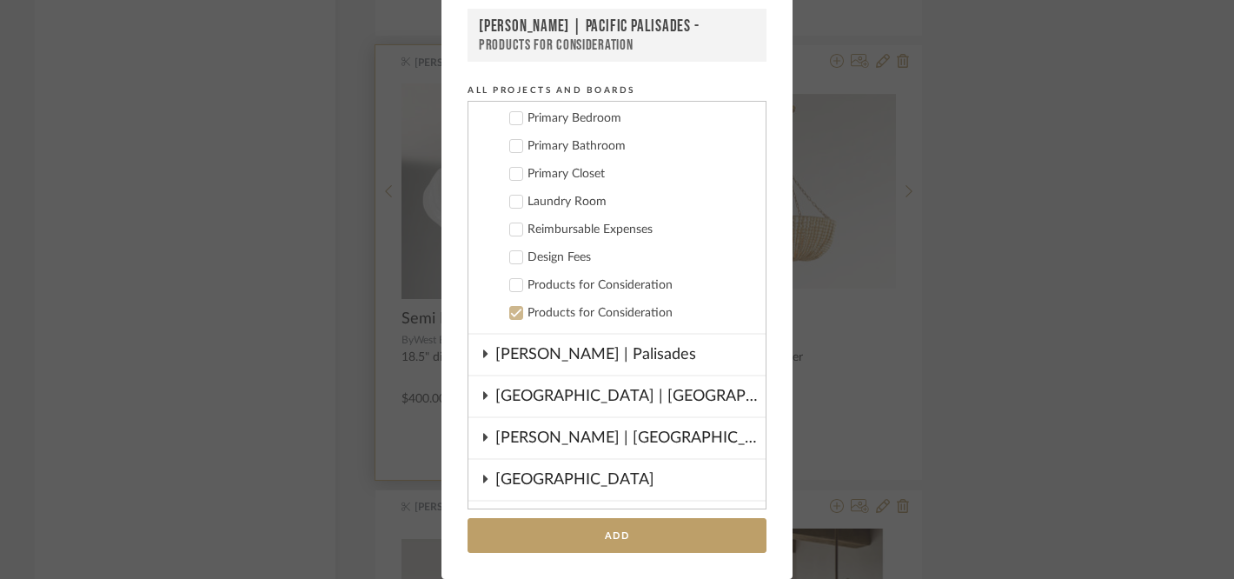
scroll to position [974, 0]
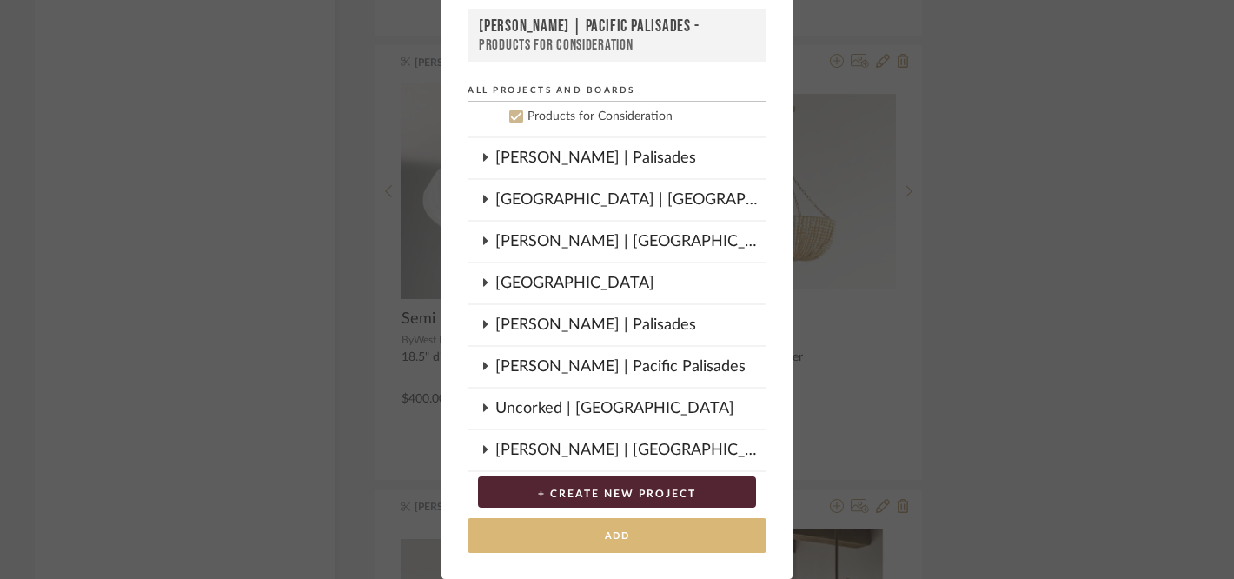
click at [558, 535] on button "Add" at bounding box center [616, 536] width 299 height 36
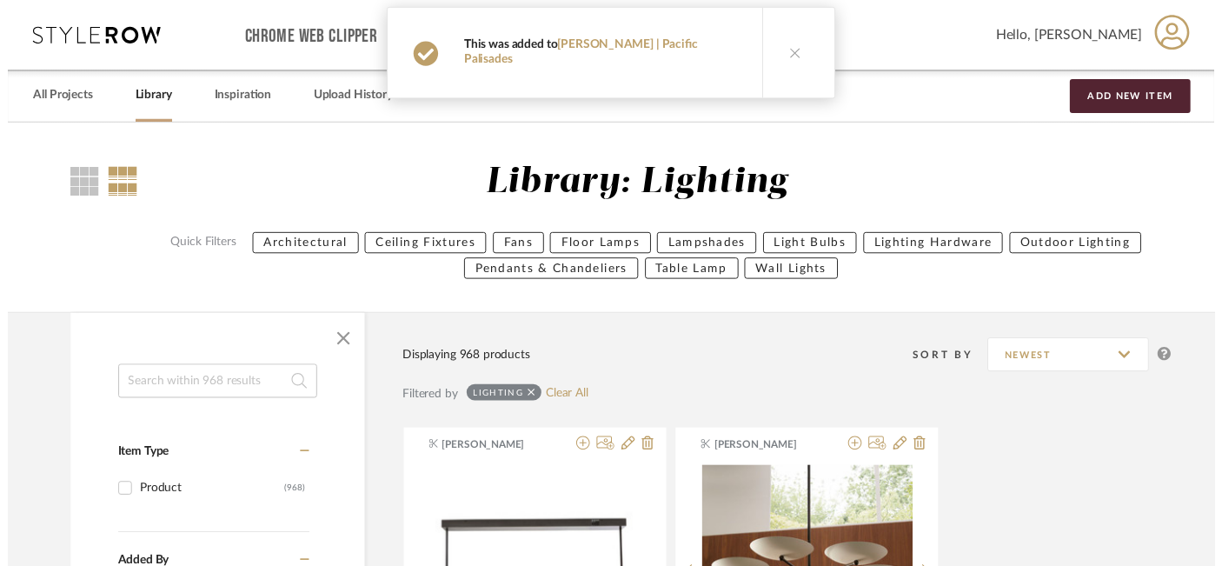
scroll to position [20389, 30]
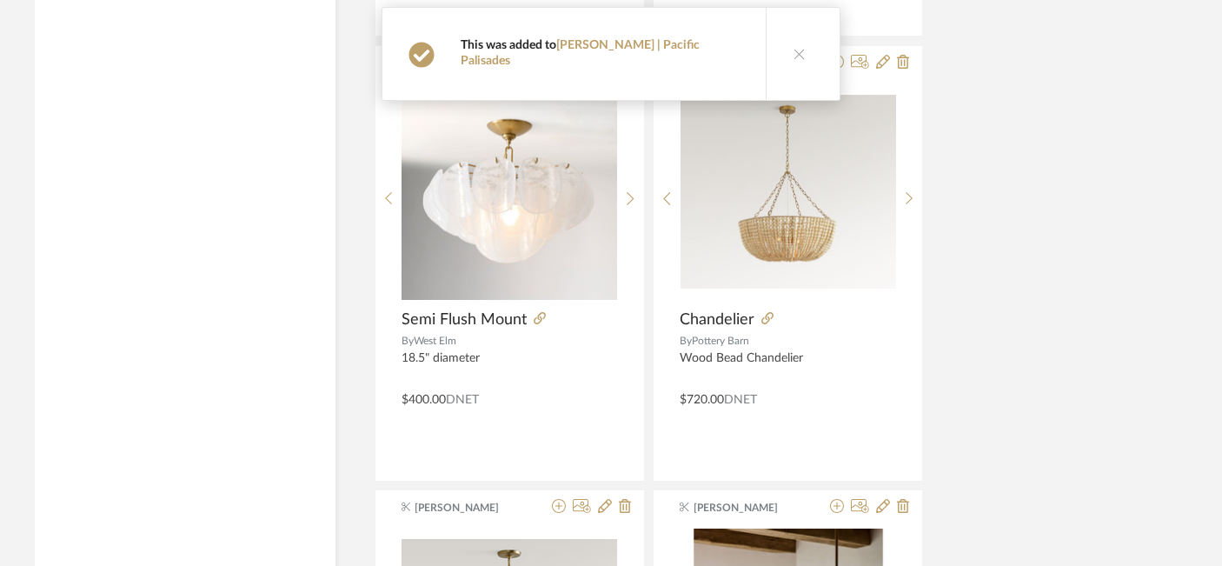
click at [793, 48] on icon at bounding box center [799, 54] width 12 height 12
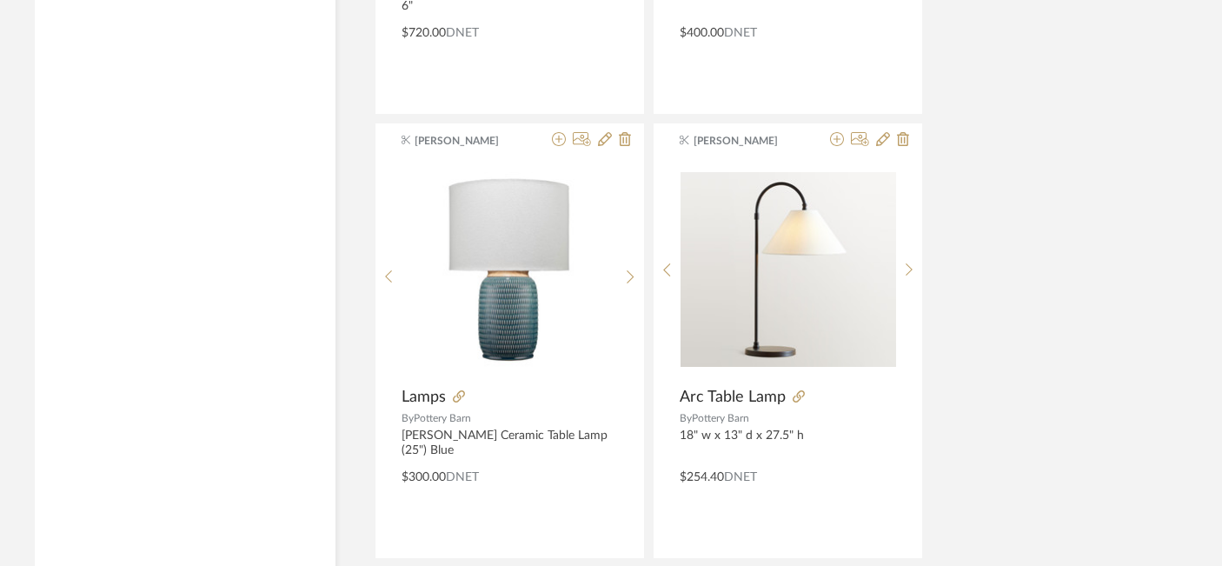
scroll to position [23424, 30]
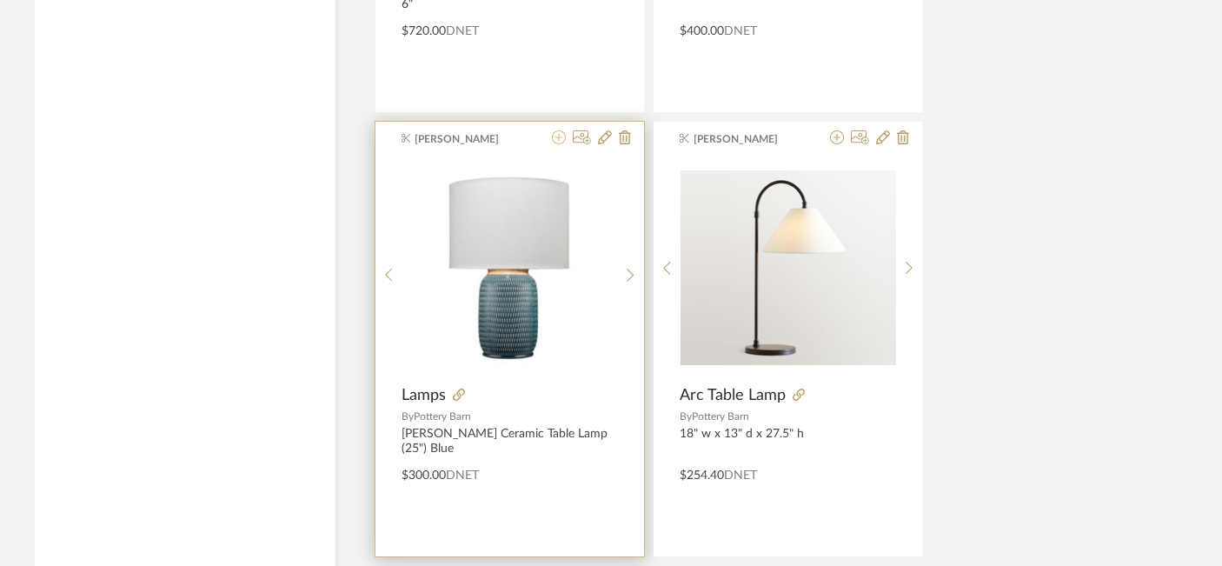
click at [556, 139] on icon at bounding box center [559, 137] width 14 height 14
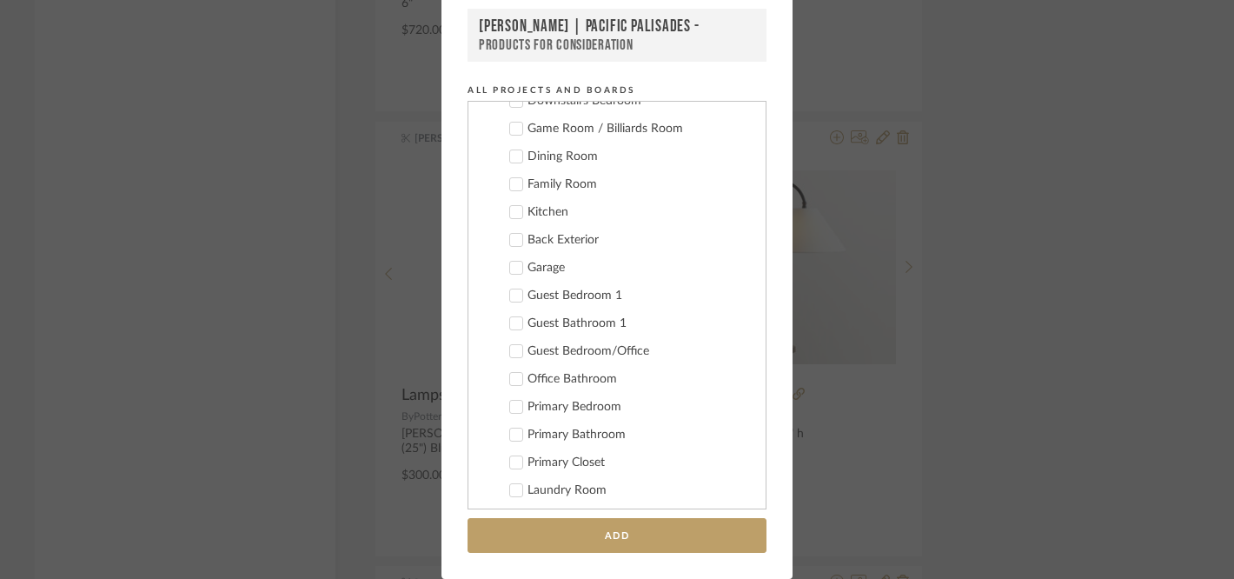
scroll to position [328, 0]
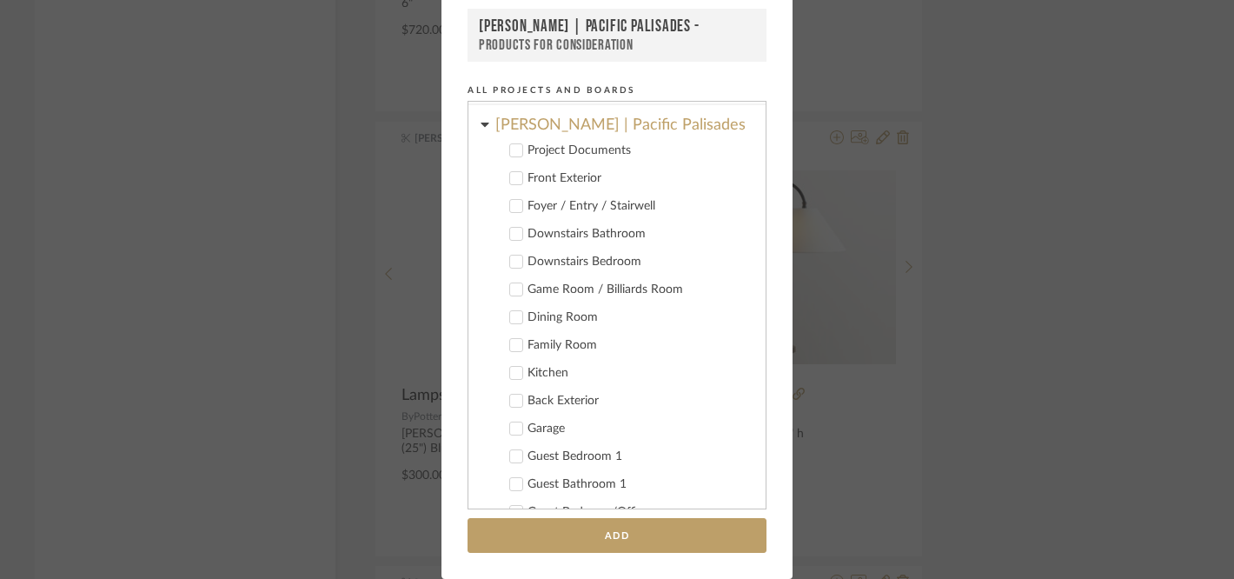
click at [354, 406] on div "Add to Projects Recent Projects, Rooms, or Boards [PERSON_NAME] | Pacific Palis…" at bounding box center [617, 289] width 1234 height 579
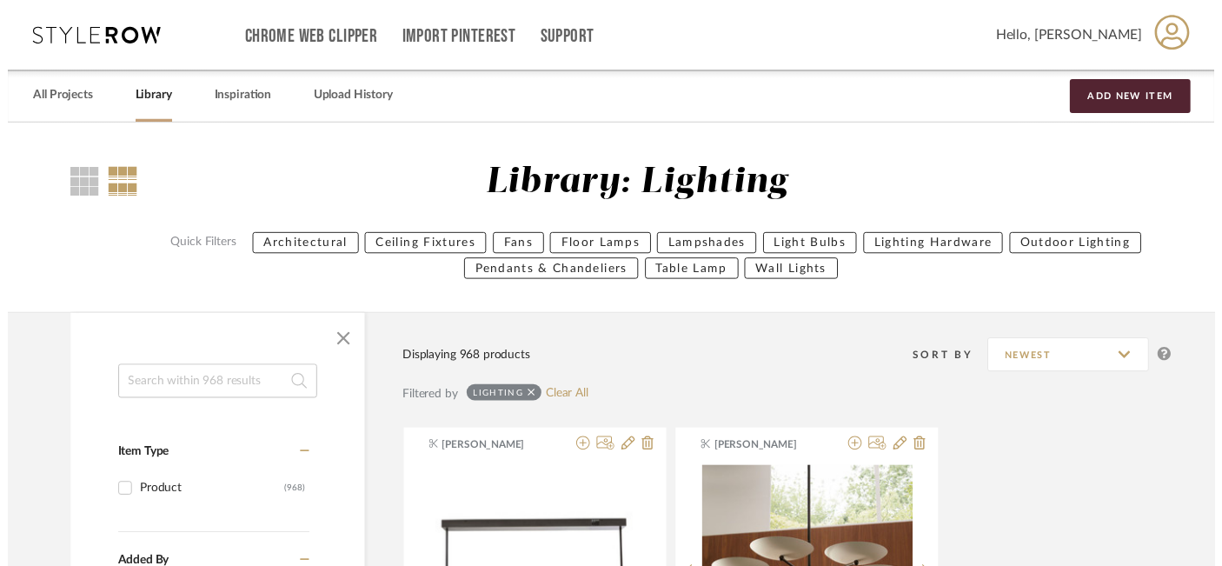
scroll to position [23424, 30]
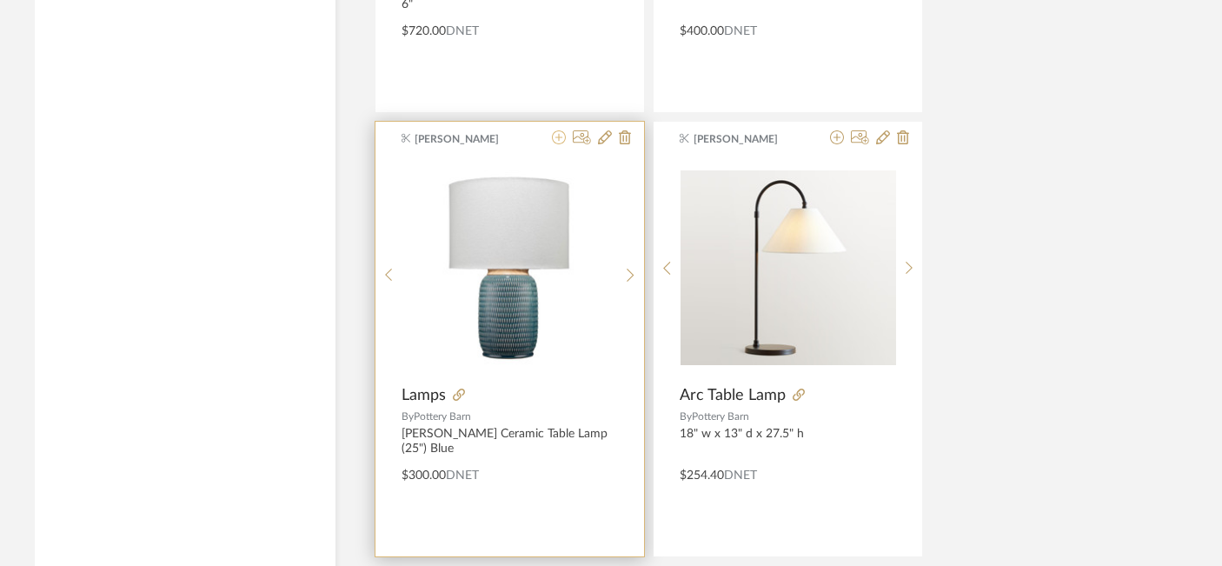
click at [560, 136] on icon at bounding box center [559, 137] width 14 height 14
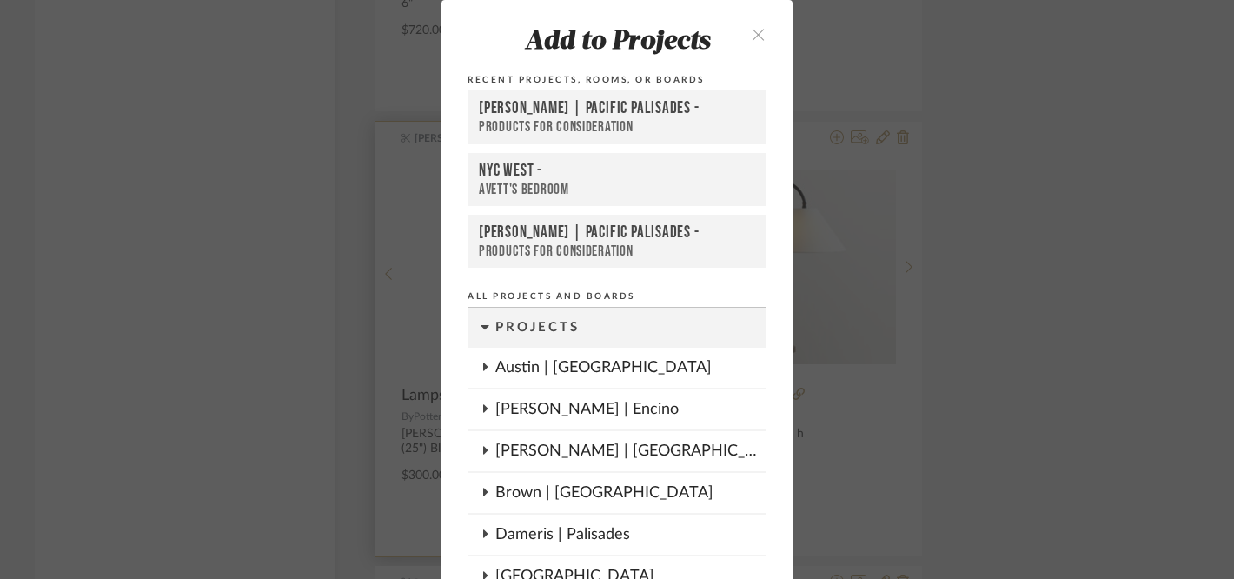
scroll to position [57, 0]
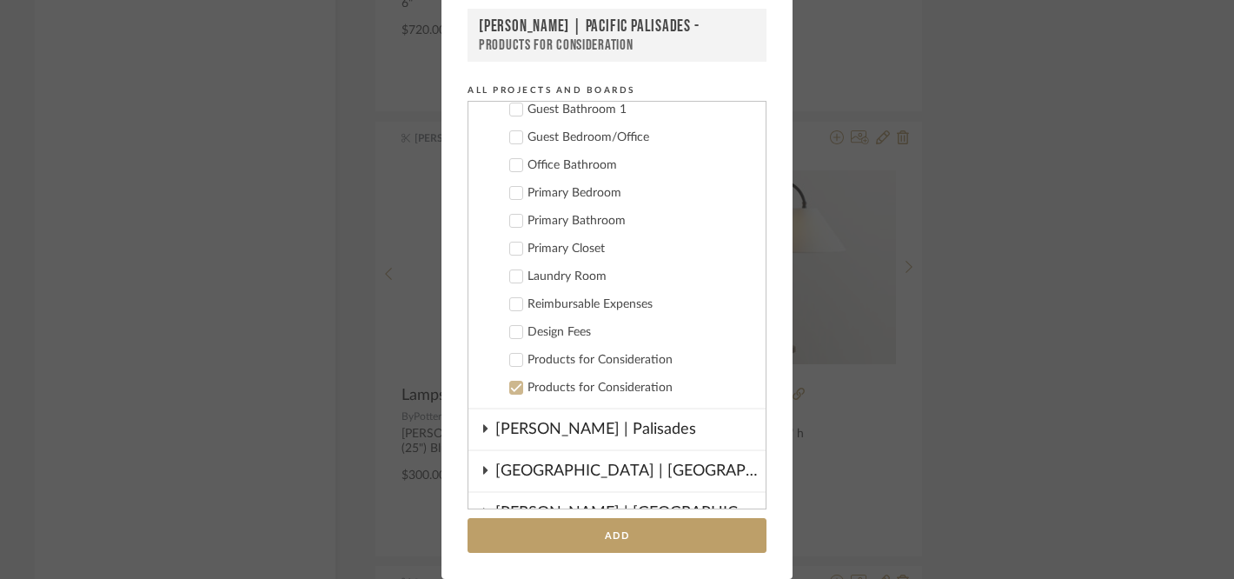
click at [513, 381] on icon at bounding box center [516, 387] width 12 height 12
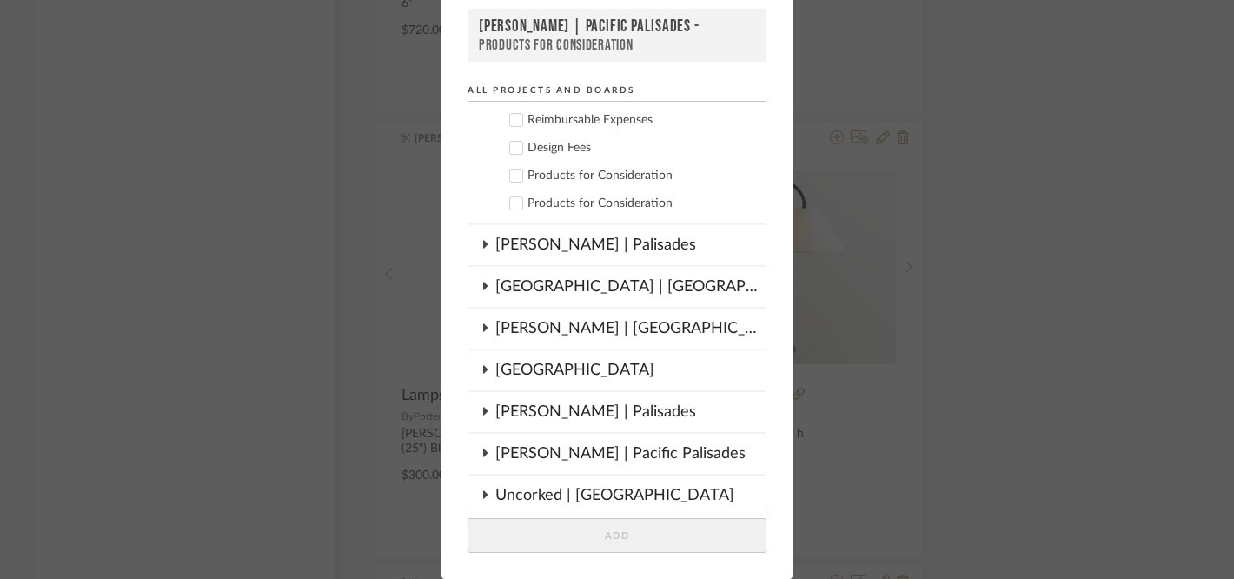
scroll to position [1050, 0]
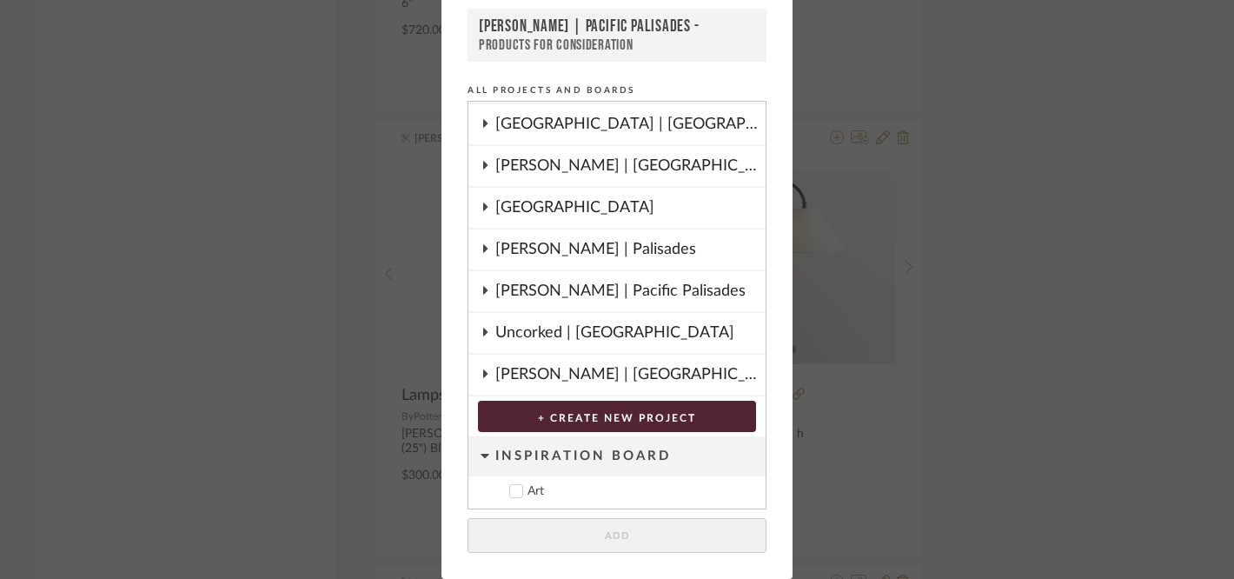
click at [540, 206] on div "[GEOGRAPHIC_DATA]" at bounding box center [630, 208] width 270 height 40
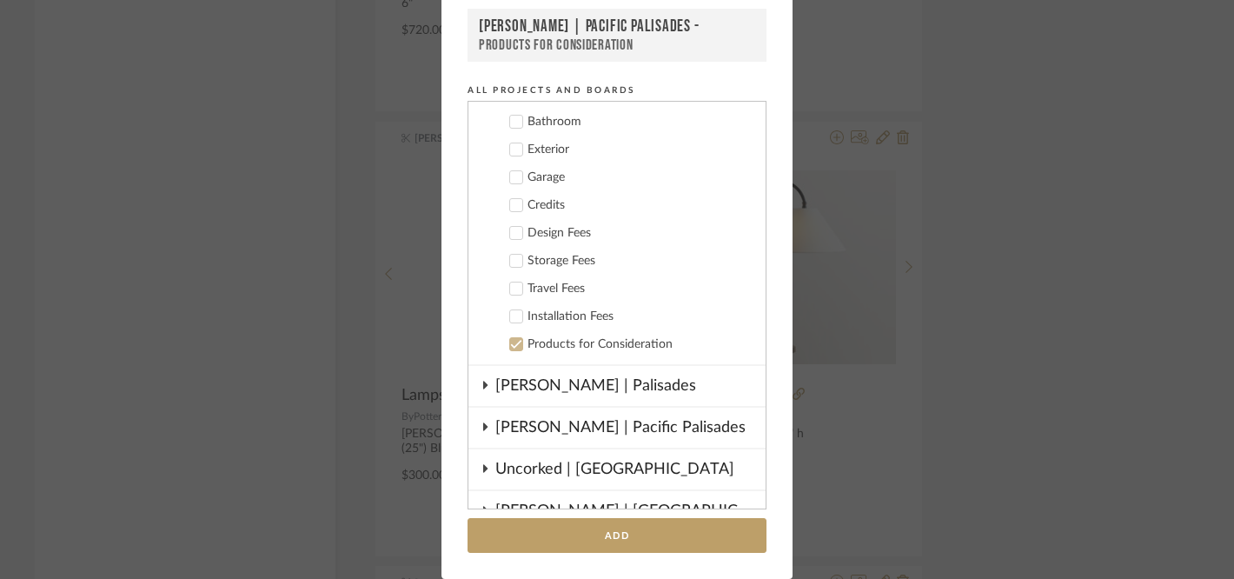
scroll to position [1693, 0]
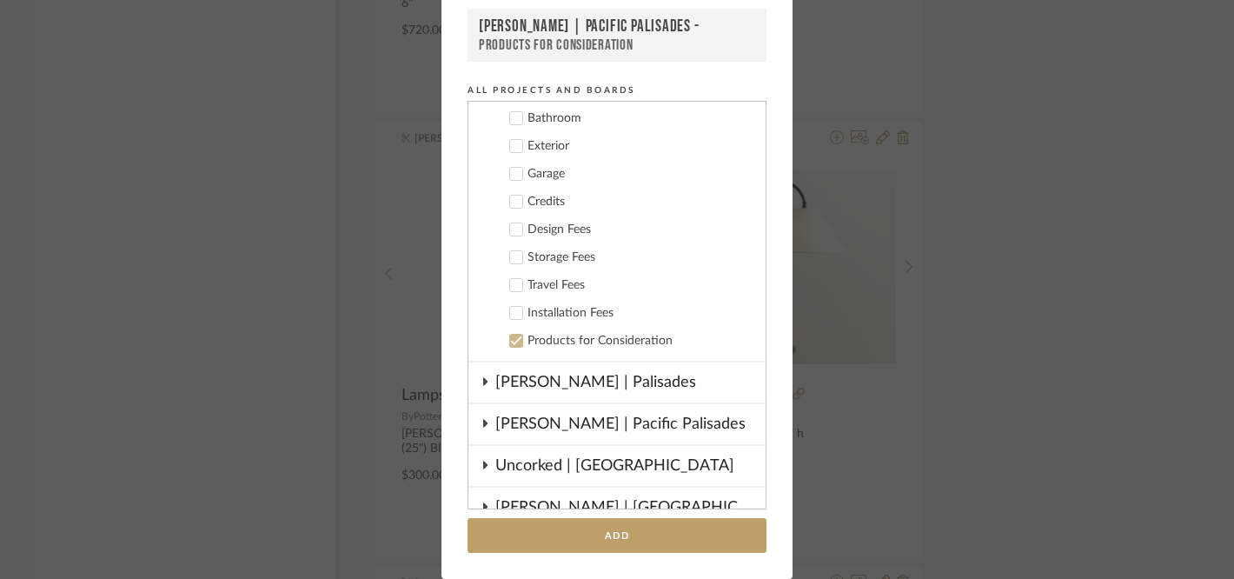
click at [510, 341] on icon at bounding box center [516, 341] width 12 height 12
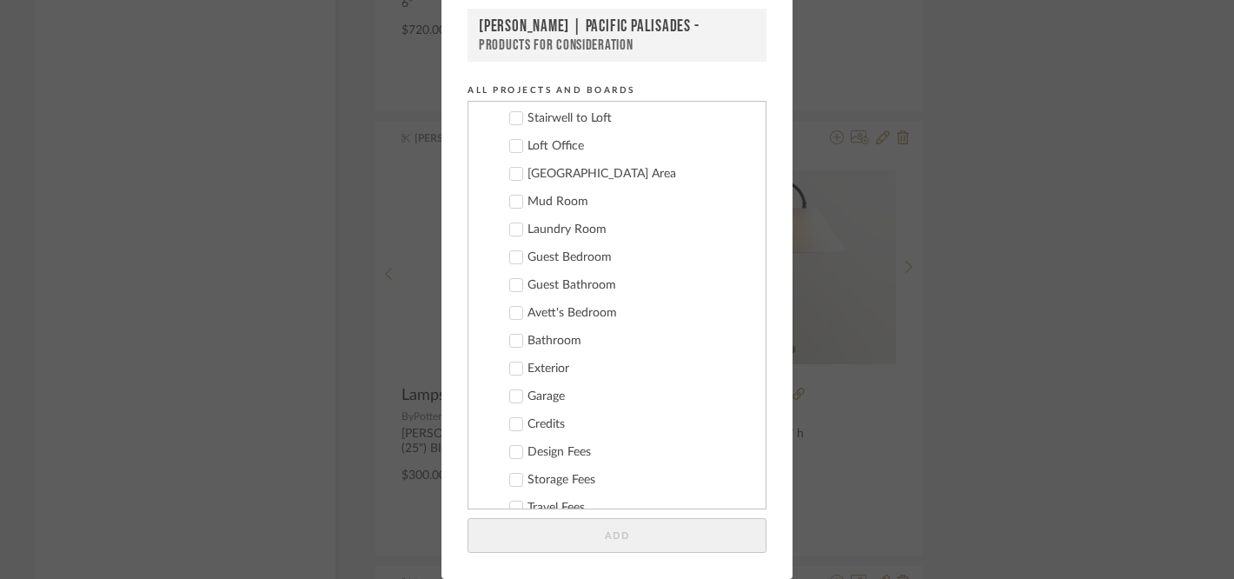
scroll to position [1459, 0]
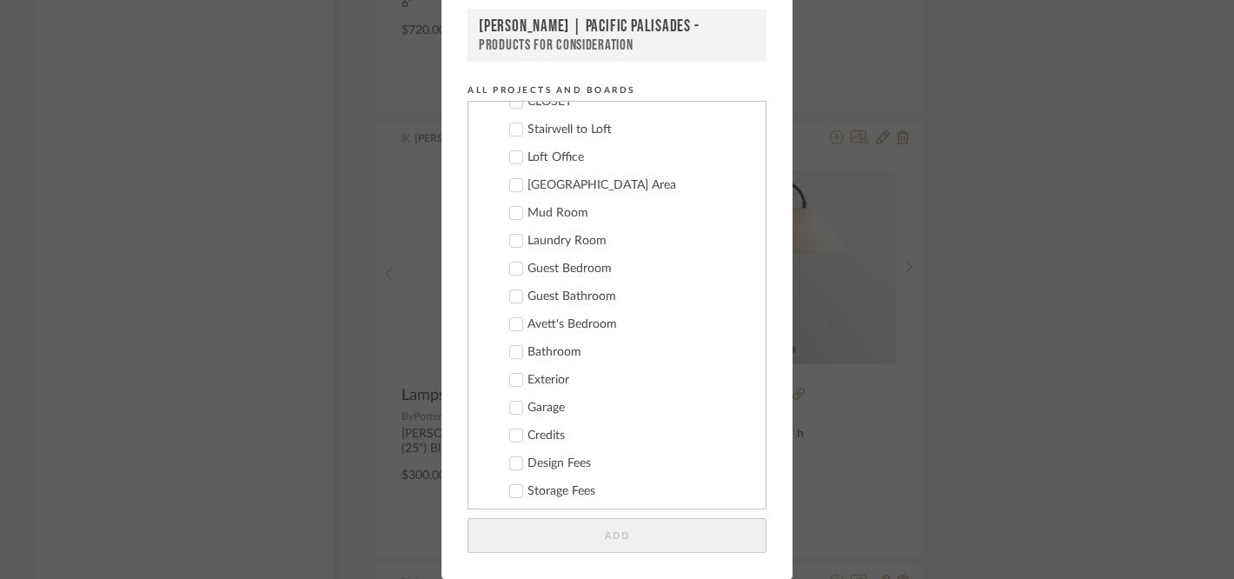
click at [511, 321] on icon at bounding box center [516, 324] width 12 height 12
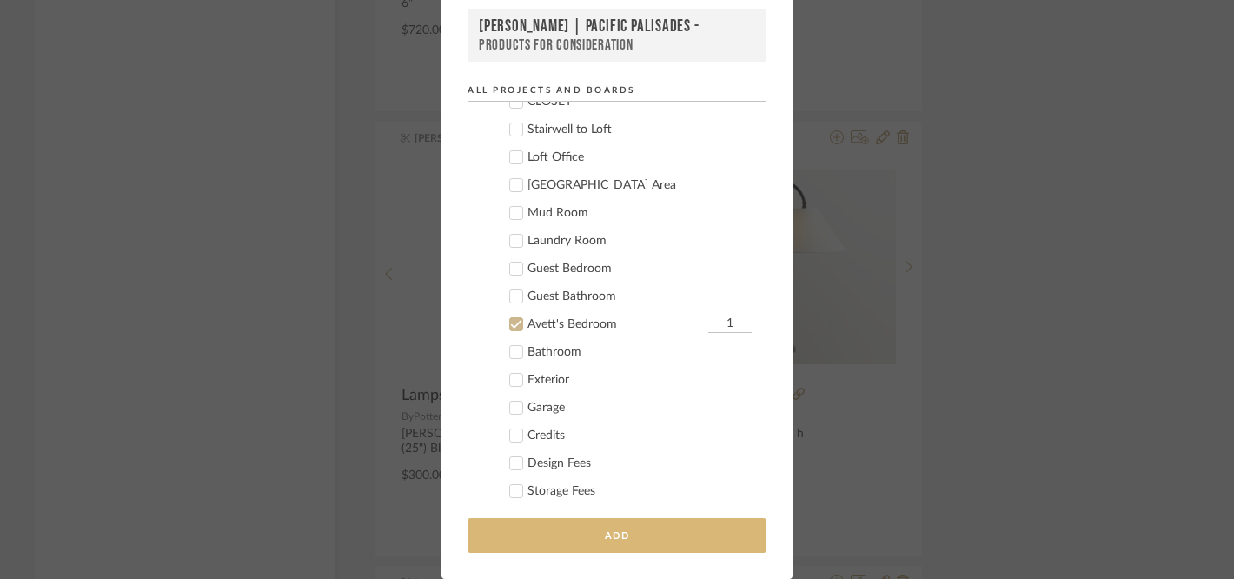
click at [517, 524] on button "Add" at bounding box center [616, 536] width 299 height 36
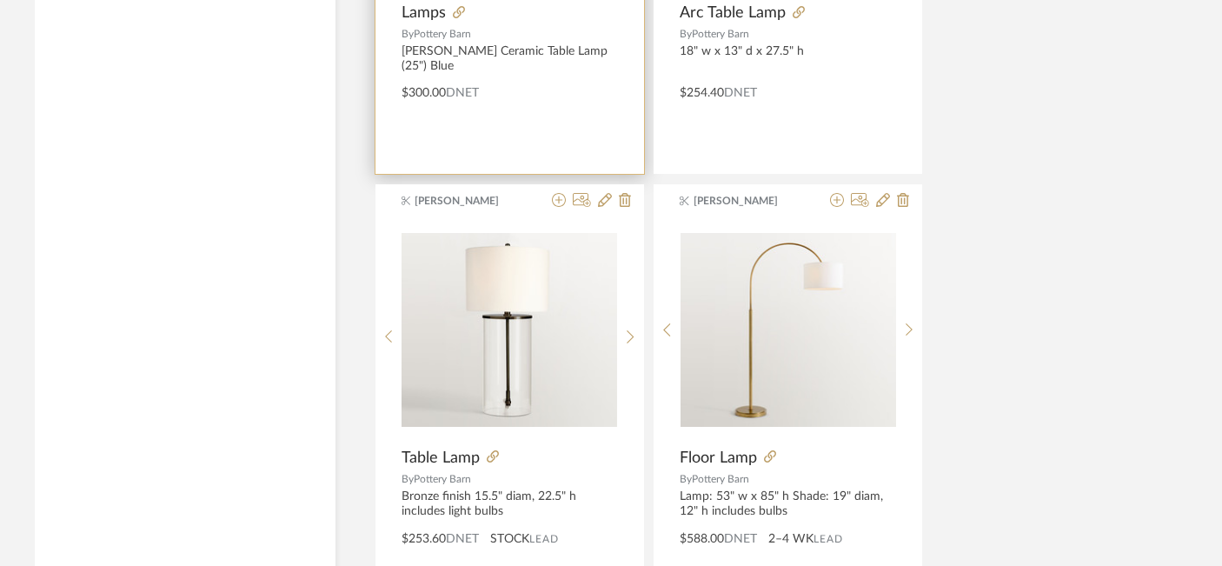
scroll to position [24043, 30]
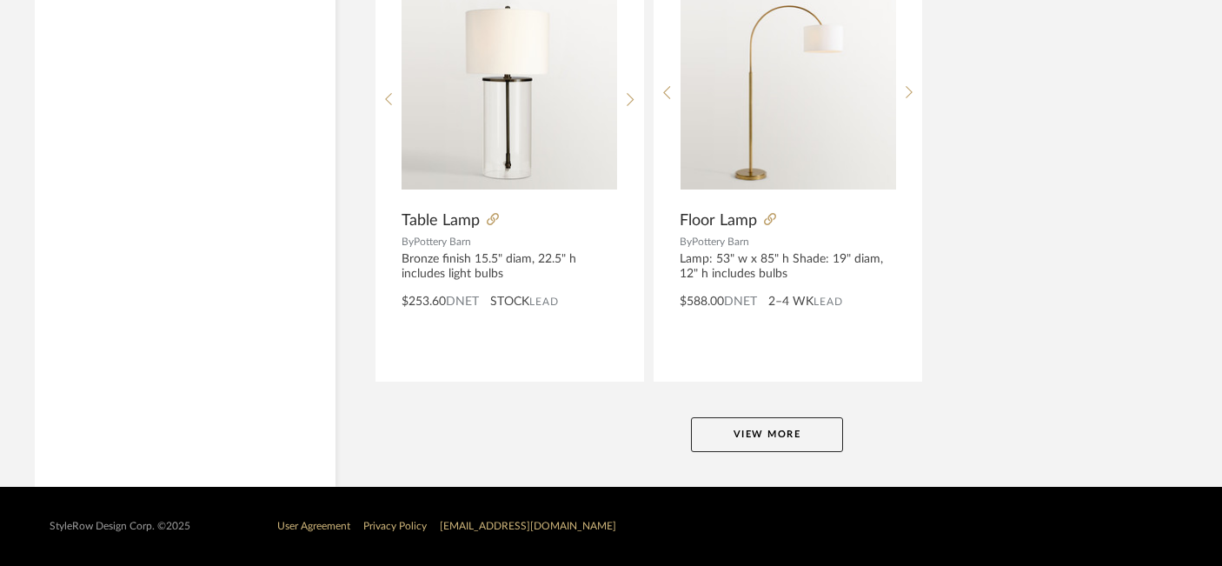
click at [758, 428] on button "View More" at bounding box center [767, 434] width 152 height 35
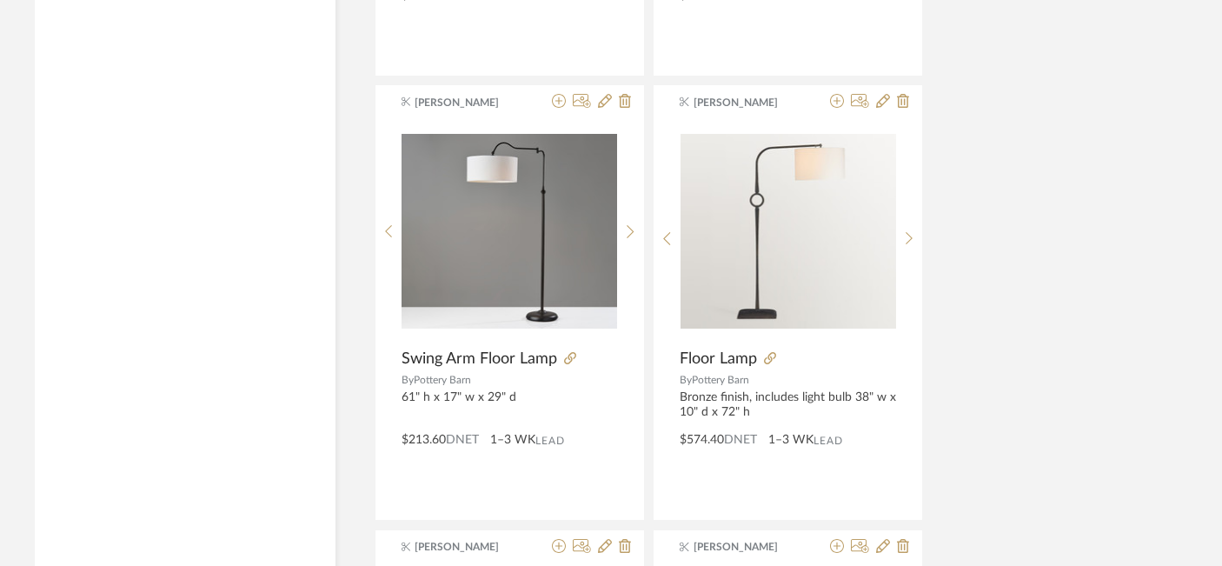
scroll to position [24317, 30]
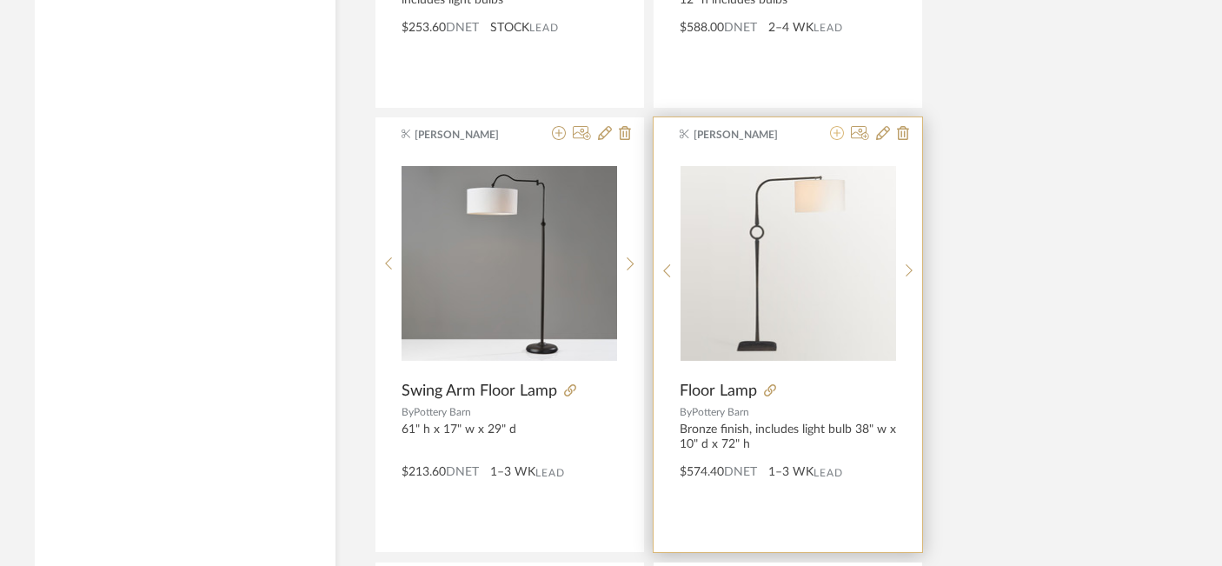
click at [839, 133] on icon at bounding box center [837, 133] width 14 height 14
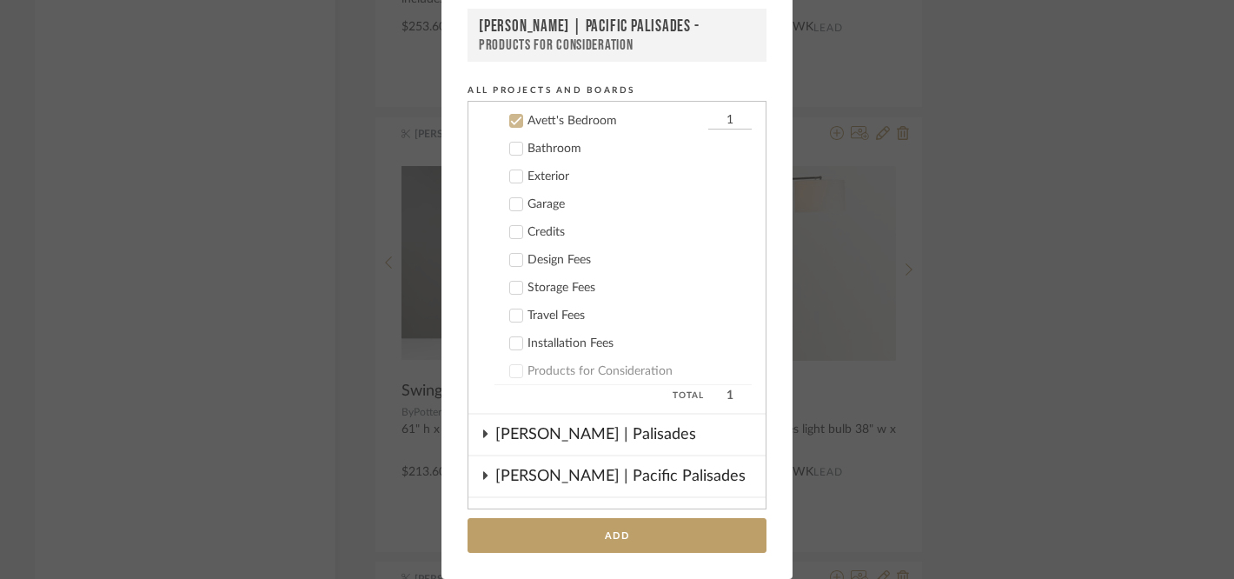
scroll to position [1030, 0]
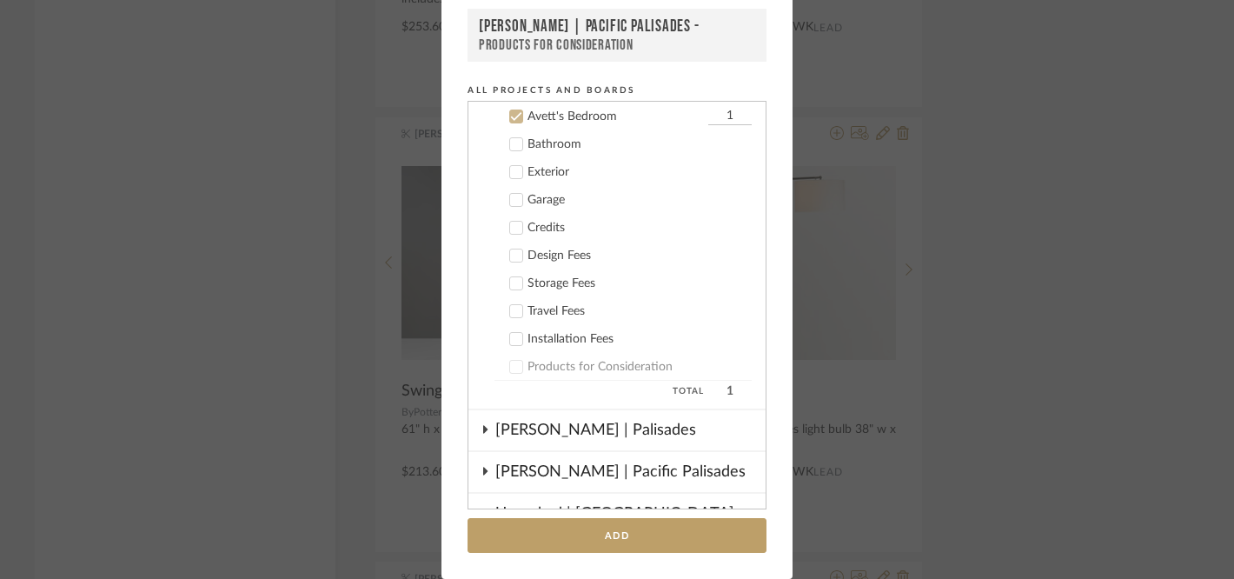
click at [510, 116] on icon at bounding box center [516, 116] width 12 height 12
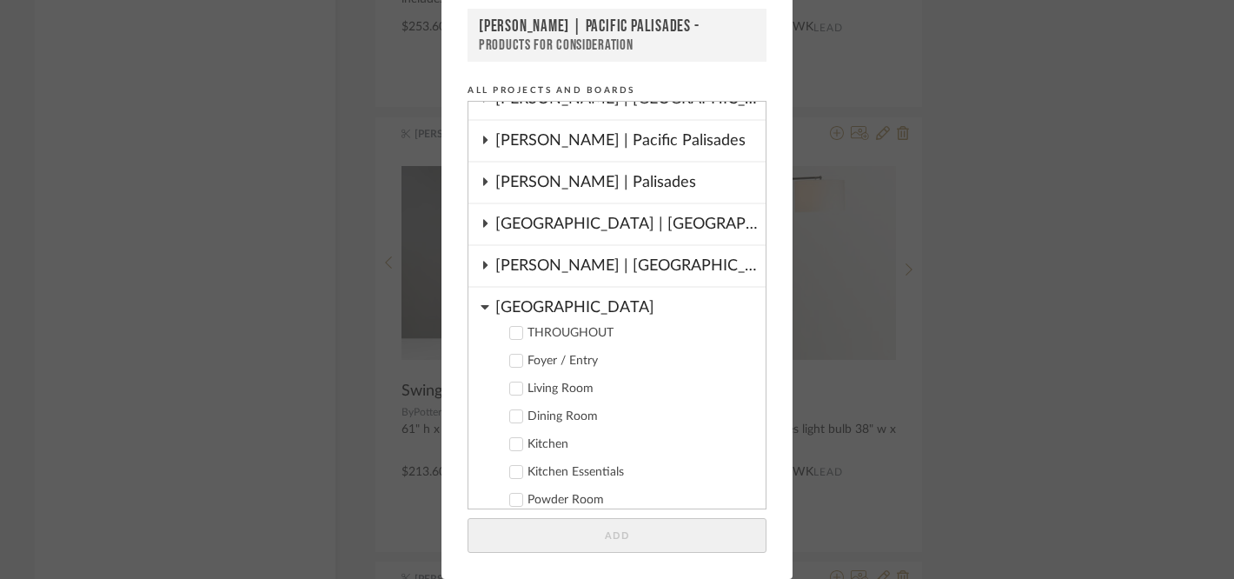
scroll to position [310, 0]
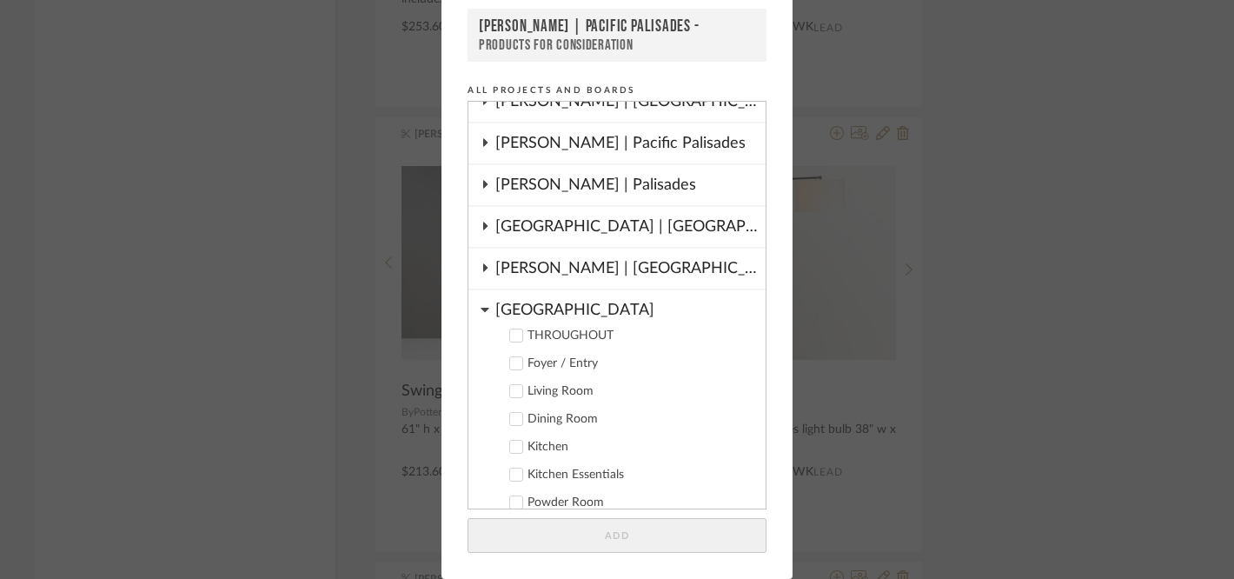
click at [594, 145] on div "[PERSON_NAME] | Pacific Palisades" at bounding box center [630, 143] width 270 height 40
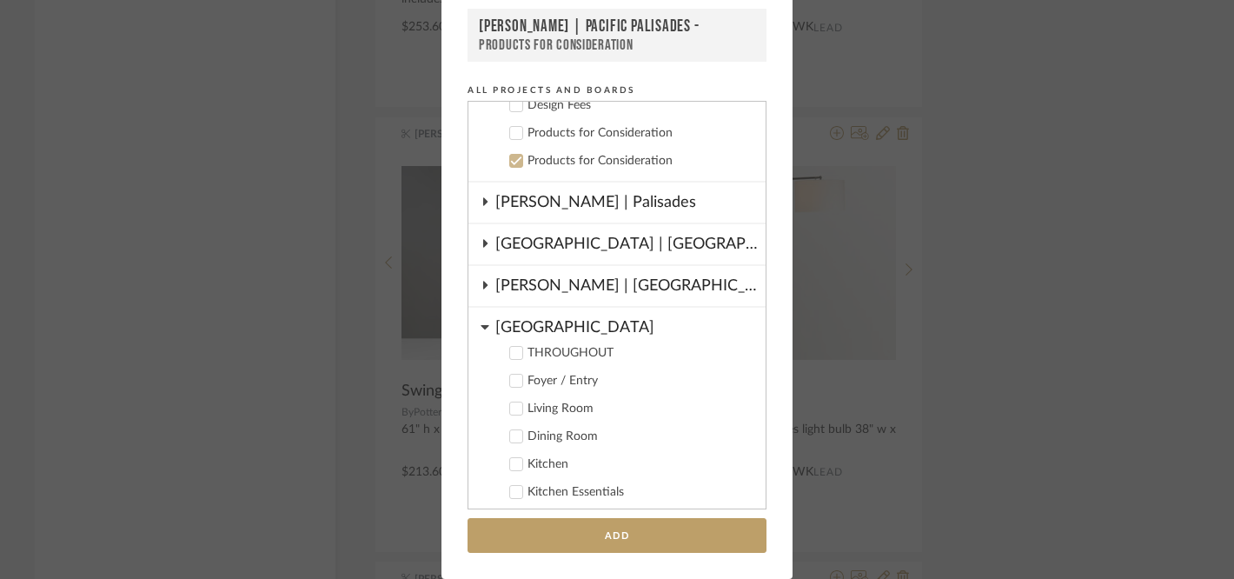
scroll to position [940, 0]
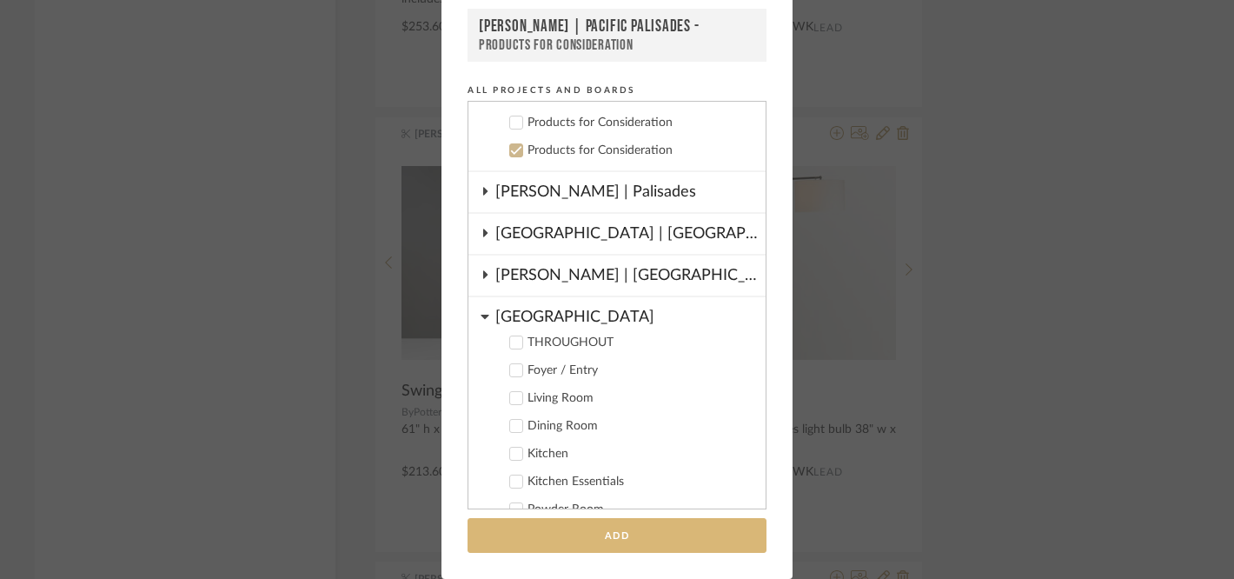
click at [509, 534] on button "Add" at bounding box center [616, 536] width 299 height 36
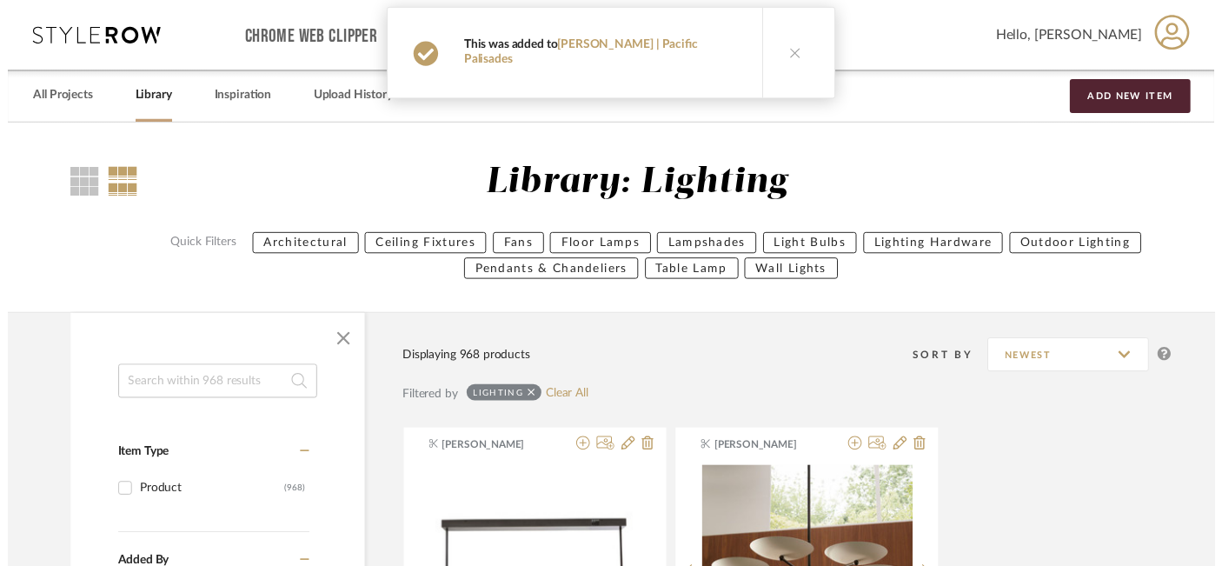
scroll to position [24317, 30]
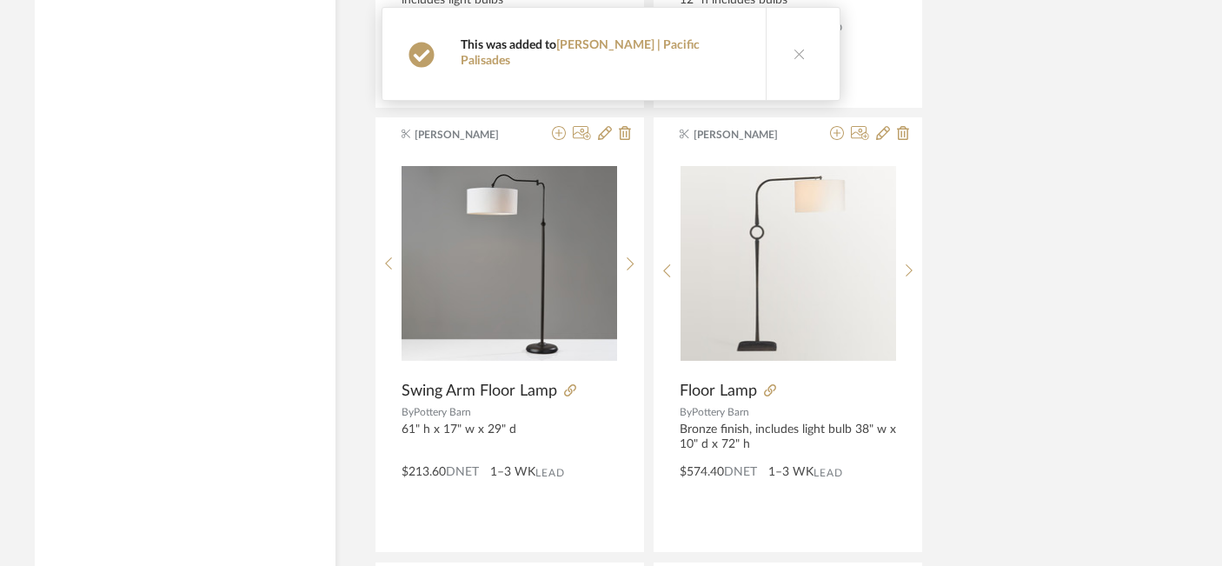
click at [793, 48] on icon at bounding box center [799, 54] width 12 height 12
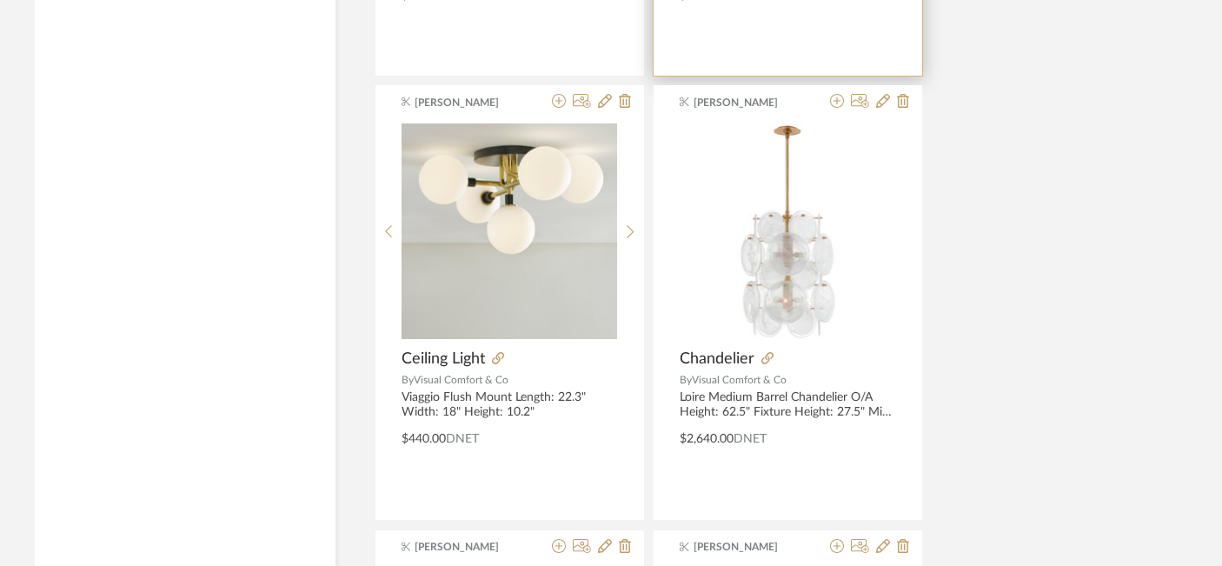
scroll to position [25235, 30]
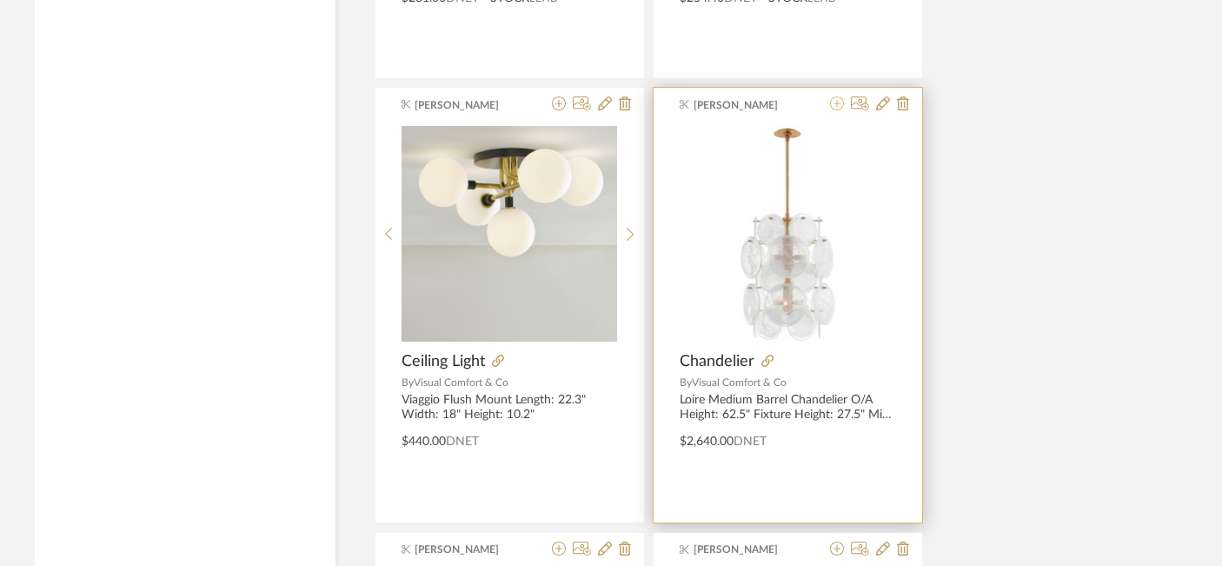
click at [838, 107] on icon at bounding box center [837, 103] width 14 height 14
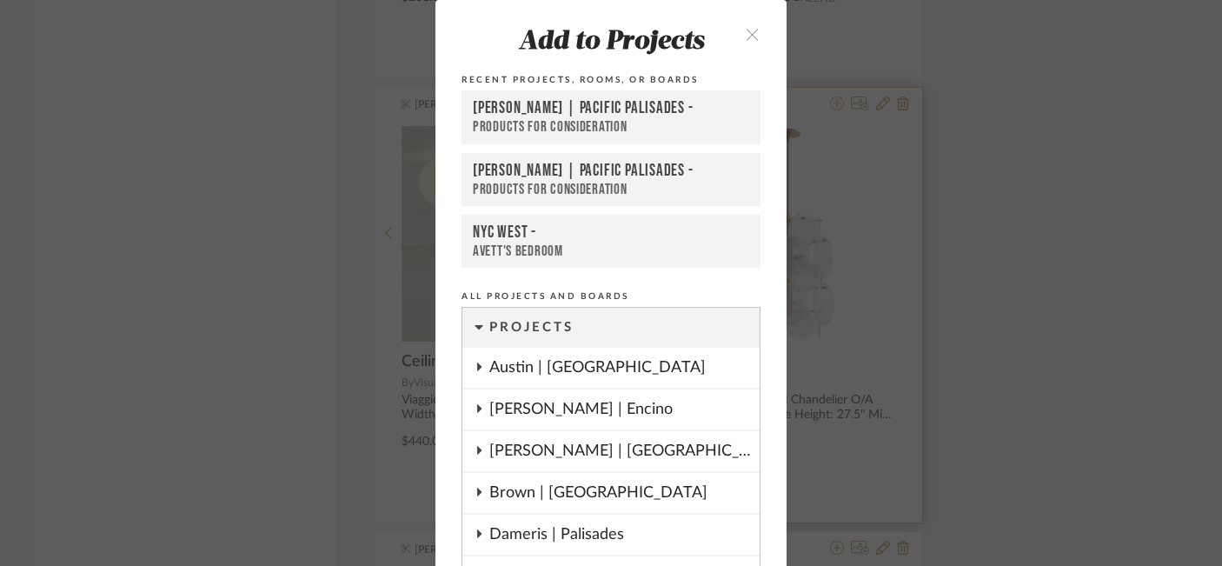
click at [838, 106] on div "Add to Projects Recent Projects, Rooms, or Boards [PERSON_NAME] | Pacific Palis…" at bounding box center [611, 283] width 1222 height 566
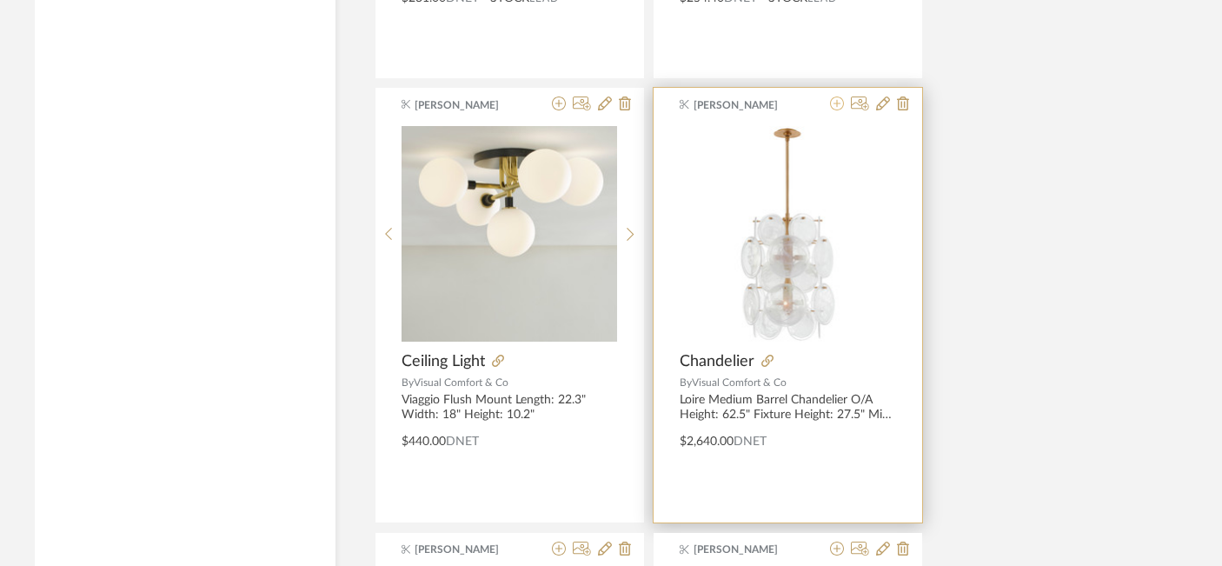
click at [834, 104] on icon at bounding box center [837, 103] width 14 height 14
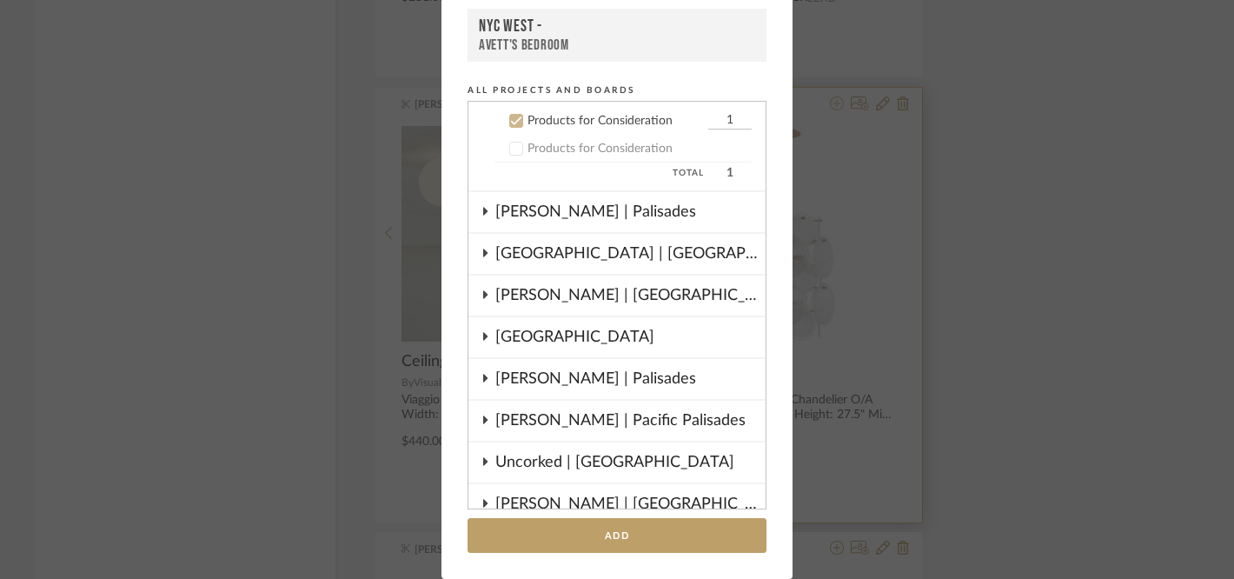
scroll to position [946, 0]
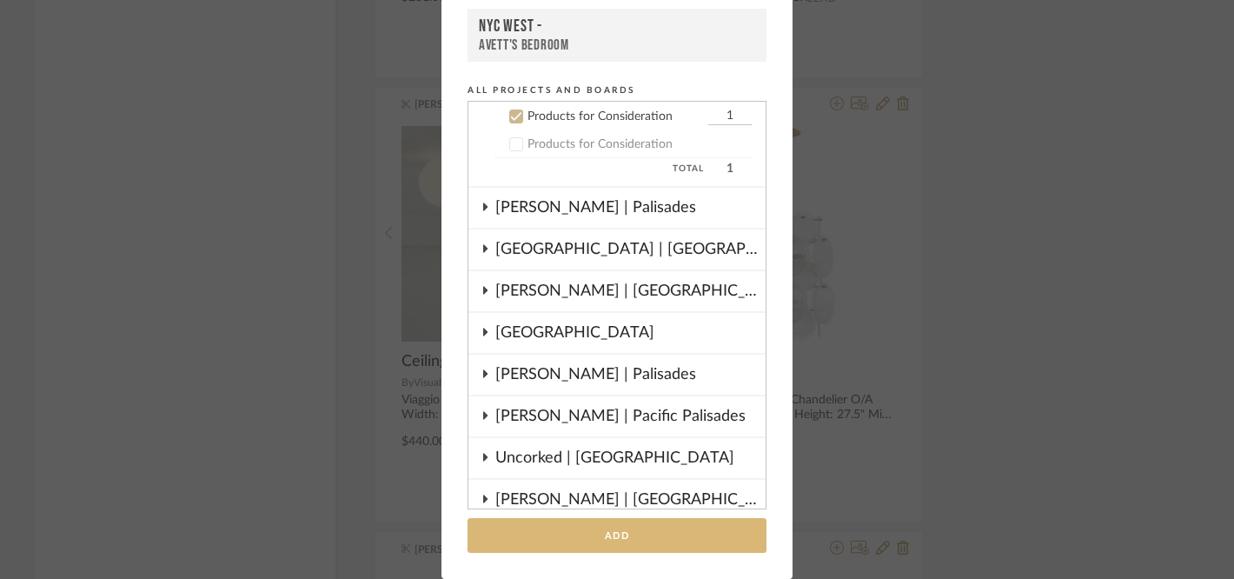
click at [560, 535] on button "Add" at bounding box center [616, 536] width 299 height 36
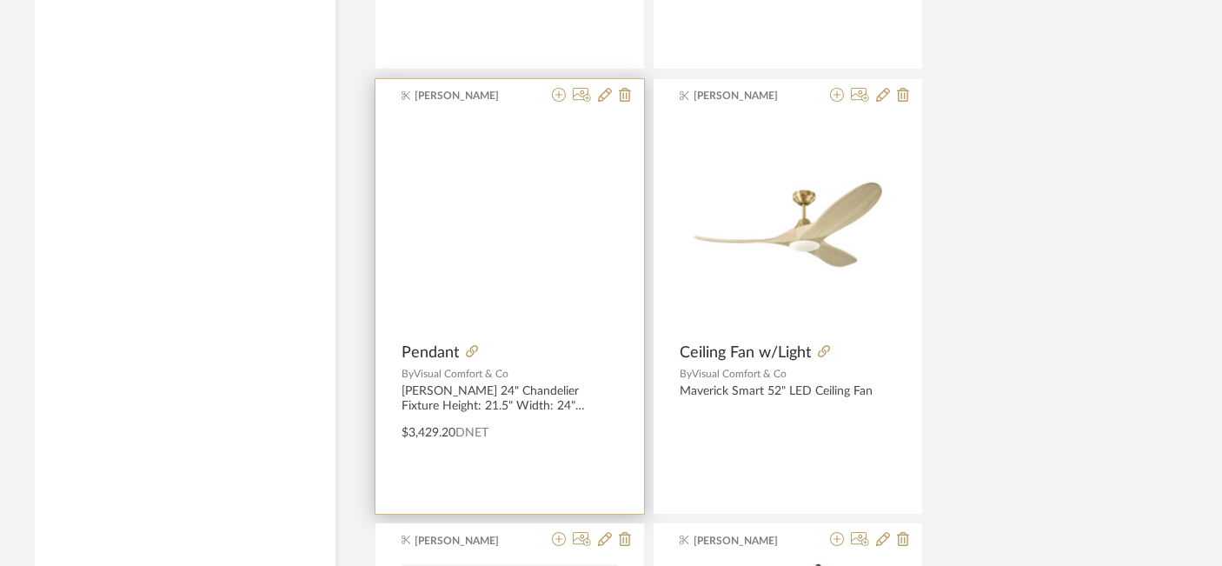
scroll to position [25686, 30]
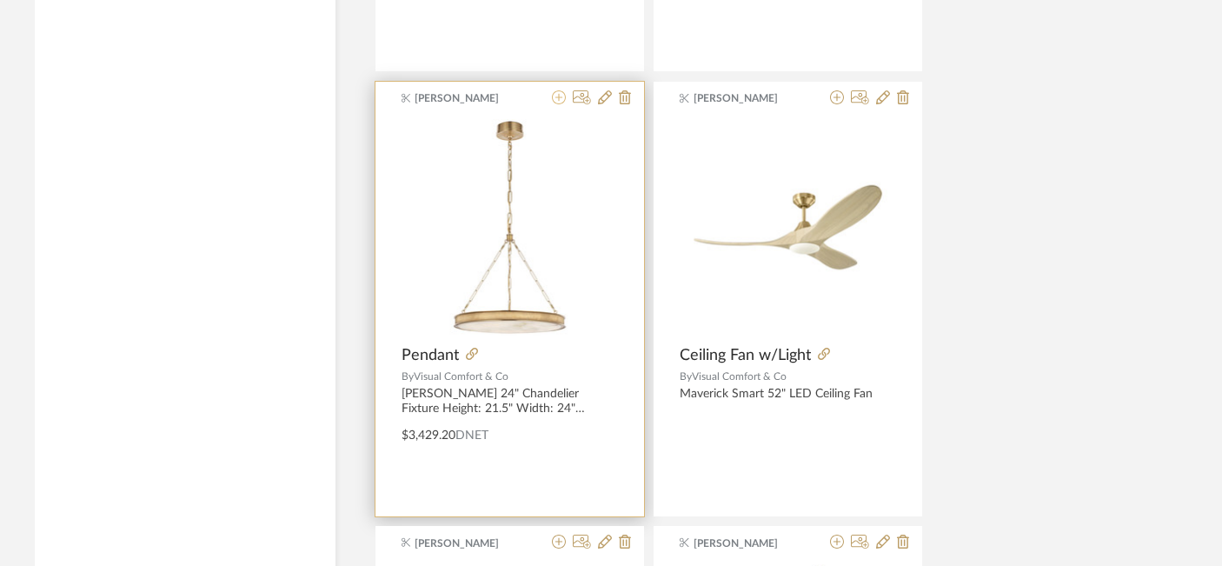
click at [557, 97] on icon at bounding box center [559, 97] width 14 height 14
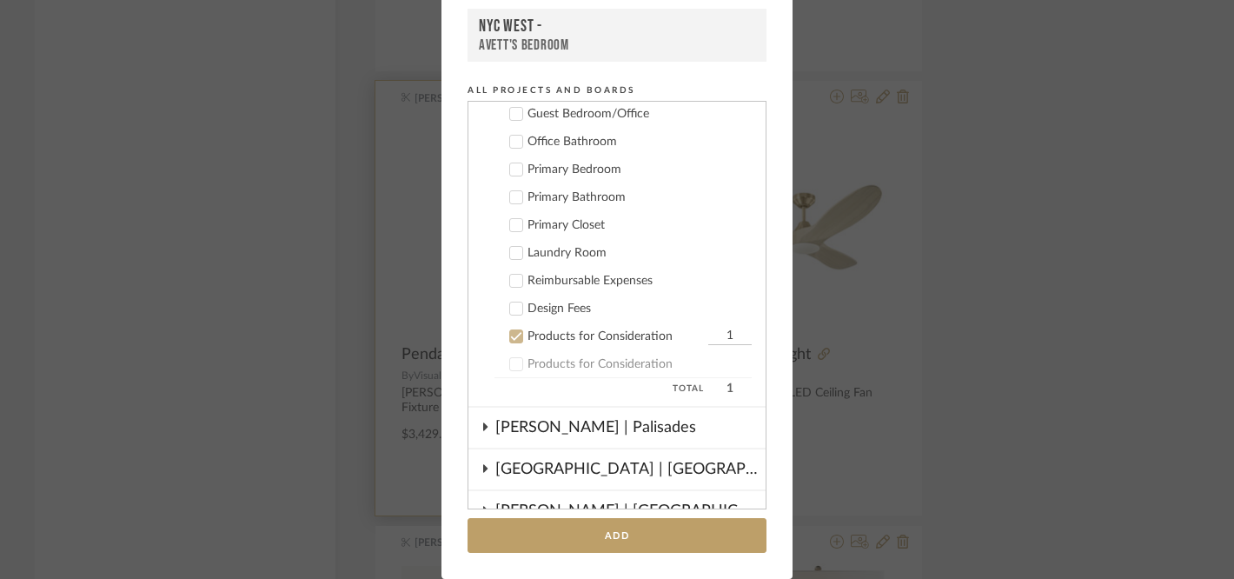
scroll to position [946, 0]
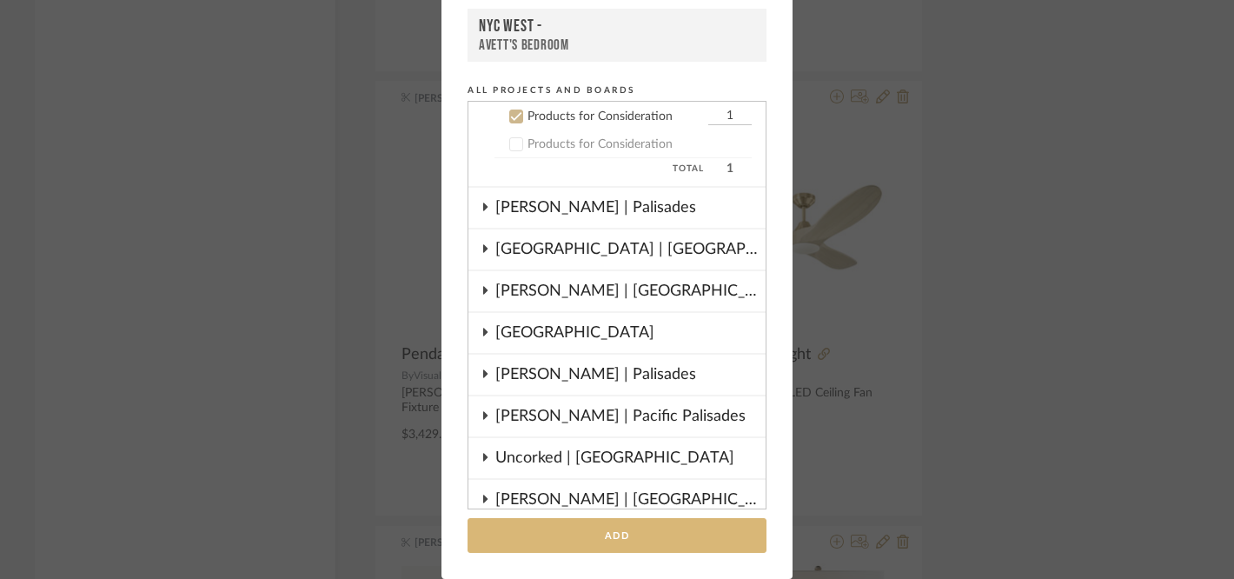
click at [548, 540] on button "Add" at bounding box center [616, 536] width 299 height 36
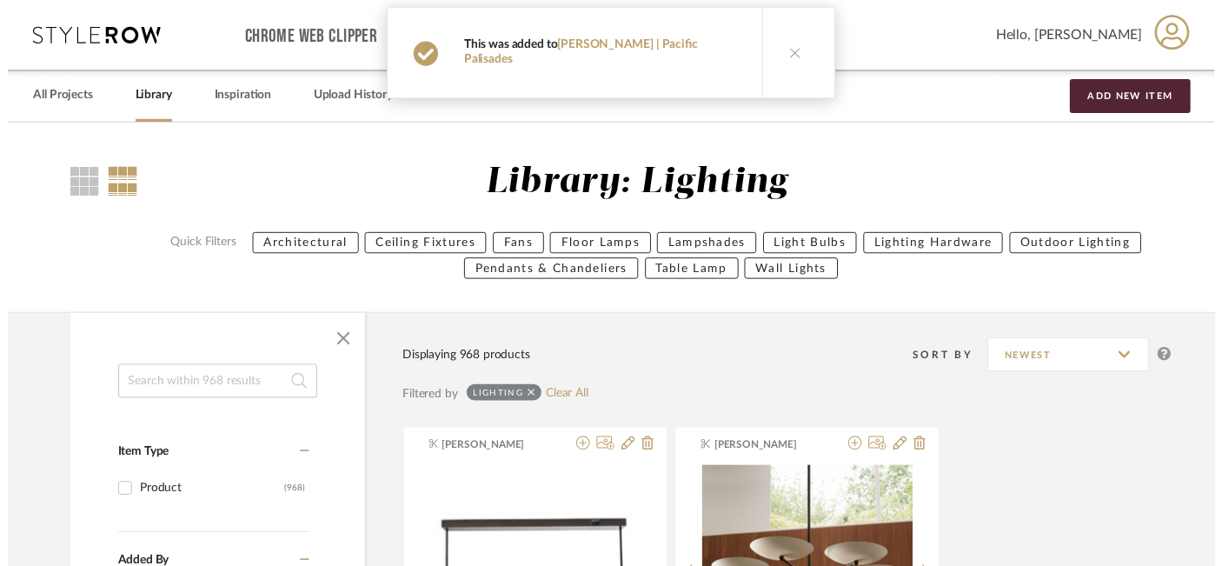
scroll to position [25686, 30]
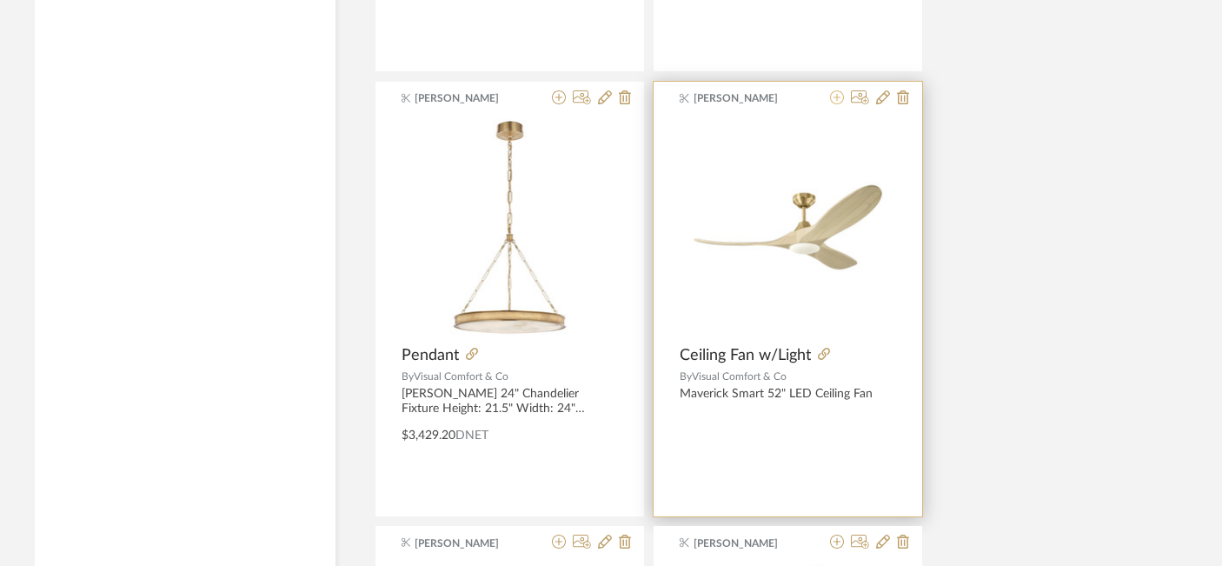
click at [837, 100] on icon at bounding box center [837, 97] width 14 height 14
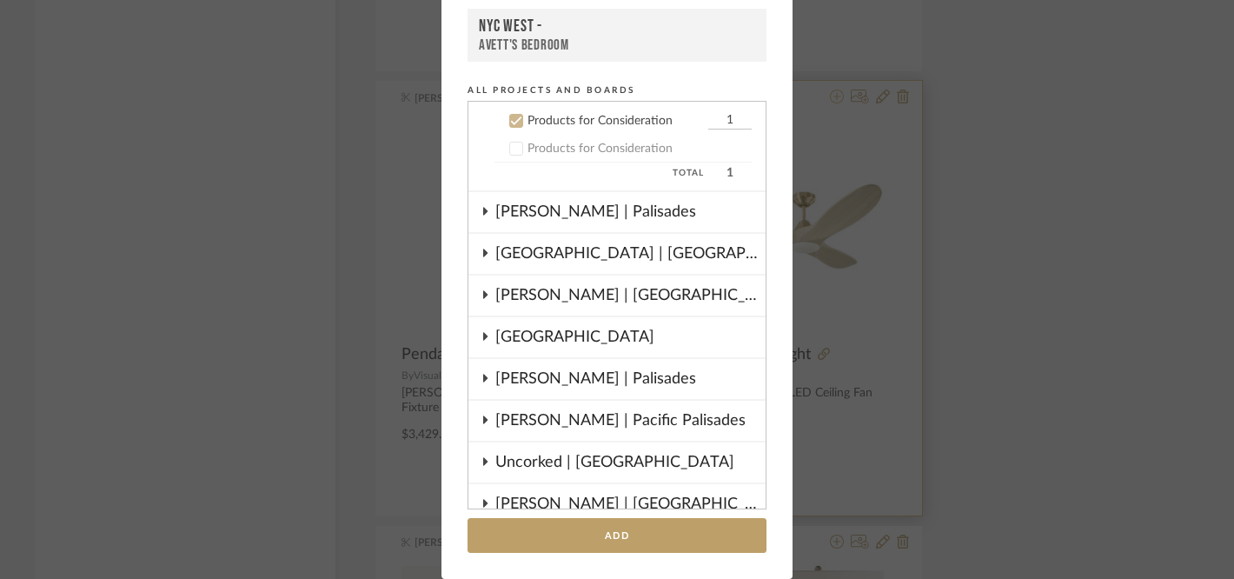
scroll to position [946, 0]
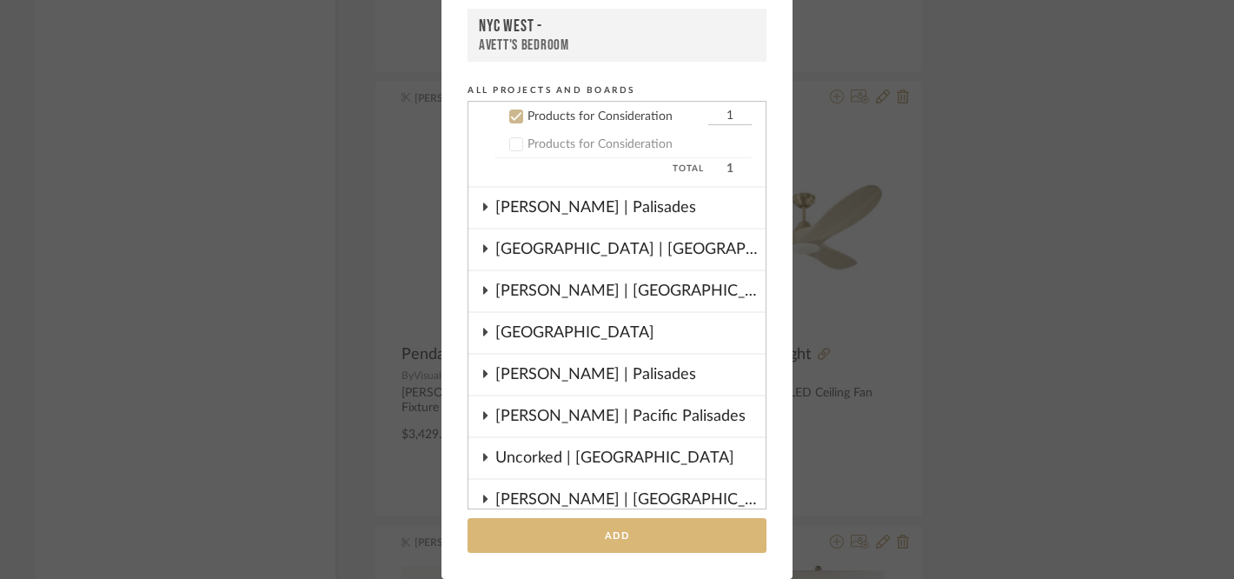
click at [555, 533] on button "Add" at bounding box center [616, 536] width 299 height 36
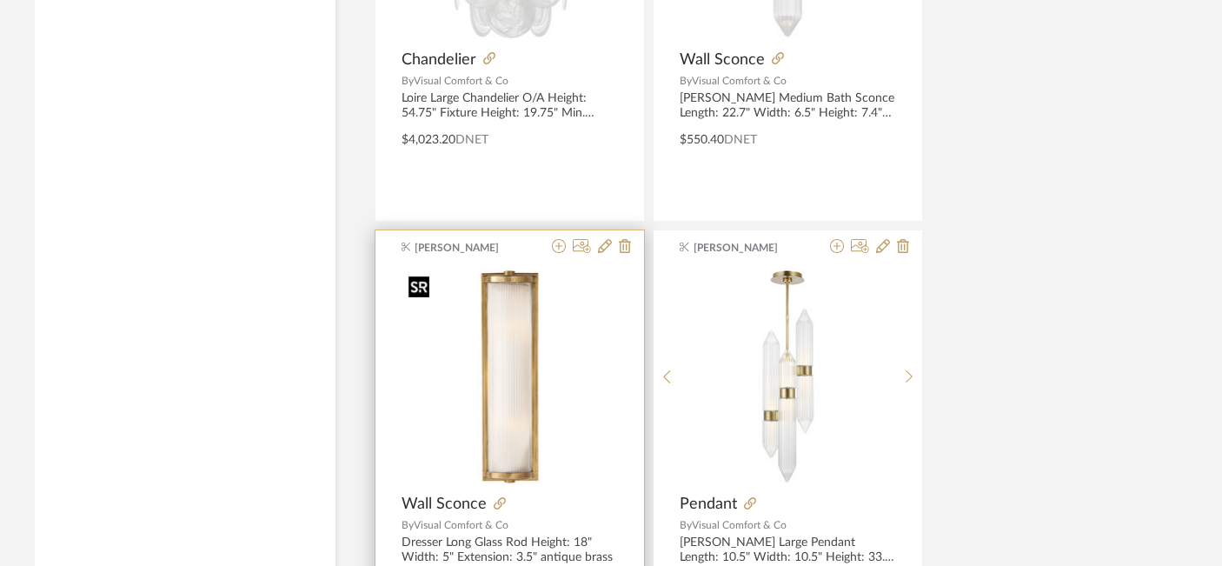
scroll to position [26873, 30]
click at [560, 248] on icon at bounding box center [559, 243] width 14 height 14
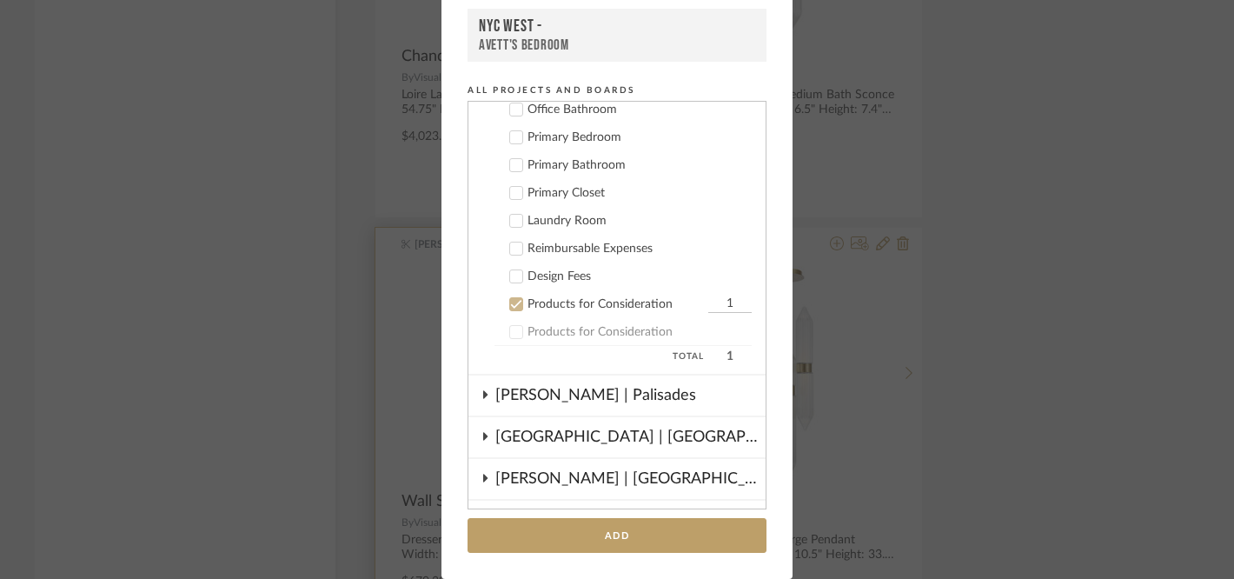
scroll to position [946, 0]
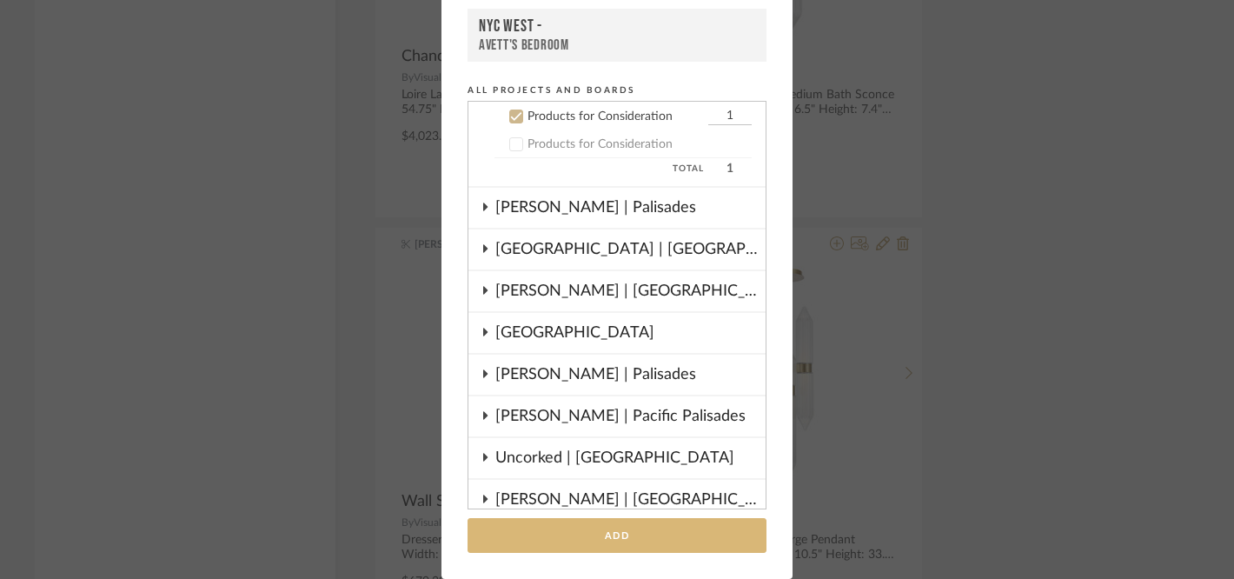
click at [558, 532] on button "Add" at bounding box center [616, 536] width 299 height 36
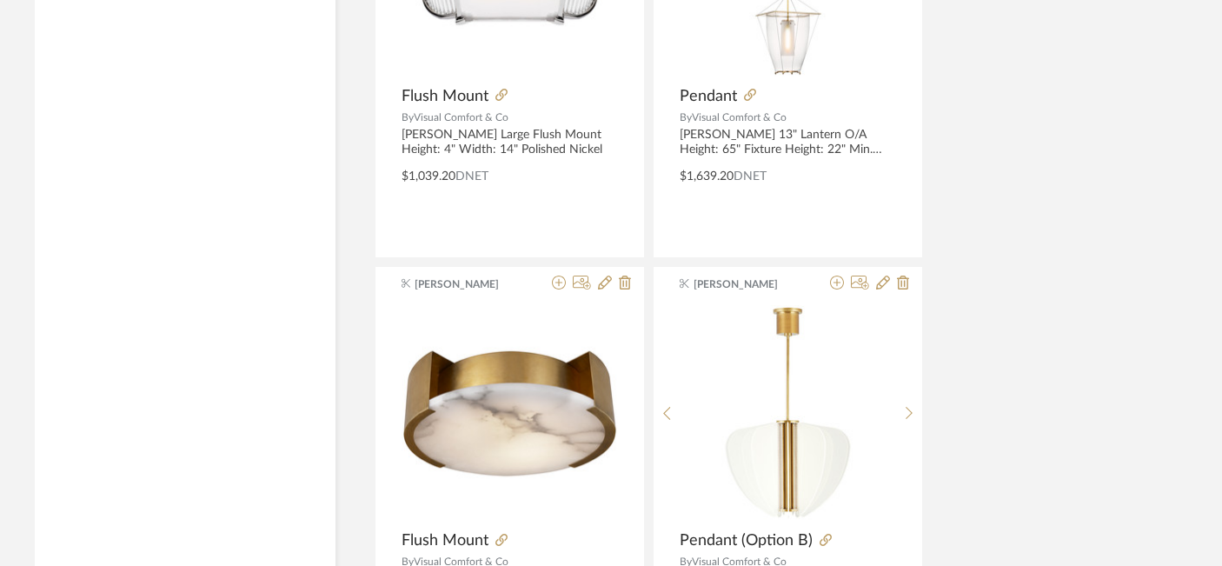
scroll to position [27728, 30]
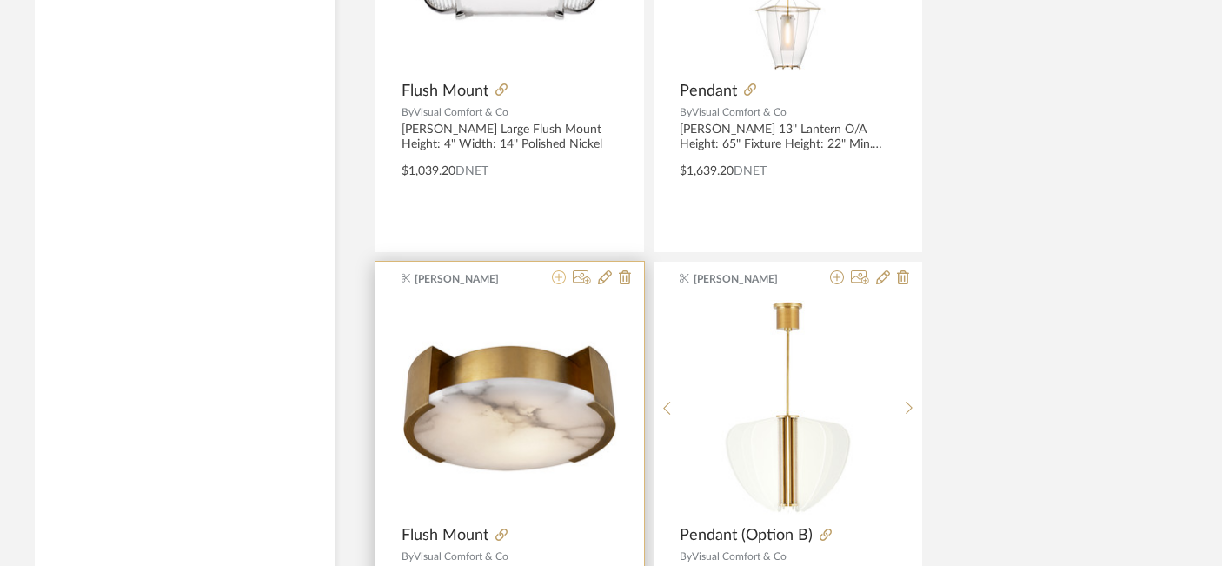
click at [560, 277] on icon at bounding box center [559, 277] width 14 height 14
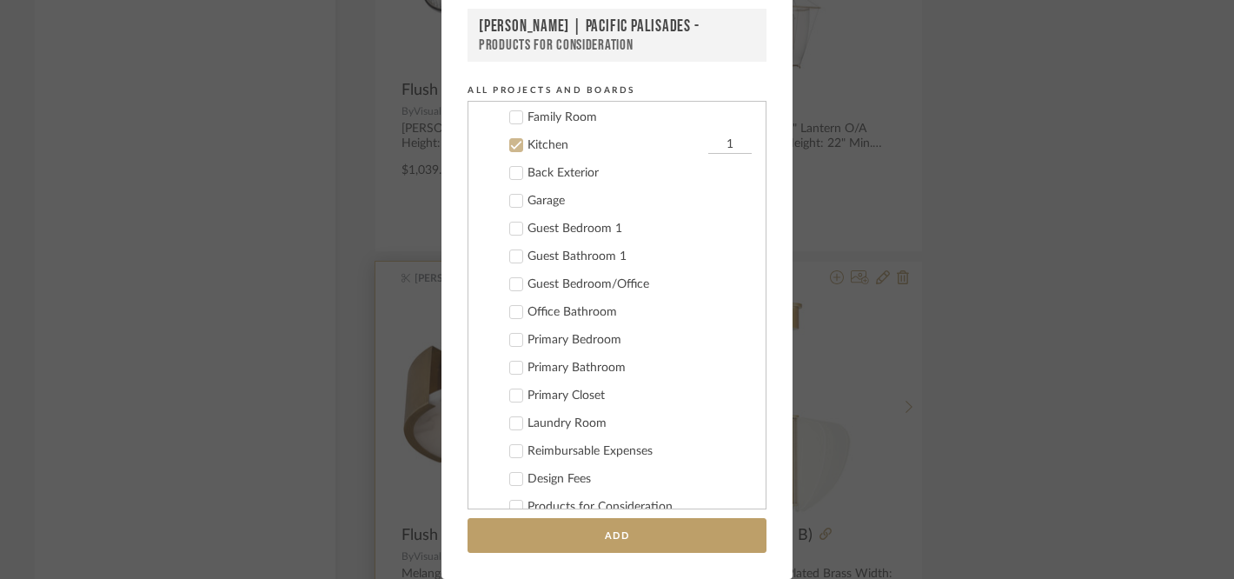
scroll to position [585, 0]
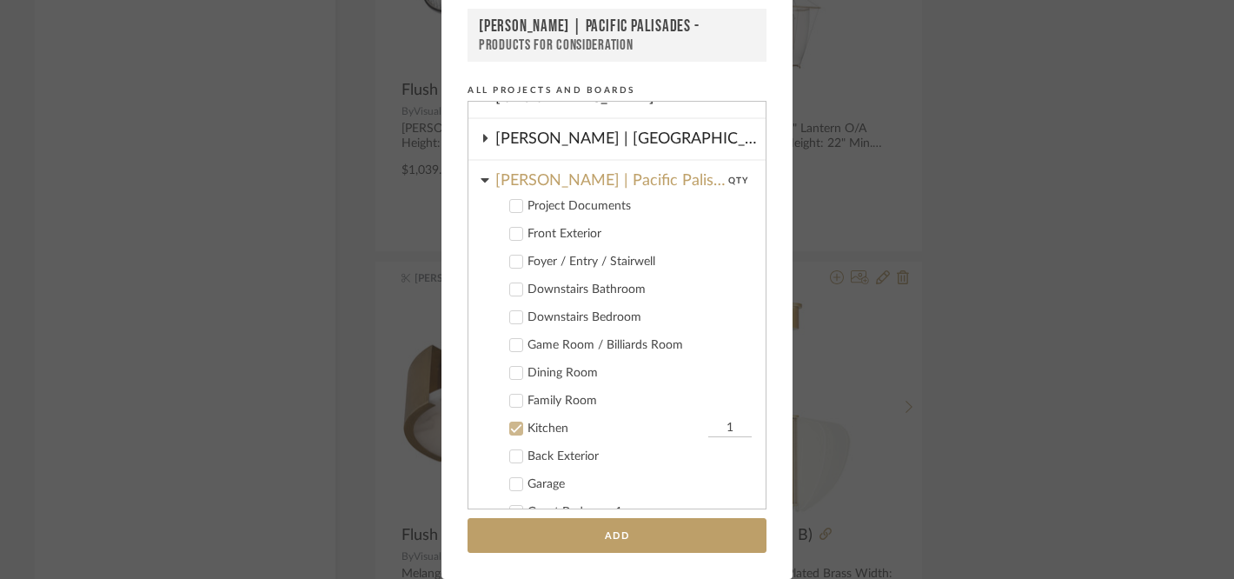
click at [510, 427] on icon at bounding box center [516, 428] width 12 height 12
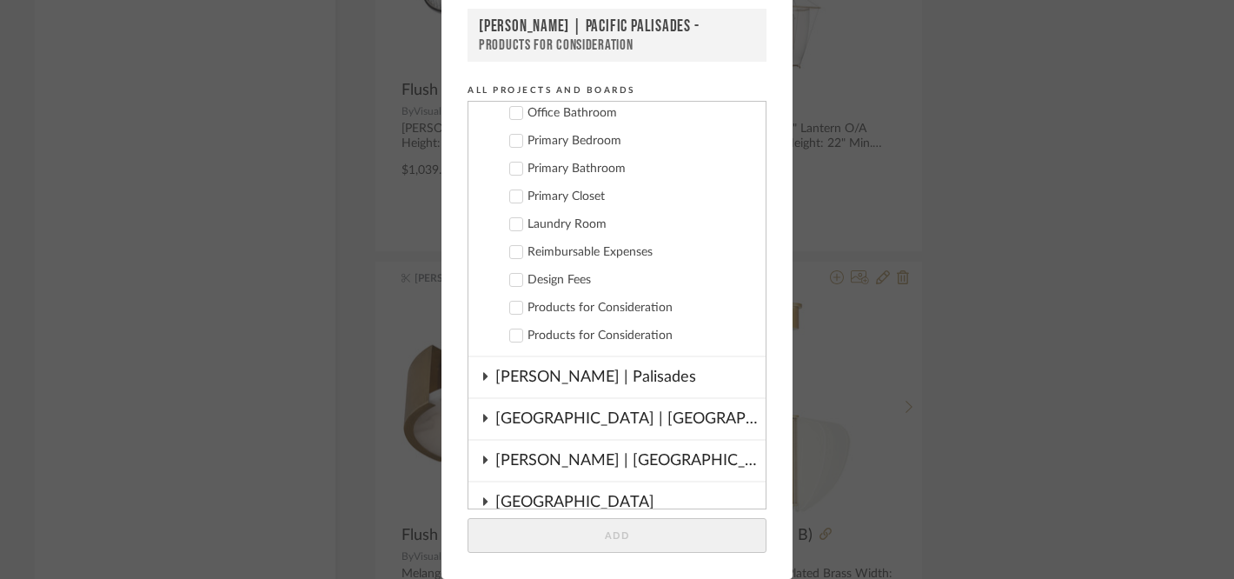
click at [510, 311] on icon at bounding box center [516, 307] width 12 height 12
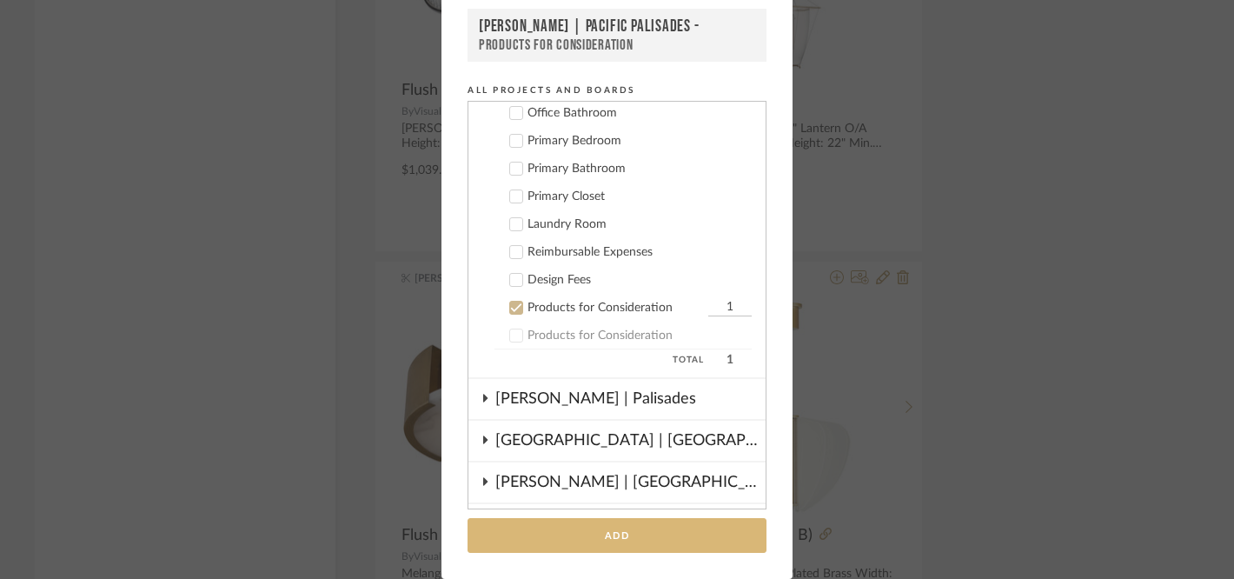
click at [514, 533] on button "Add" at bounding box center [616, 536] width 299 height 36
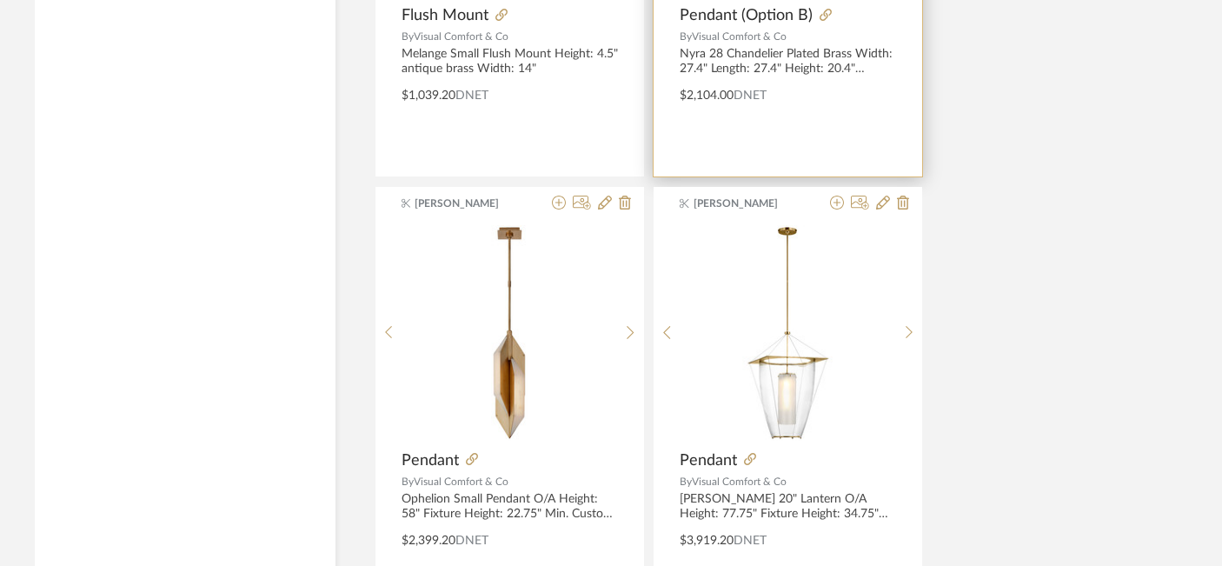
scroll to position [28259, 30]
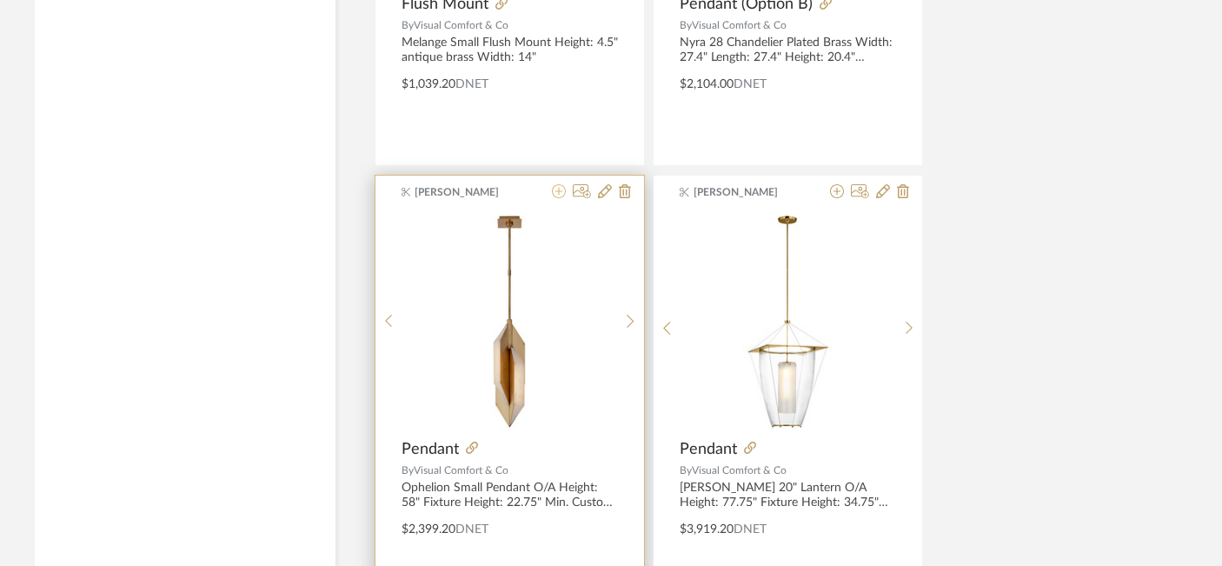
click at [559, 185] on icon at bounding box center [559, 191] width 14 height 14
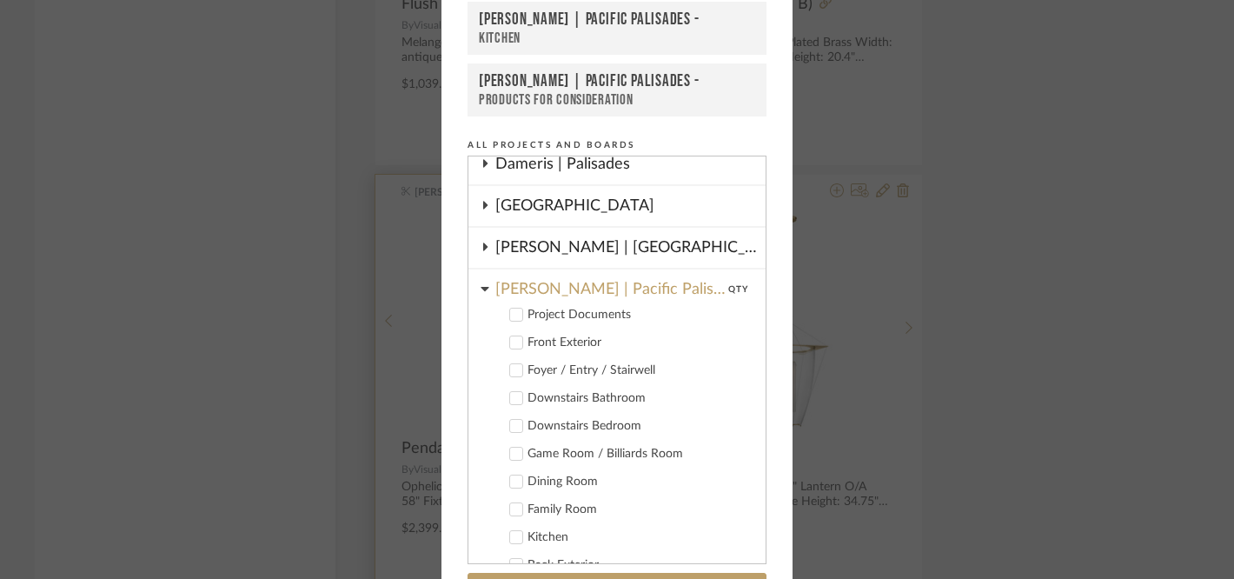
scroll to position [206, 0]
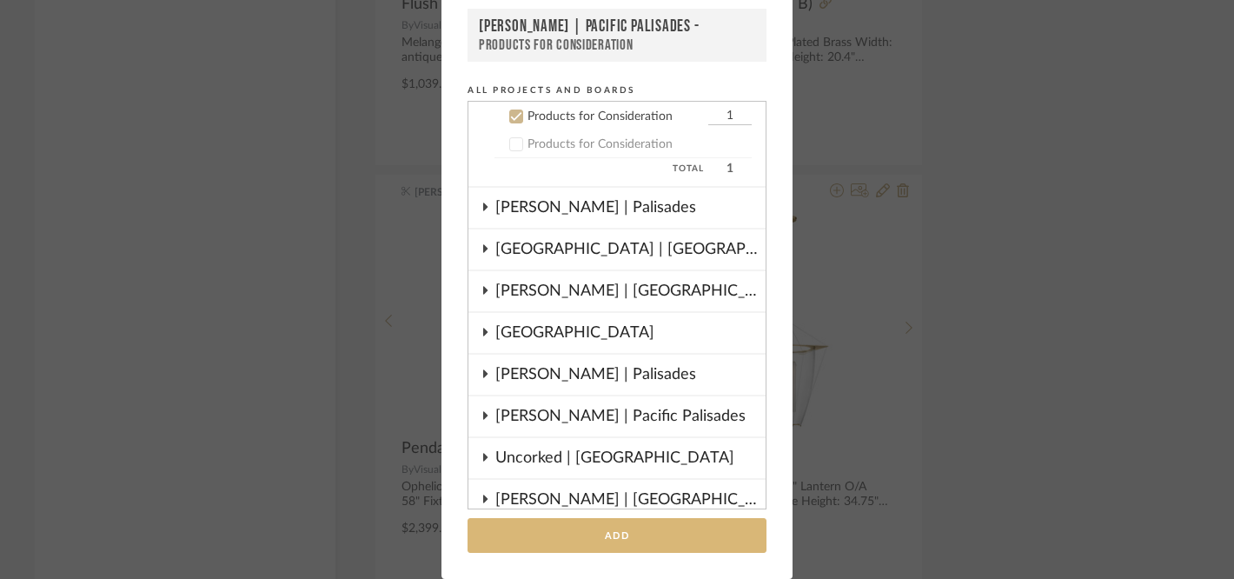
click at [530, 522] on button "Add" at bounding box center [616, 536] width 299 height 36
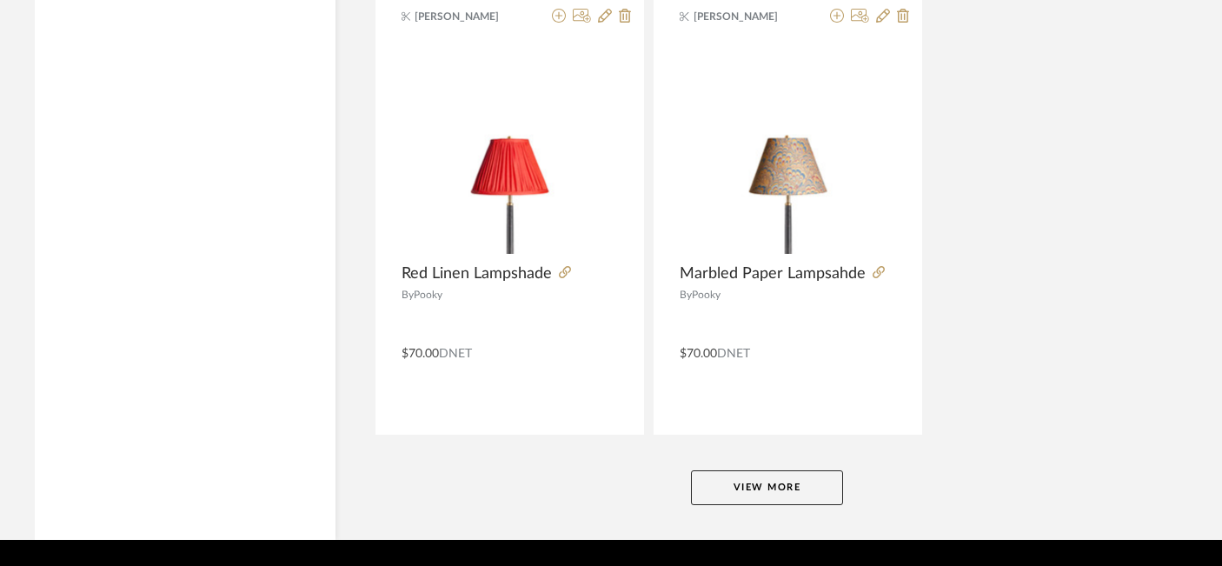
scroll to position [32043, 30]
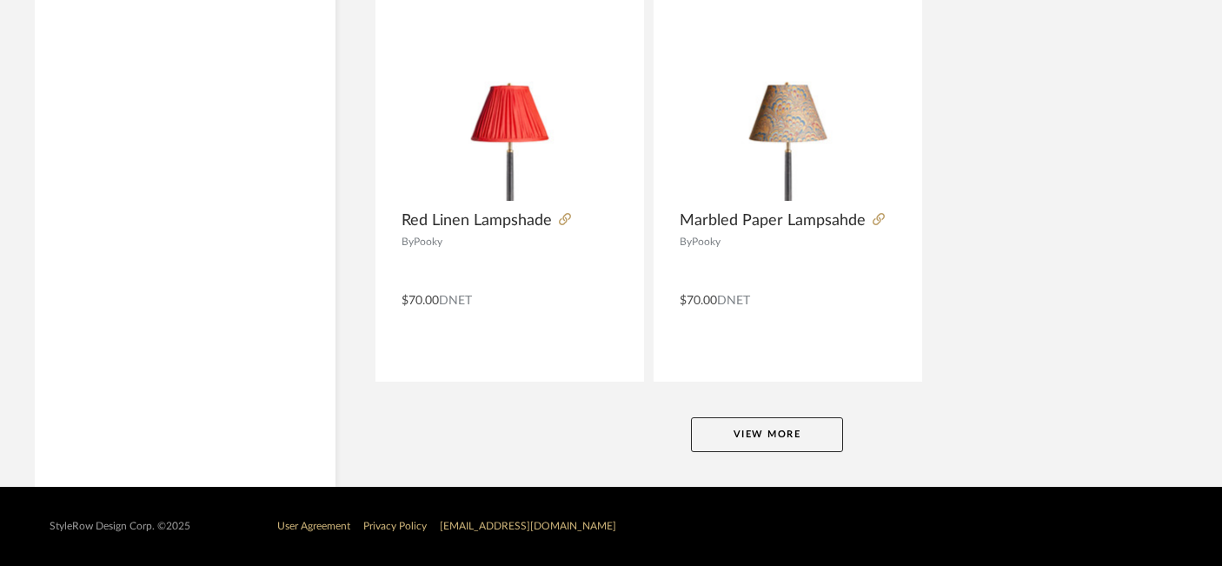
click at [759, 435] on button "View More" at bounding box center [767, 434] width 152 height 35
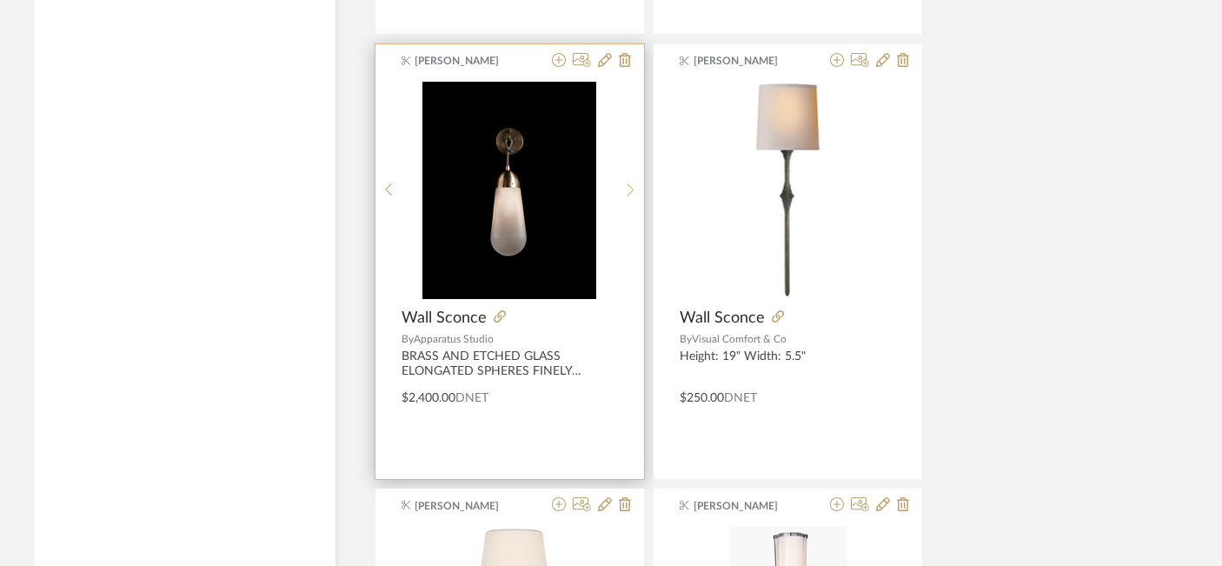
scroll to position [35498, 30]
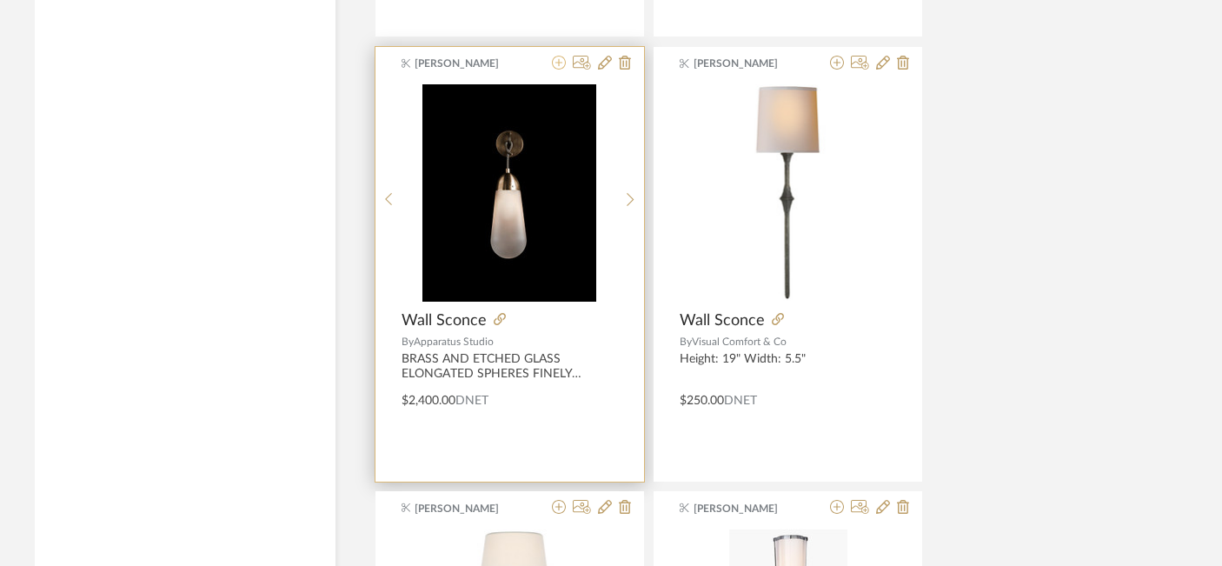
click at [556, 62] on icon at bounding box center [559, 63] width 14 height 14
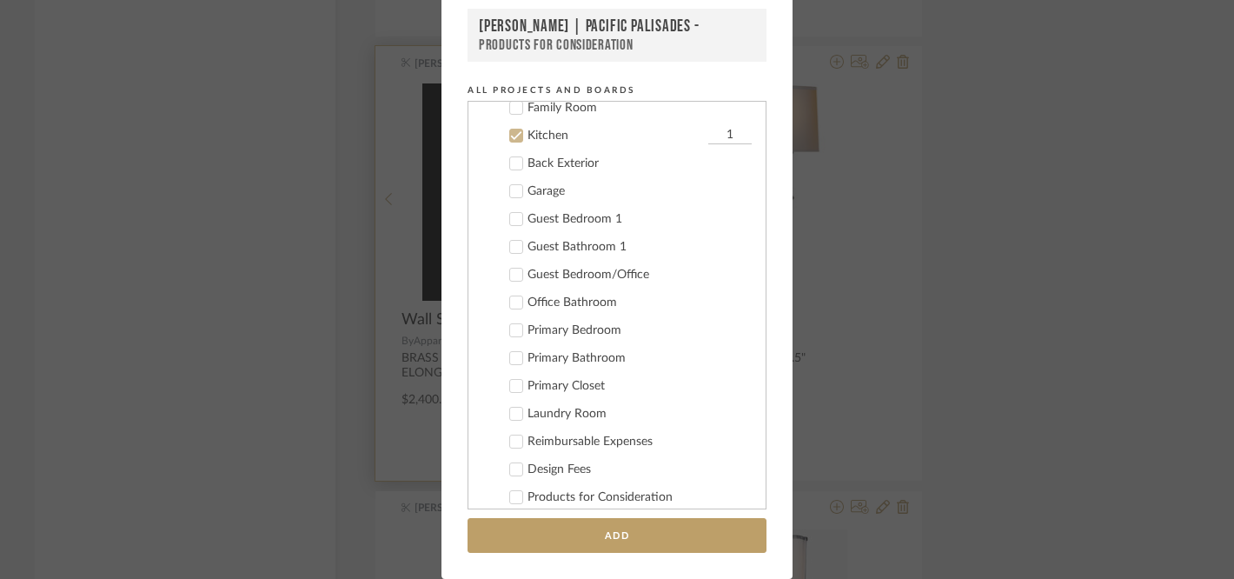
scroll to position [585, 0]
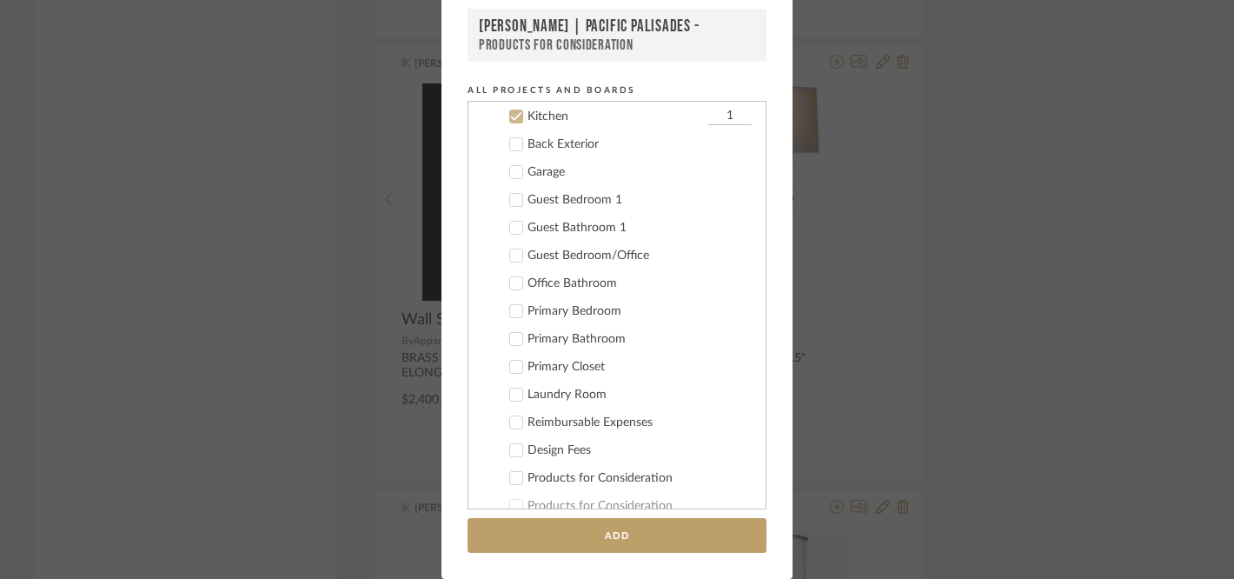
click at [515, 113] on icon at bounding box center [516, 116] width 12 height 12
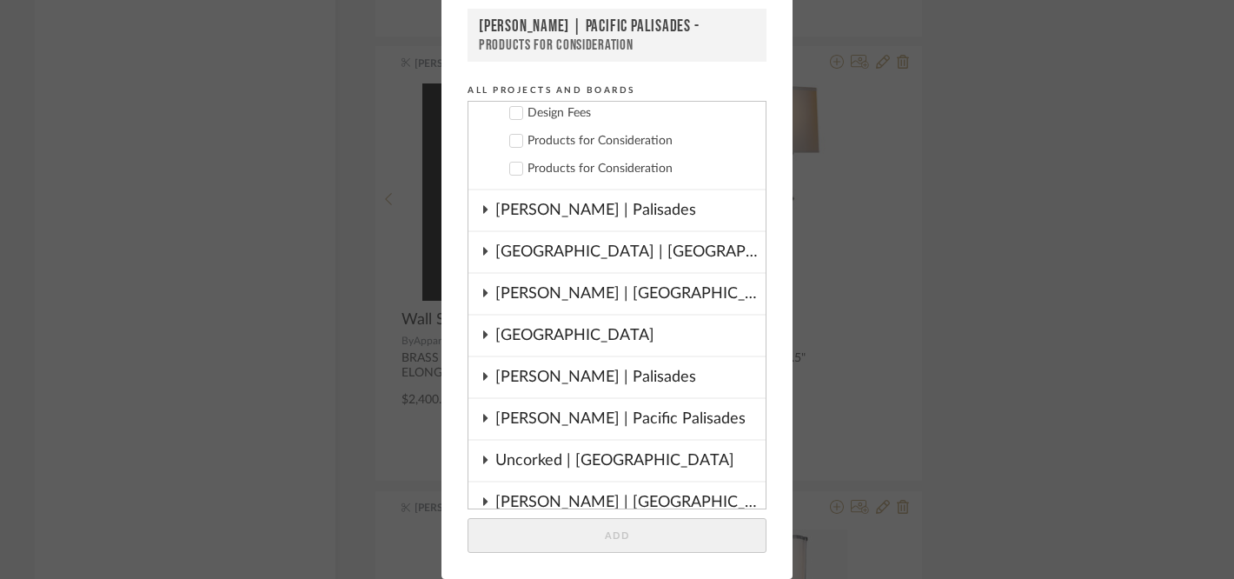
scroll to position [913, 0]
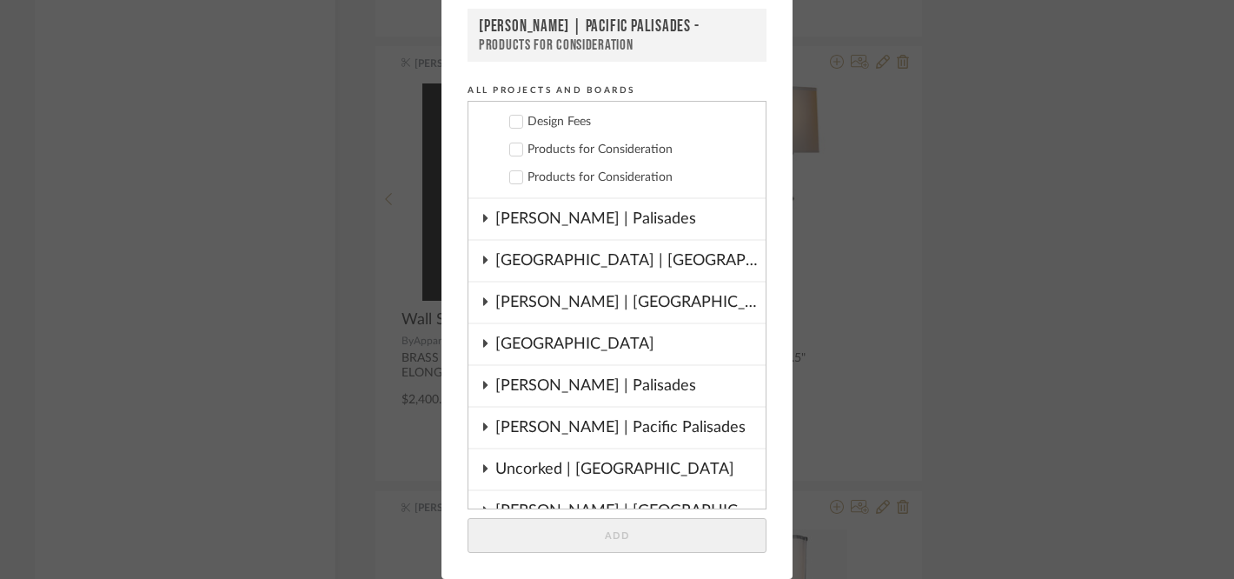
click at [511, 176] on icon at bounding box center [516, 178] width 11 height 9
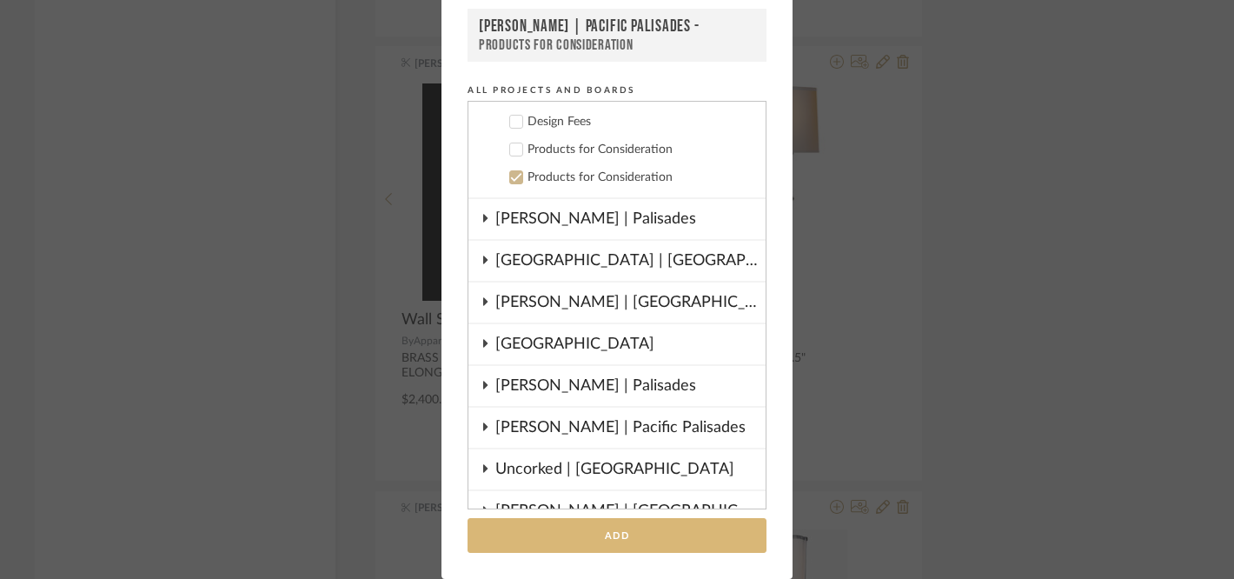
click at [545, 545] on button "Add" at bounding box center [616, 536] width 299 height 36
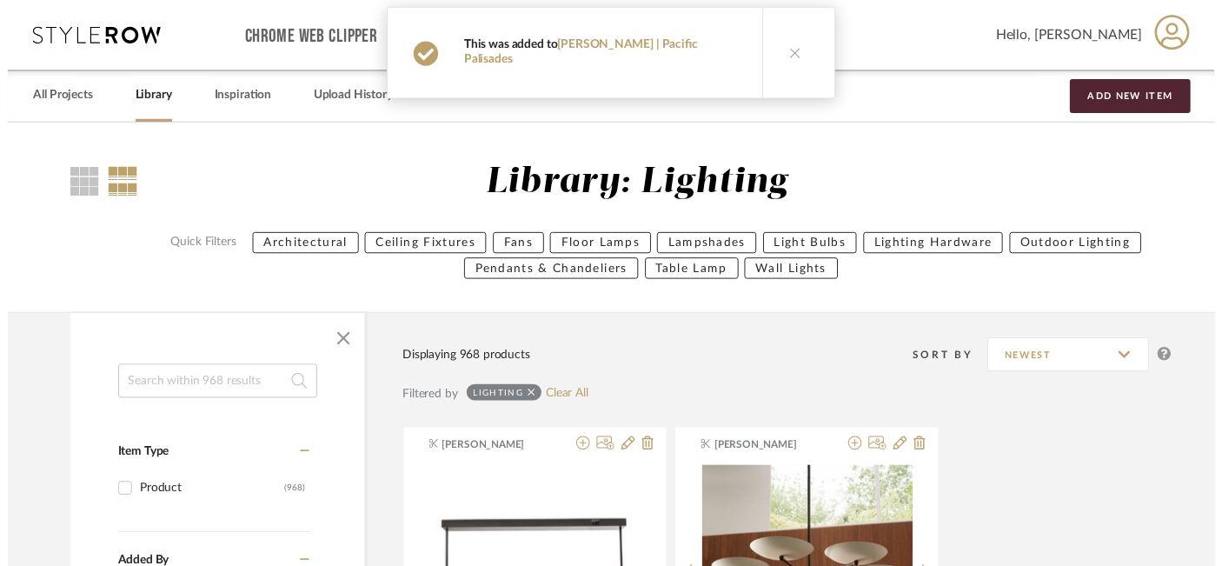
scroll to position [35498, 30]
